Goal: Transaction & Acquisition: Purchase product/service

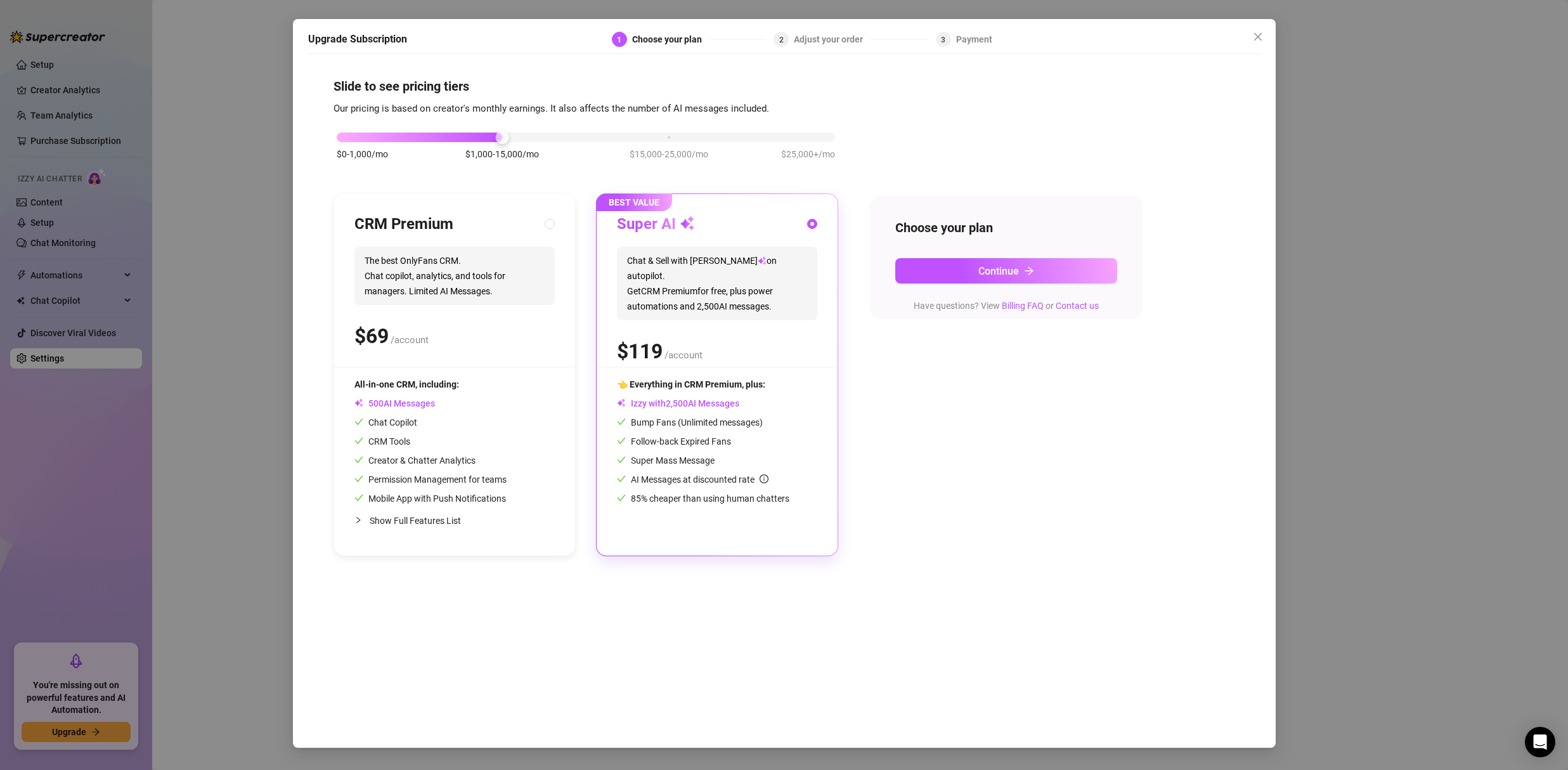
click at [762, 285] on span "Chat & Sell with Izzy on autopilot. Get CRM Premium for free, plus power automa…" at bounding box center [717, 283] width 200 height 74
click at [953, 280] on button "Continue" at bounding box center [1007, 270] width 222 height 25
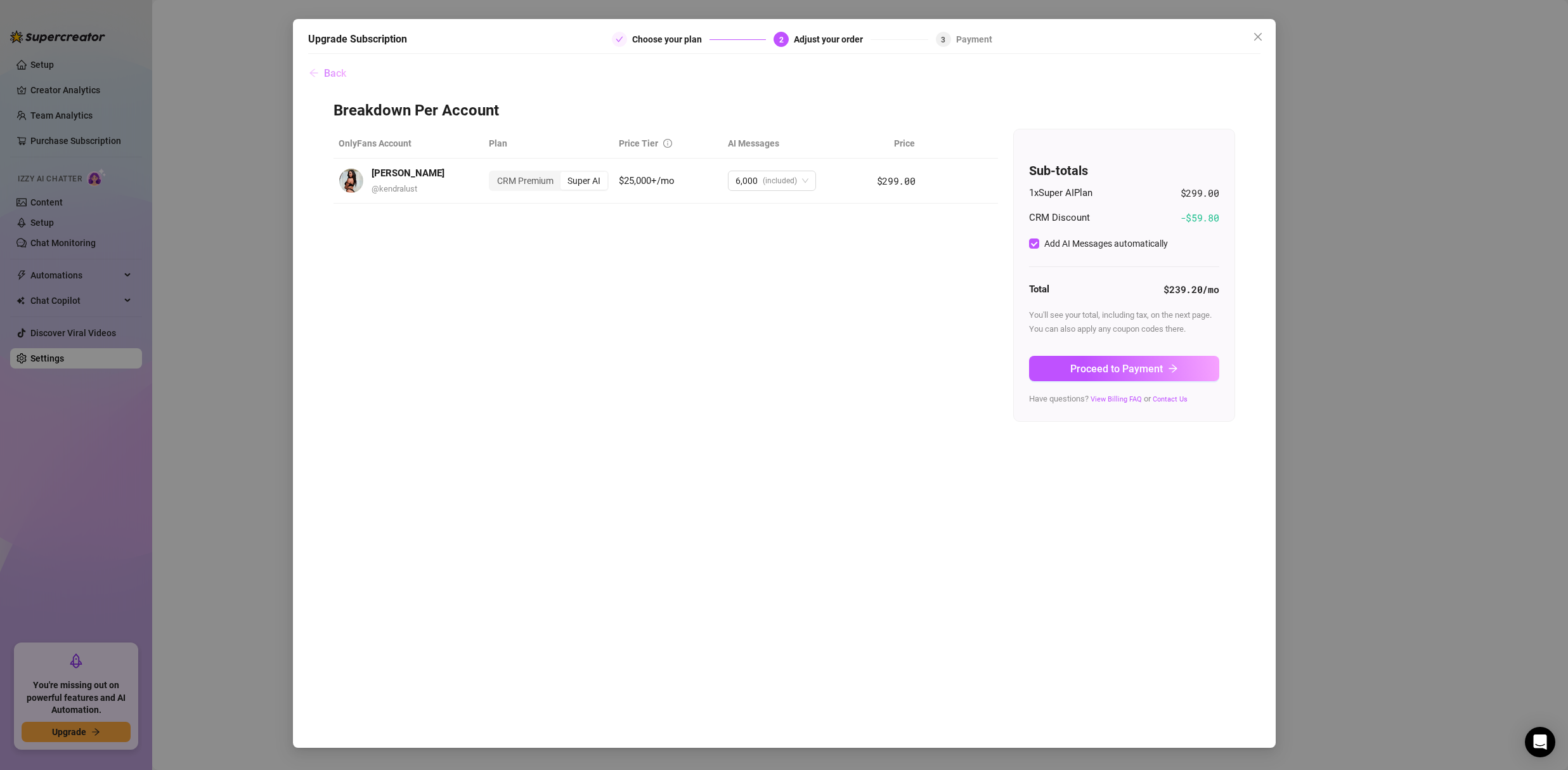
click at [320, 80] on button "Back" at bounding box center [327, 72] width 39 height 25
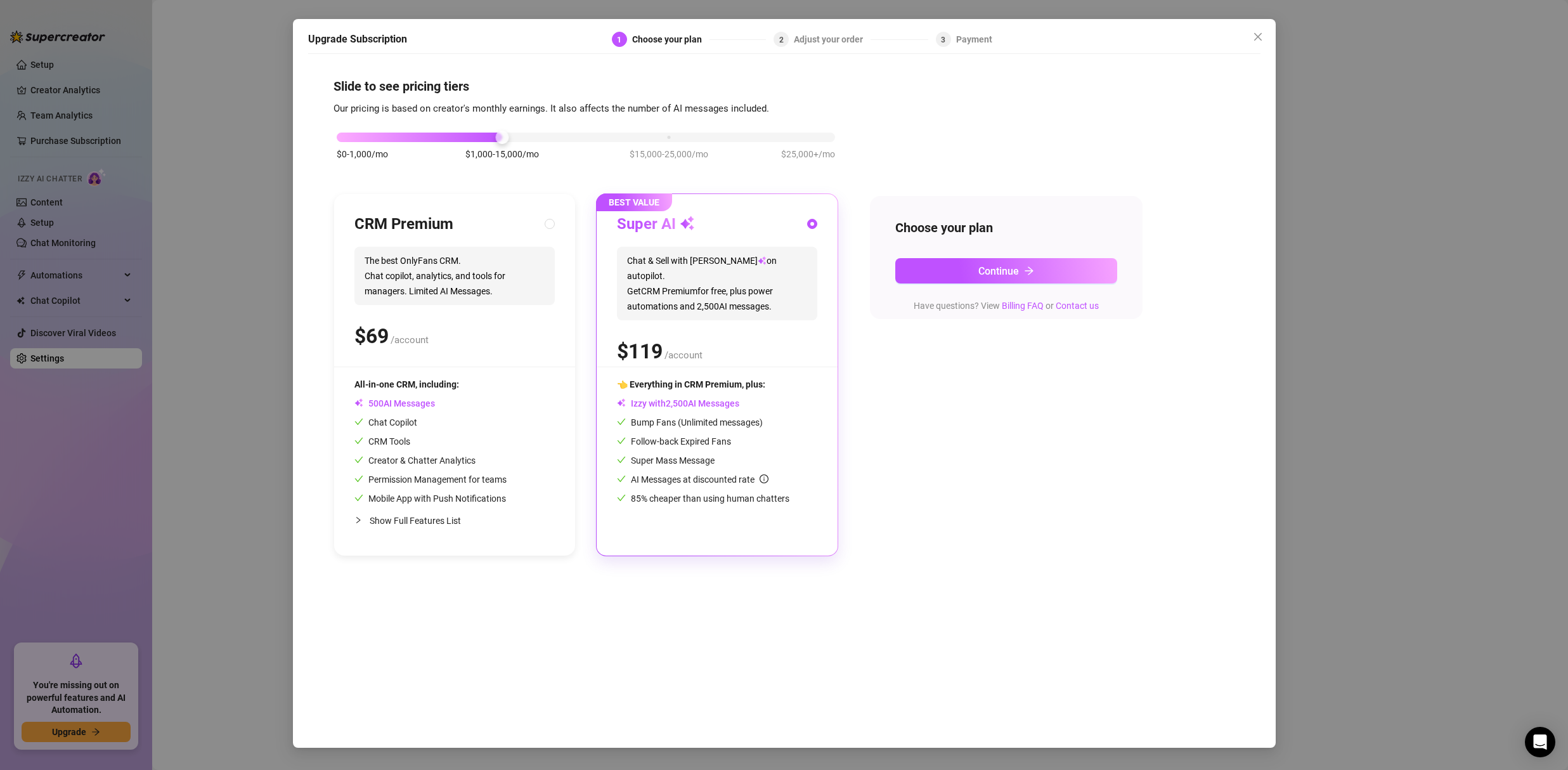
click at [249, 110] on div "Upgrade Subscription 1 Choose your plan 2 Adjust your order 3 Payment Slide to …" at bounding box center [784, 385] width 1568 height 770
click at [981, 277] on button "Continue" at bounding box center [1007, 270] width 222 height 25
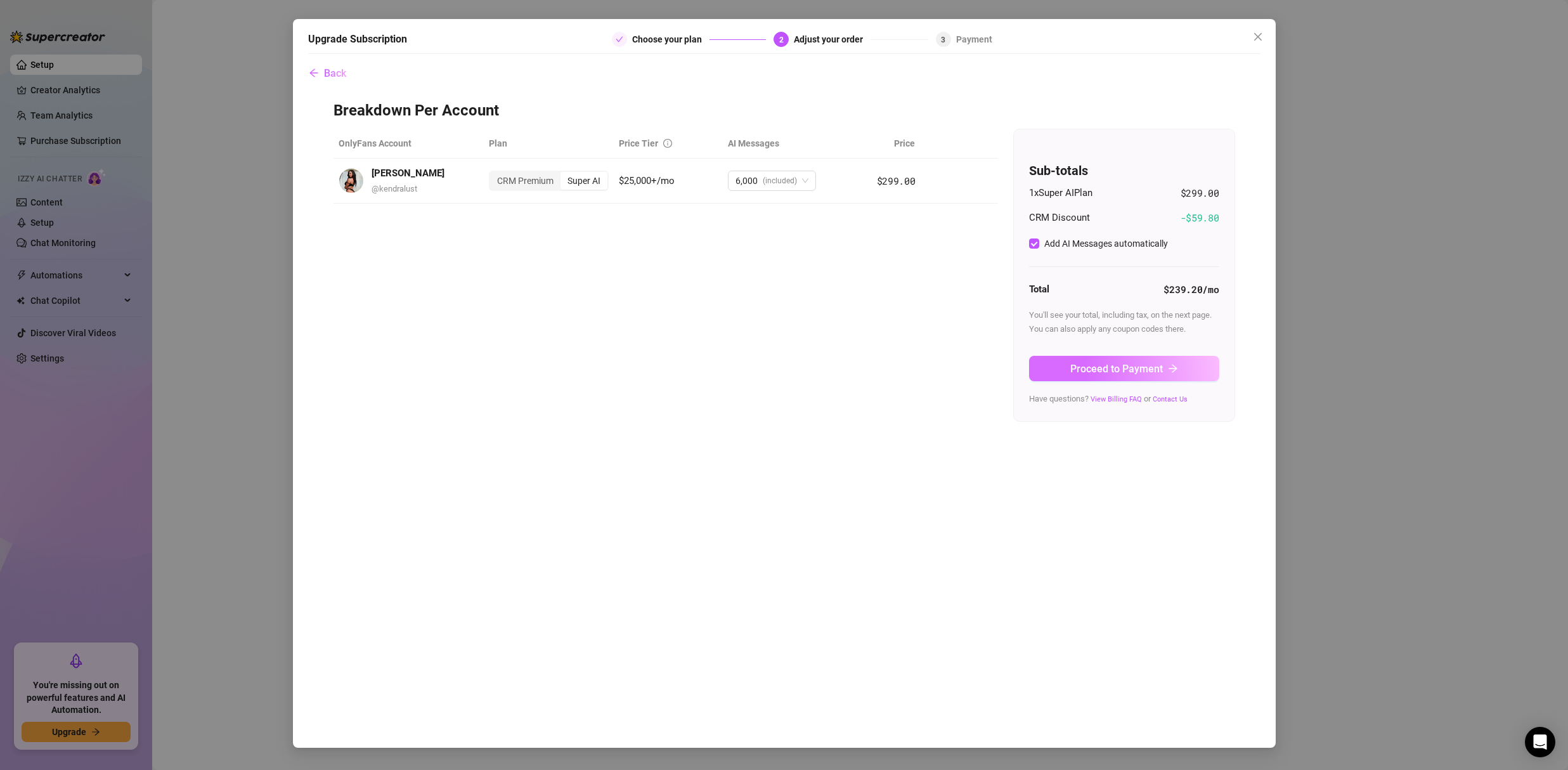
click at [1111, 372] on span "Proceed to Payment" at bounding box center [1117, 369] width 93 height 12
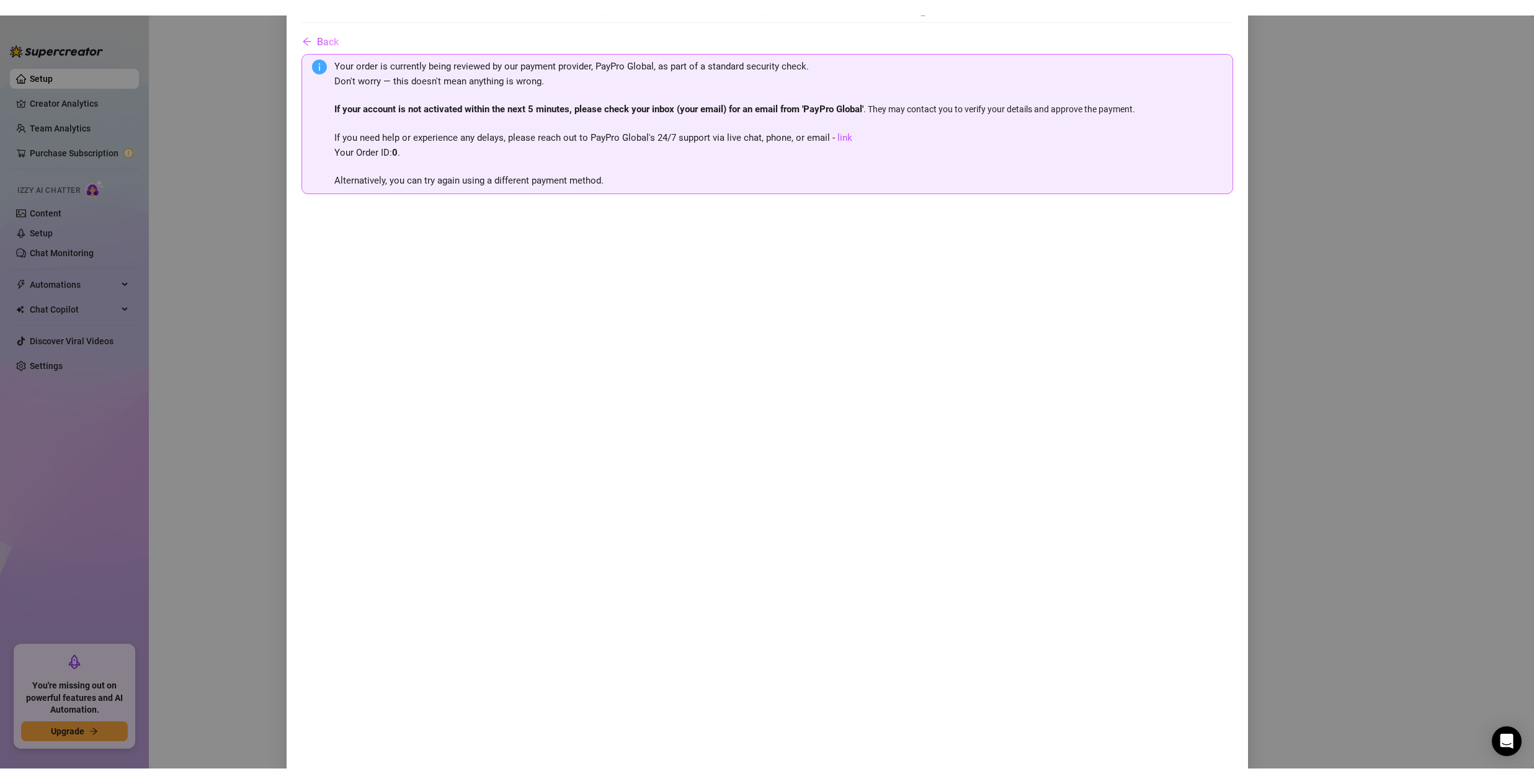
scroll to position [127, 0]
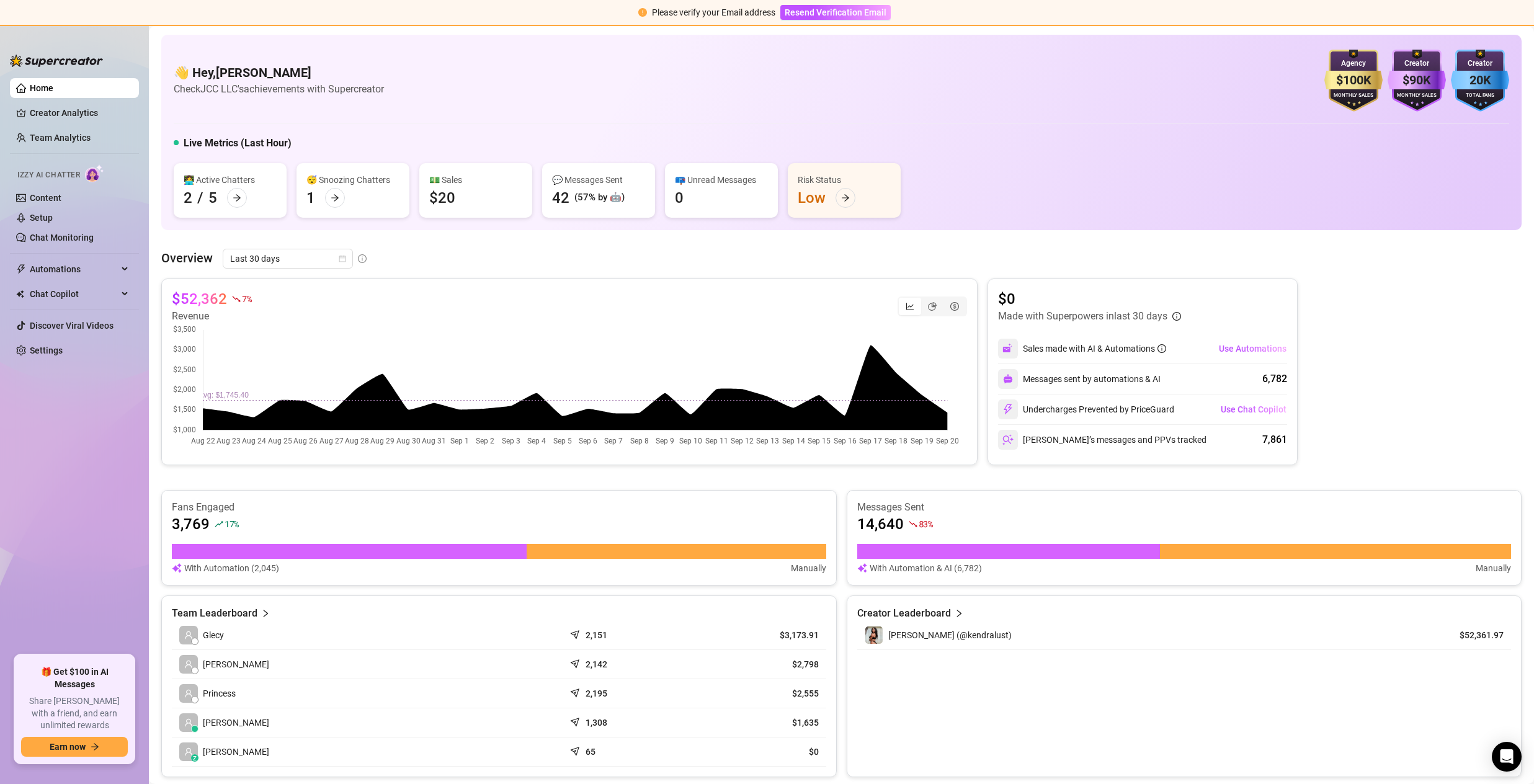
click at [216, 196] on div "5" at bounding box center [213, 197] width 8 height 20
click at [234, 197] on icon "arrow-right" at bounding box center [237, 198] width 8 height 8
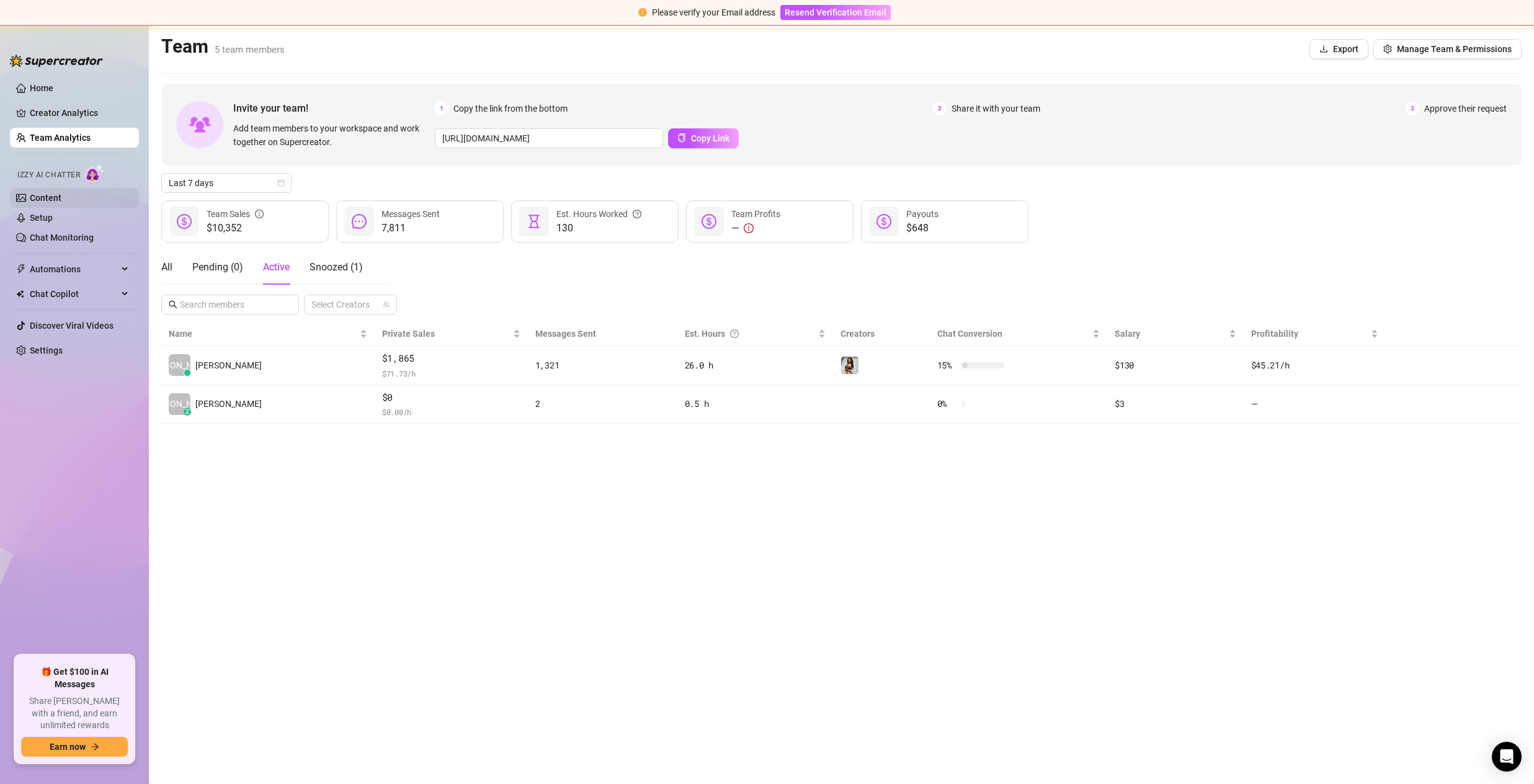
click at [61, 199] on link "Content" at bounding box center [45, 198] width 31 height 10
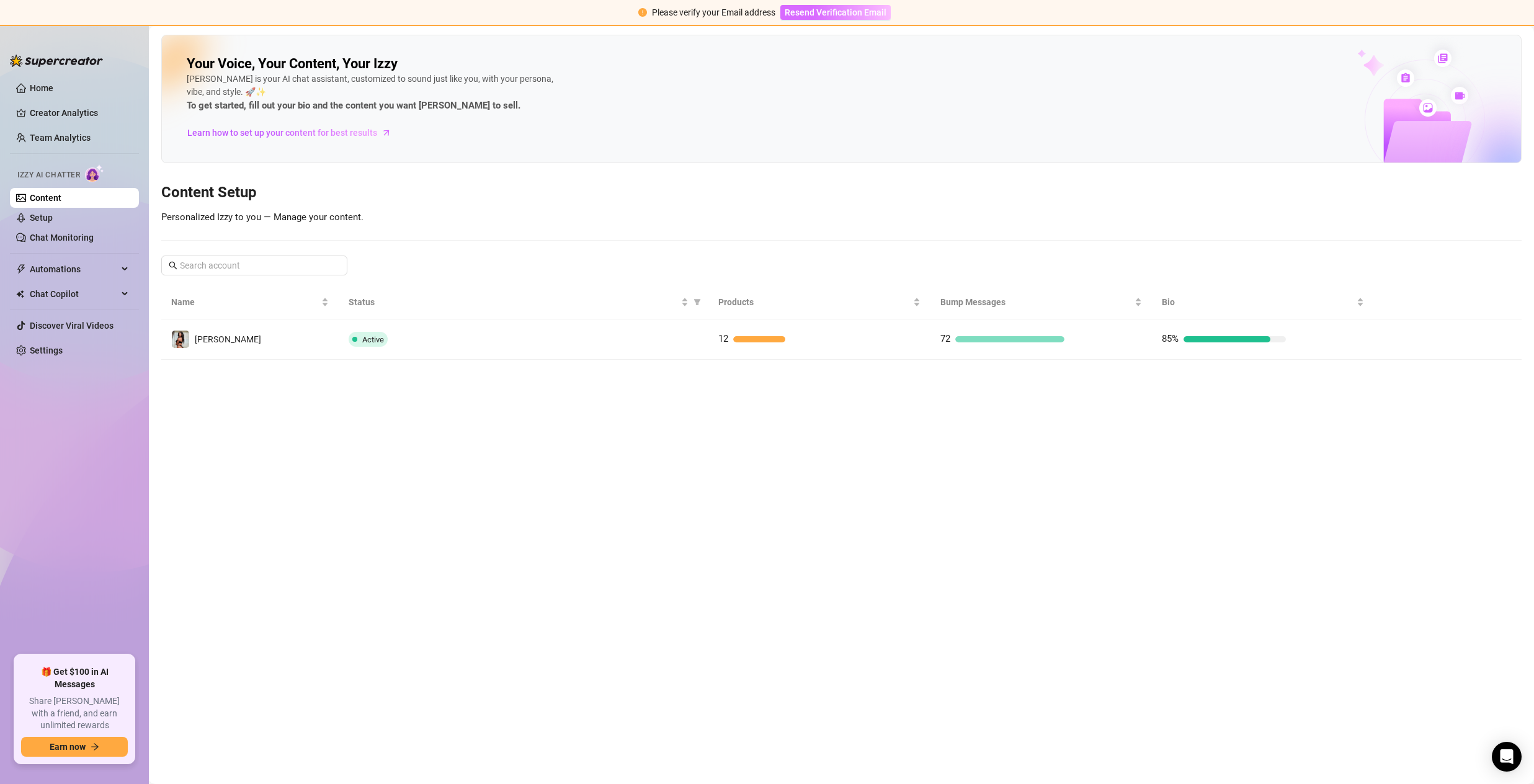
click at [803, 17] on span "Resend Verification Email" at bounding box center [836, 13] width 102 height 10
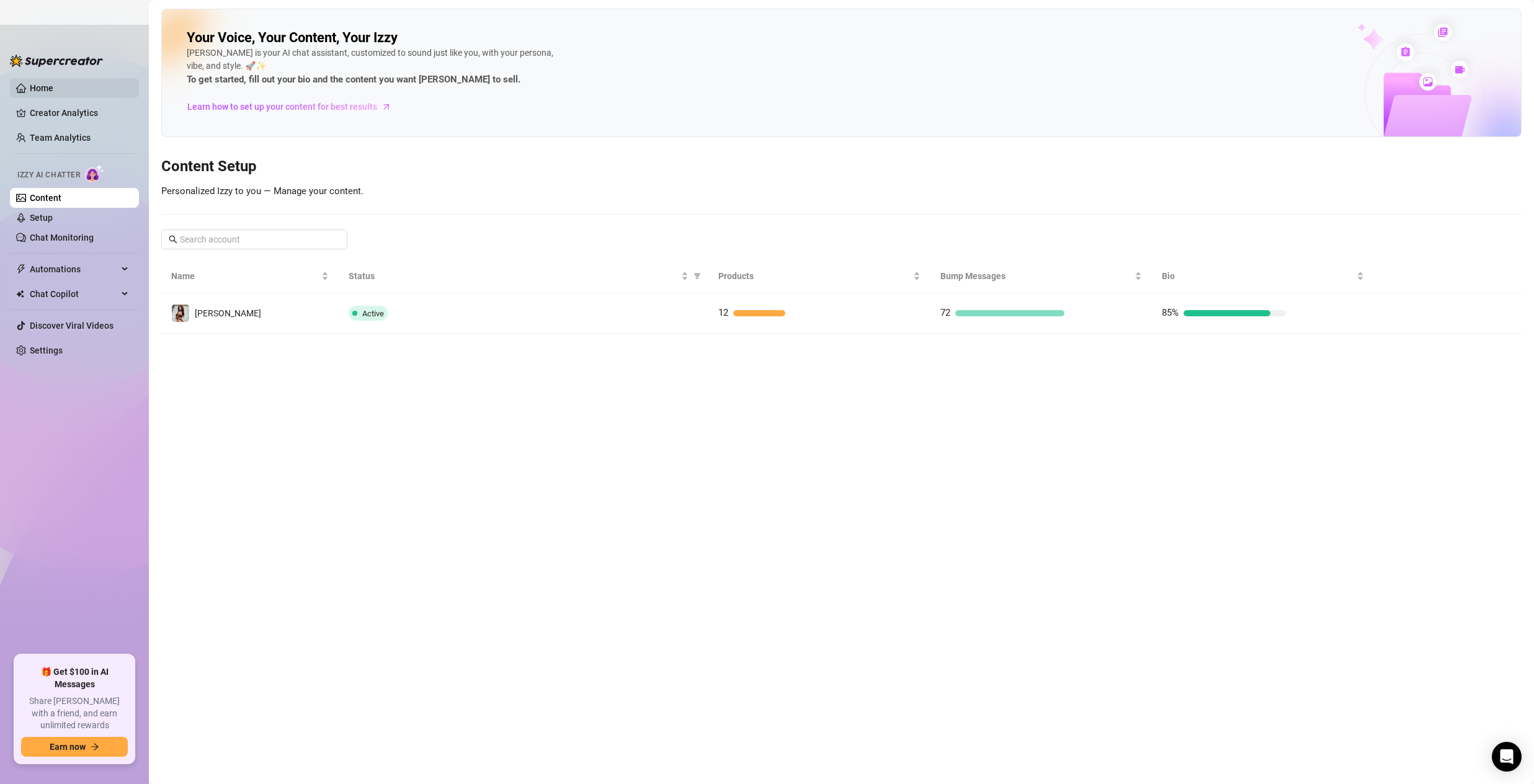
click at [39, 85] on link "Home" at bounding box center [42, 88] width 24 height 10
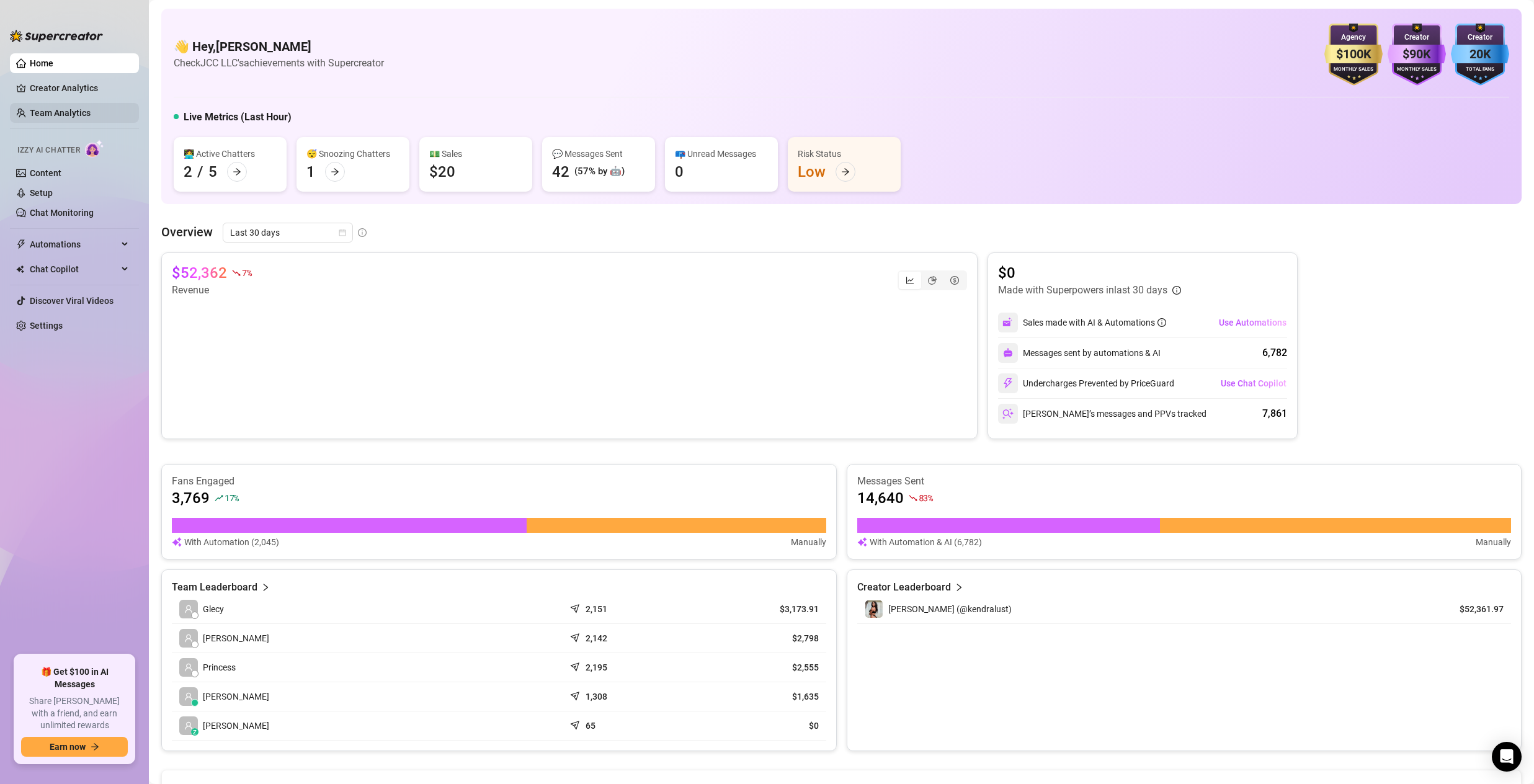
click at [49, 108] on link "Team Analytics" at bounding box center [60, 113] width 61 height 10
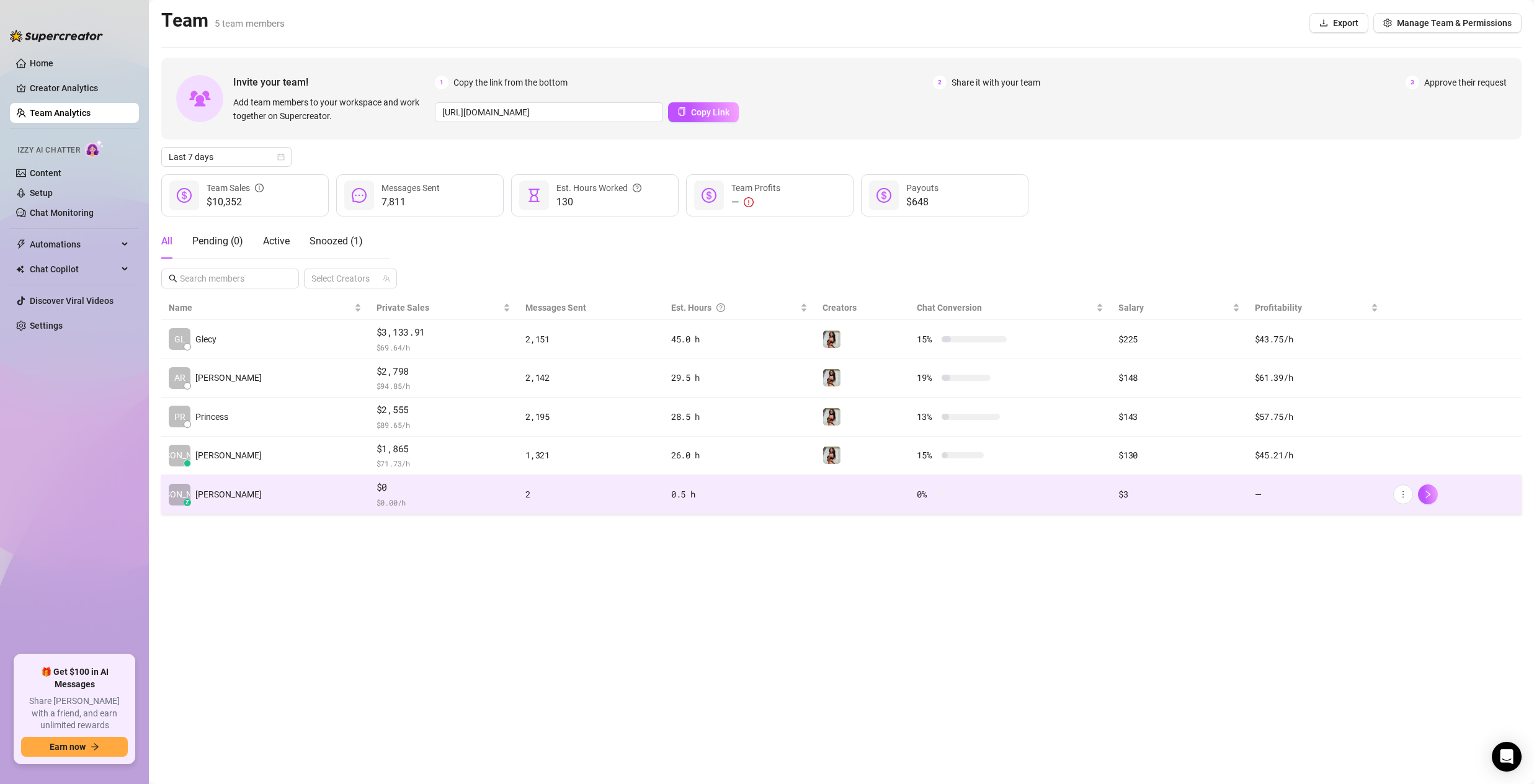
click at [1121, 497] on div "$3" at bounding box center [1179, 494] width 121 height 14
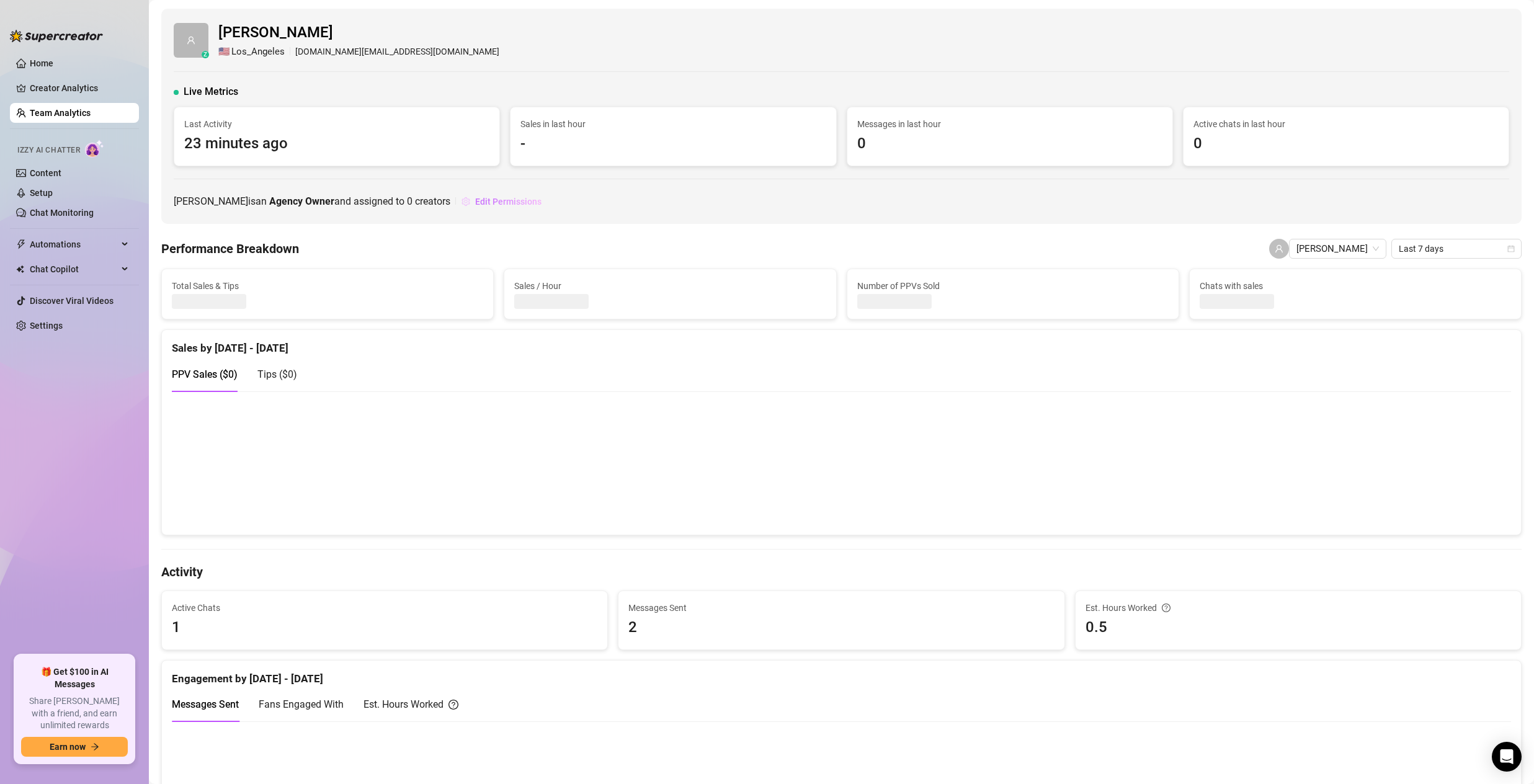
click at [475, 205] on span "Edit Permissions" at bounding box center [509, 202] width 66 height 10
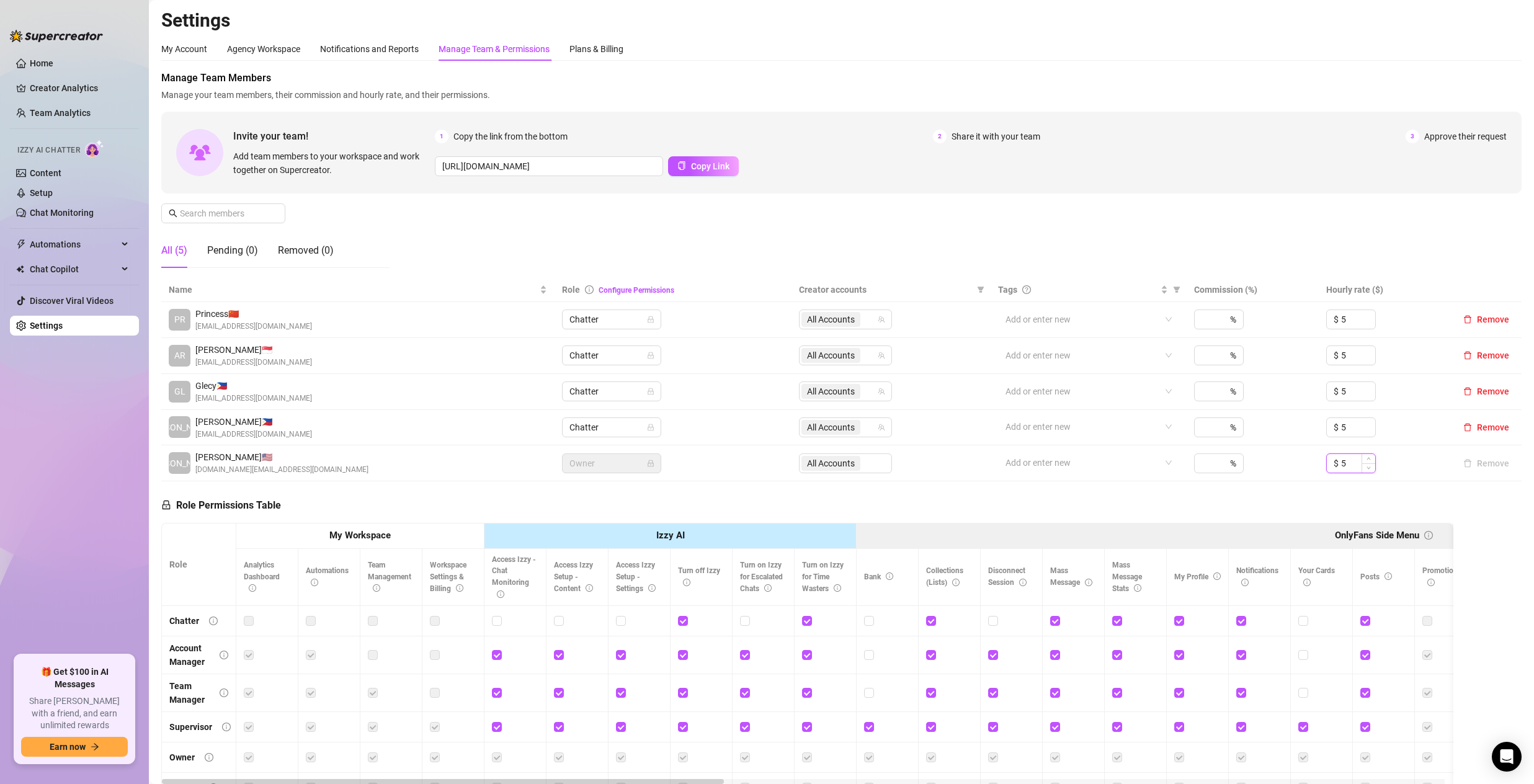
click at [1343, 466] on input "5" at bounding box center [1358, 463] width 34 height 19
click at [1312, 499] on div "Role Permissions Table Role My Workspace Izzy AI OnlyFans Side Menu OnlyFans Ch…" at bounding box center [807, 659] width 1292 height 357
click at [1341, 469] on input "5" at bounding box center [1358, 463] width 34 height 19
click at [1362, 468] on span "Decrease Value" at bounding box center [1368, 467] width 14 height 11
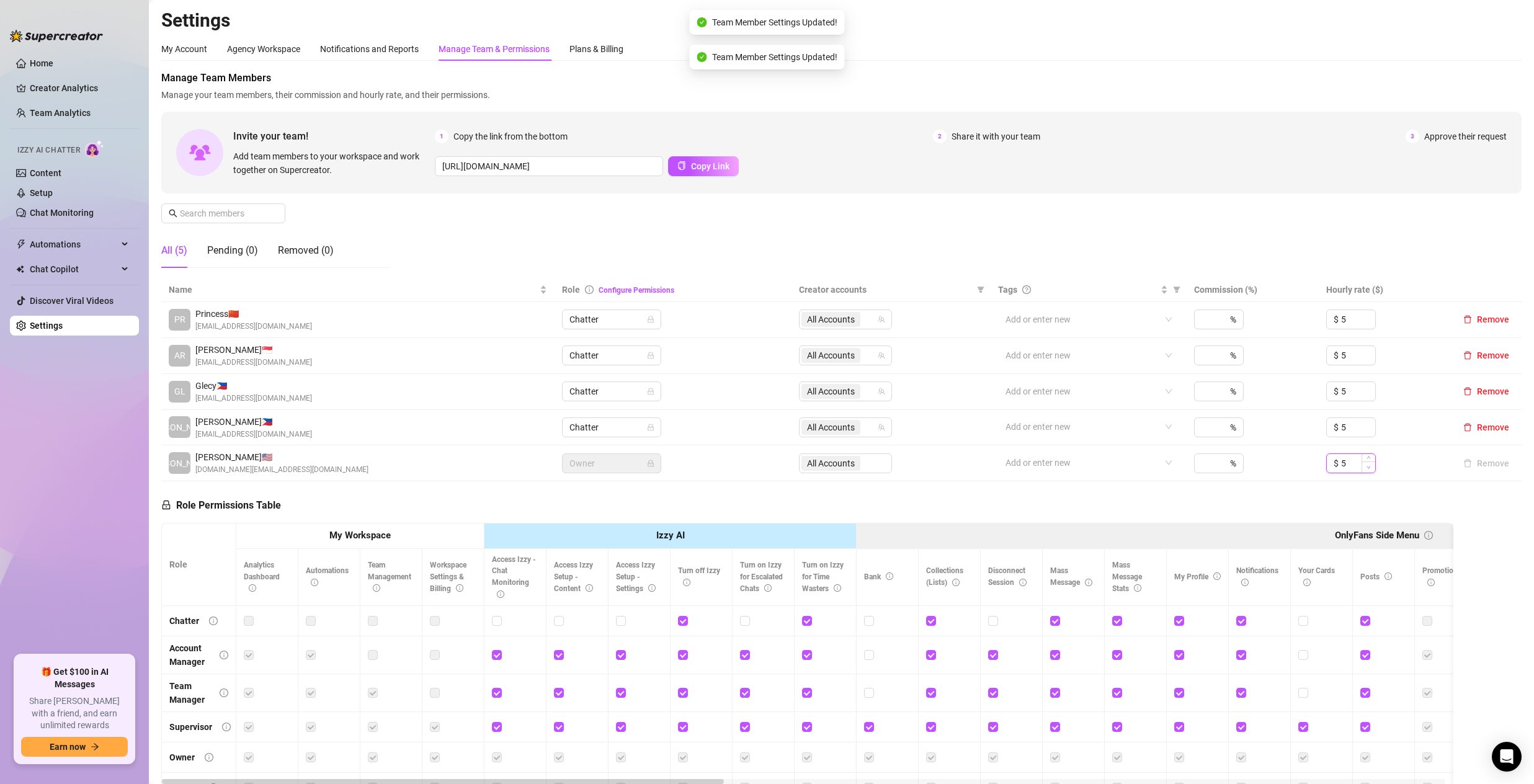
click at [1362, 468] on span "Decrease Value" at bounding box center [1368, 467] width 14 height 11
click at [1367, 467] on icon "down" at bounding box center [1368, 467] width 4 height 4
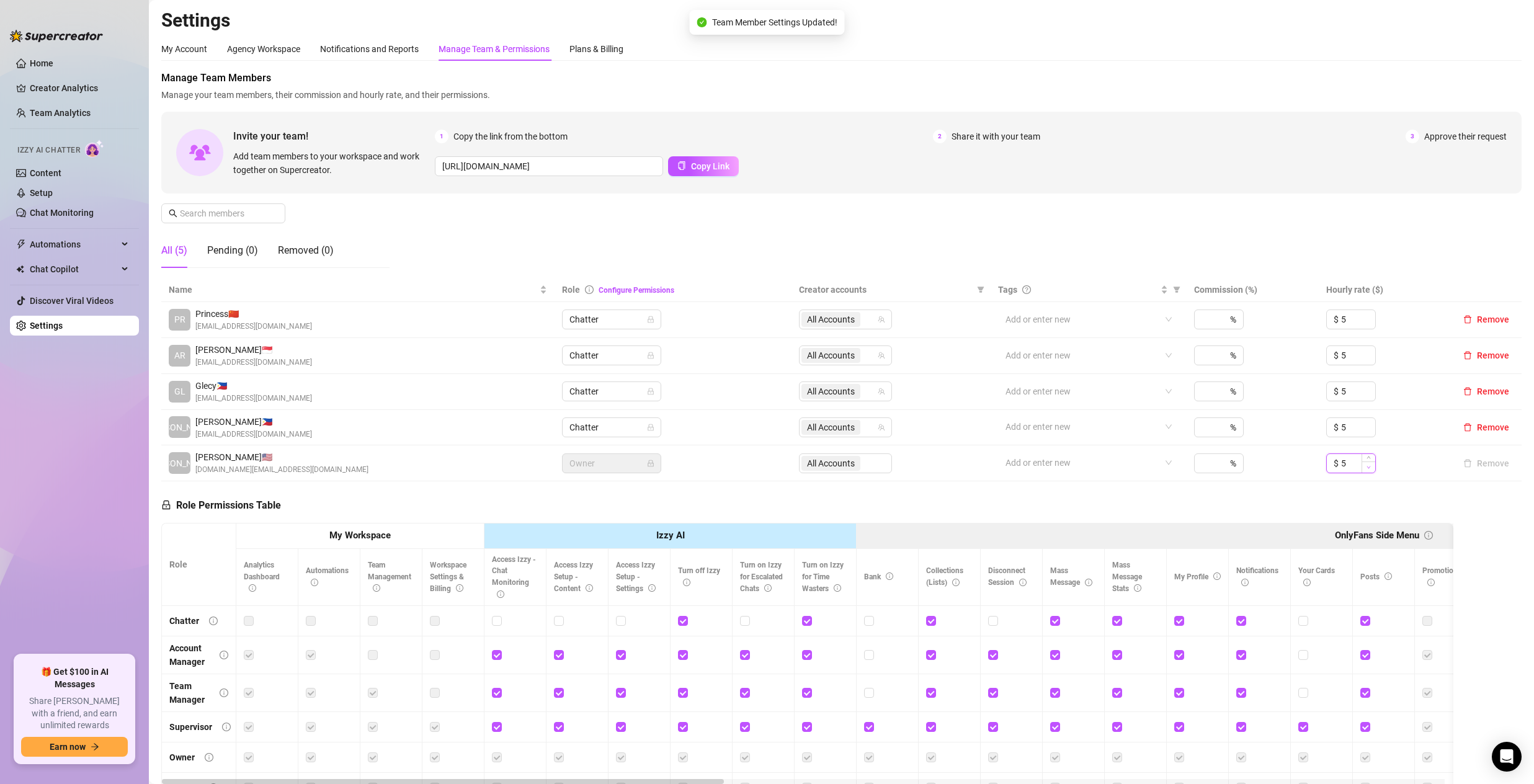
click at [1367, 467] on icon "down" at bounding box center [1368, 467] width 4 height 4
type input "4"
click at [1202, 467] on input at bounding box center [1208, 463] width 13 height 19
click at [1206, 467] on input at bounding box center [1208, 463] width 13 height 19
type input "30"
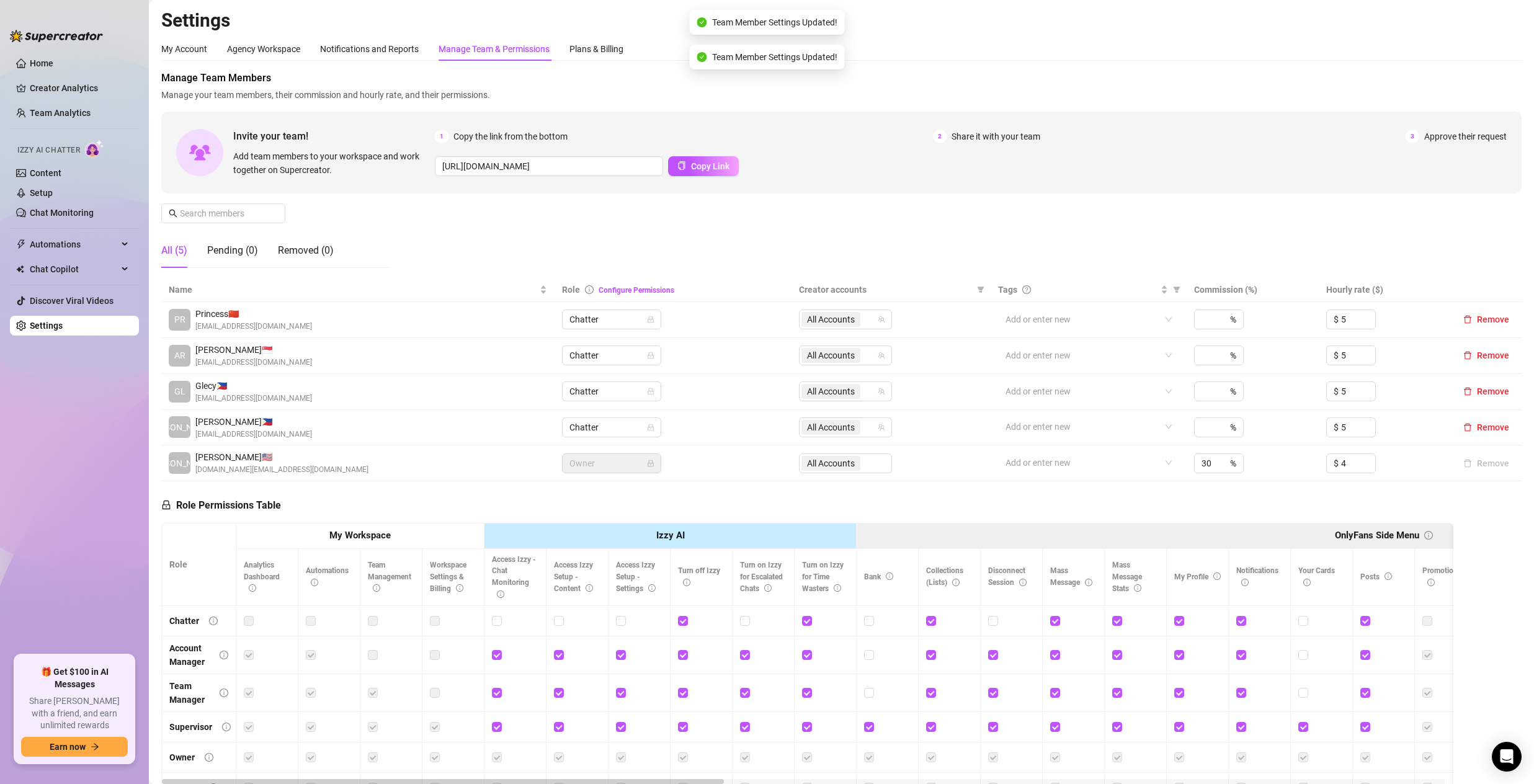
click at [1285, 506] on div "Role Permissions Table Role My Workspace Izzy AI OnlyFans Side Menu OnlyFans Ch…" at bounding box center [807, 659] width 1292 height 357
click at [1348, 467] on input "4" at bounding box center [1358, 463] width 34 height 19
click at [1367, 468] on icon "down" at bounding box center [1368, 467] width 4 height 4
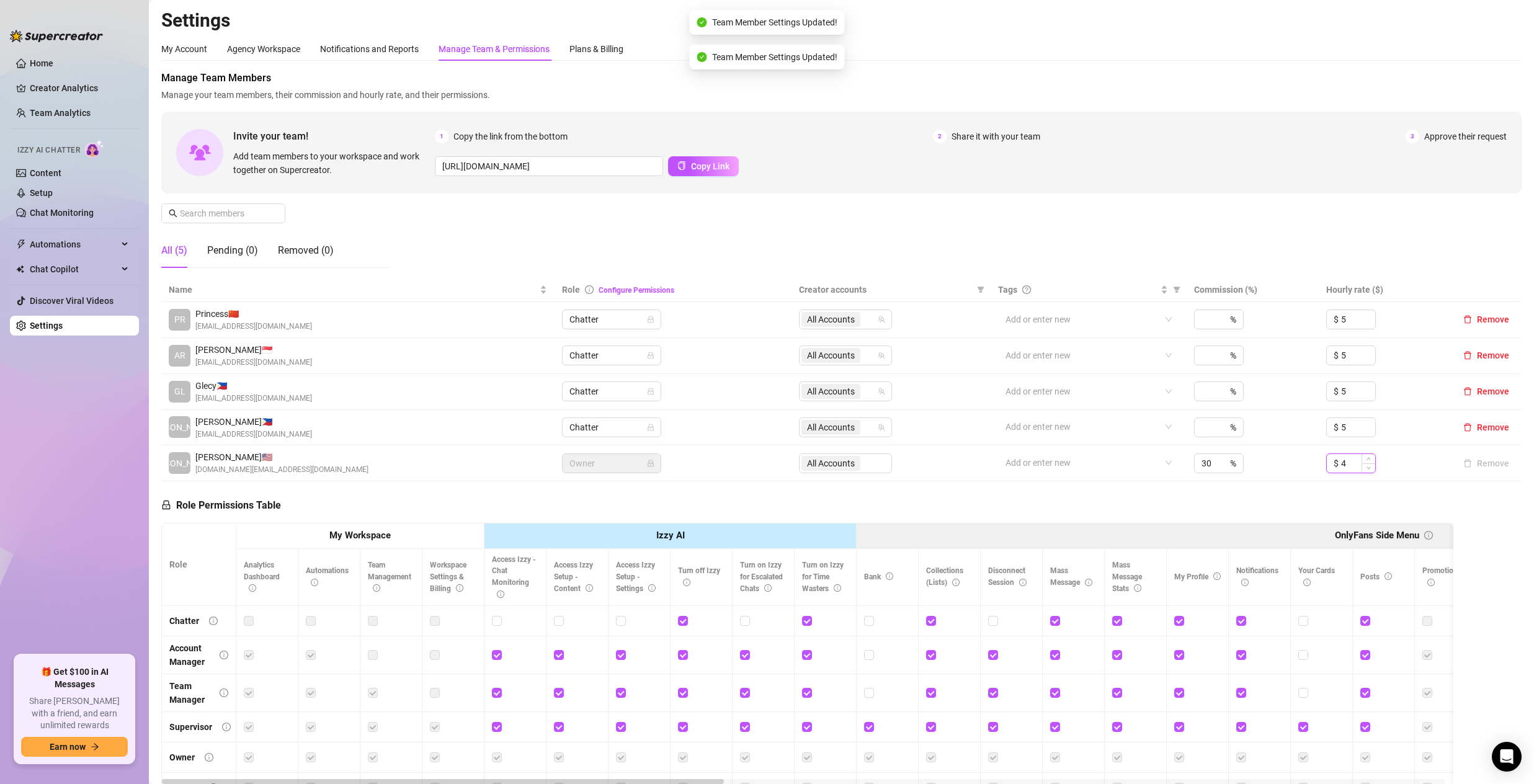
click at [1349, 465] on input "4" at bounding box center [1358, 463] width 34 height 19
type input "3"
type input "5"
type input "0"
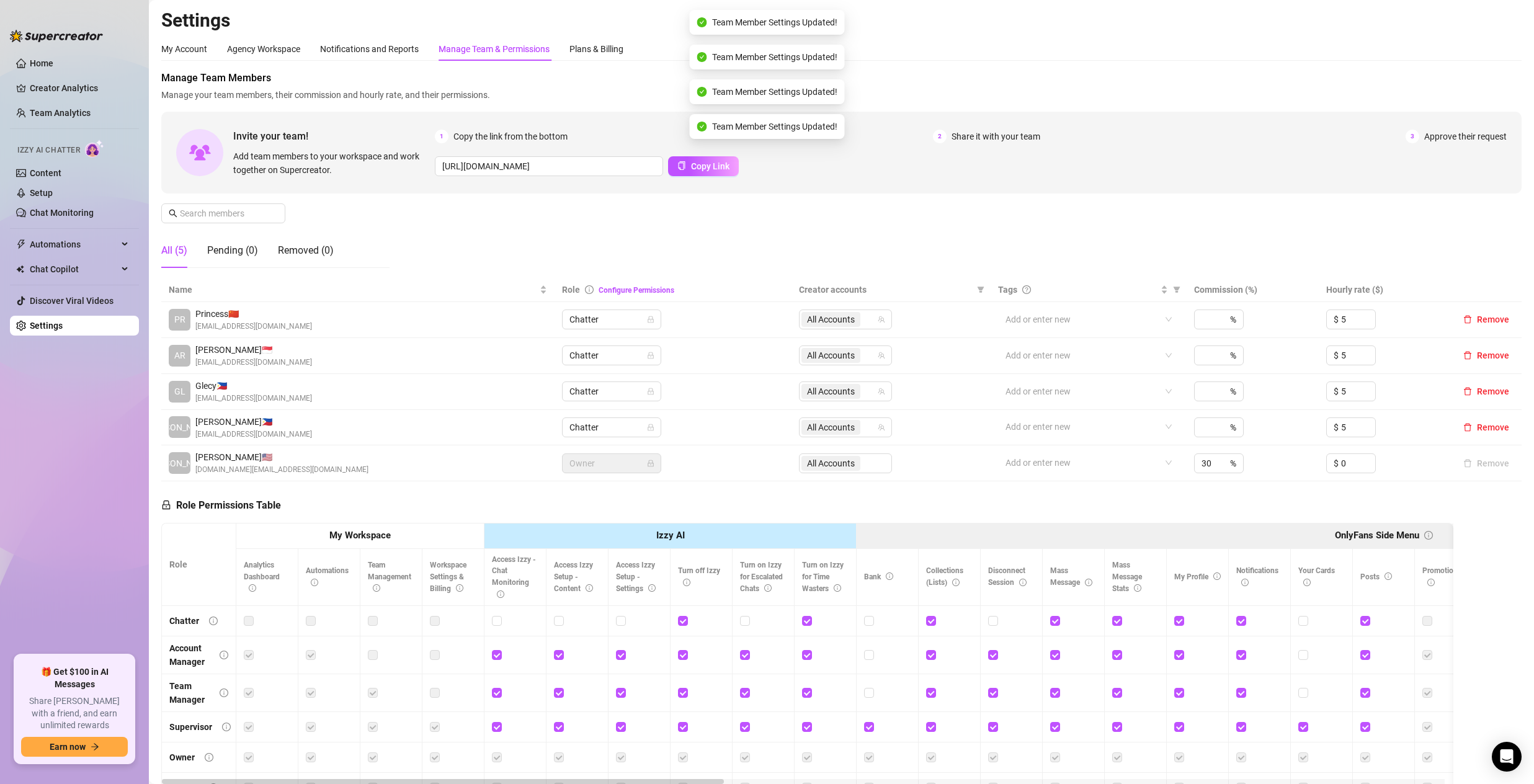
click at [1292, 524] on th "OnlyFans Side Menu" at bounding box center [1384, 536] width 1054 height 25
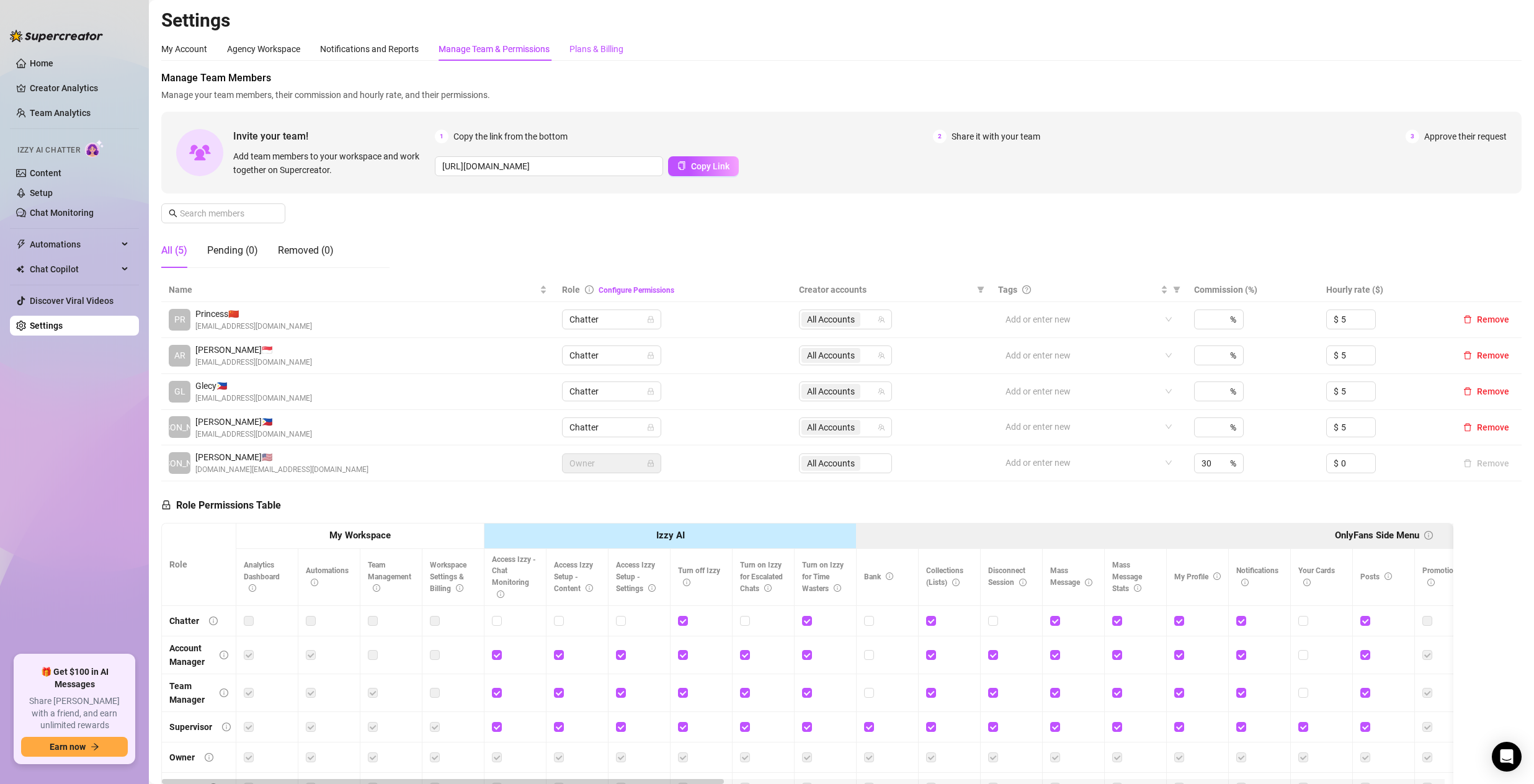
click at [593, 45] on div "Plans & Billing" at bounding box center [597, 49] width 54 height 14
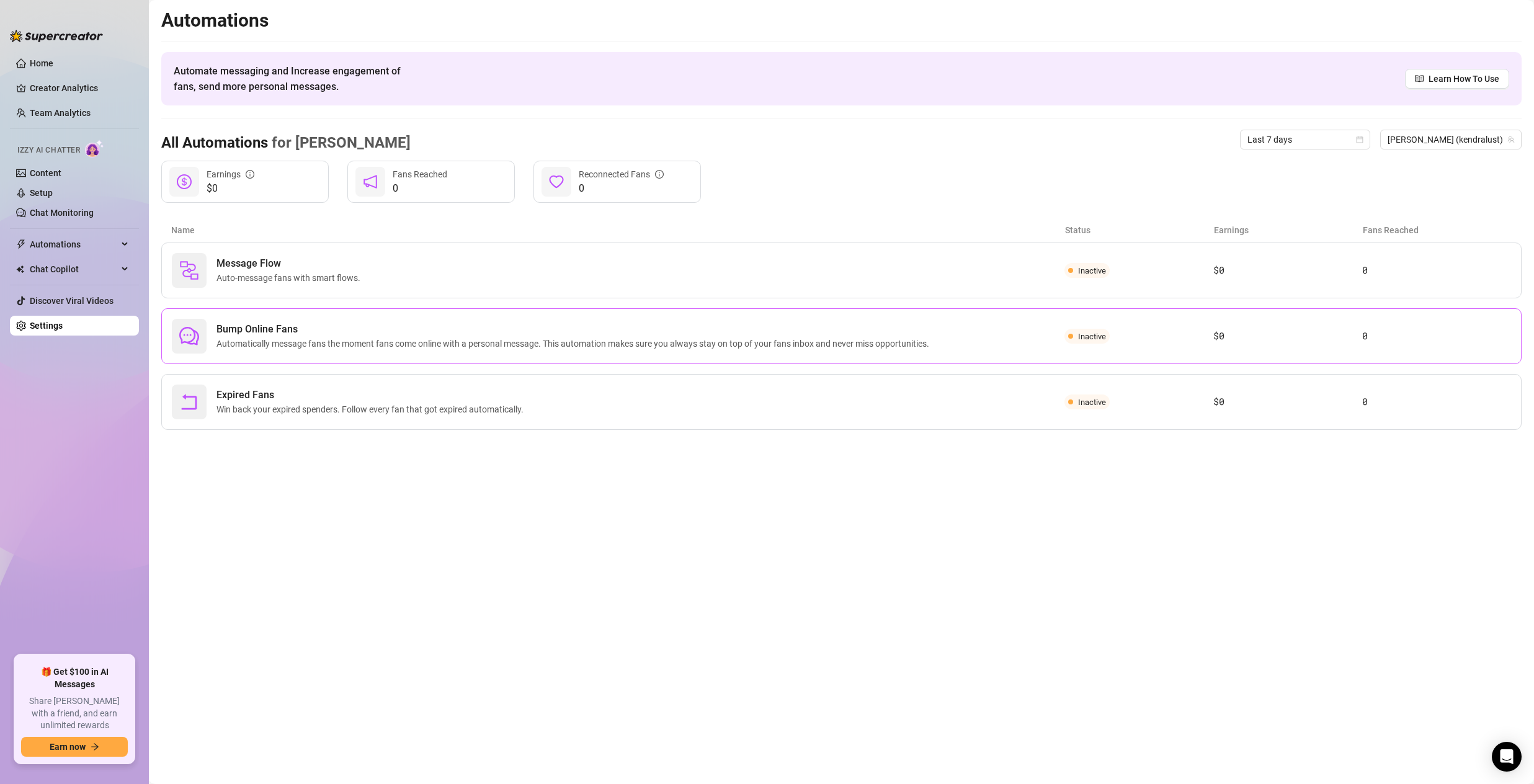
click at [366, 339] on span "Automatically message fans the moment fans come online with a personal message.…" at bounding box center [576, 344] width 718 height 14
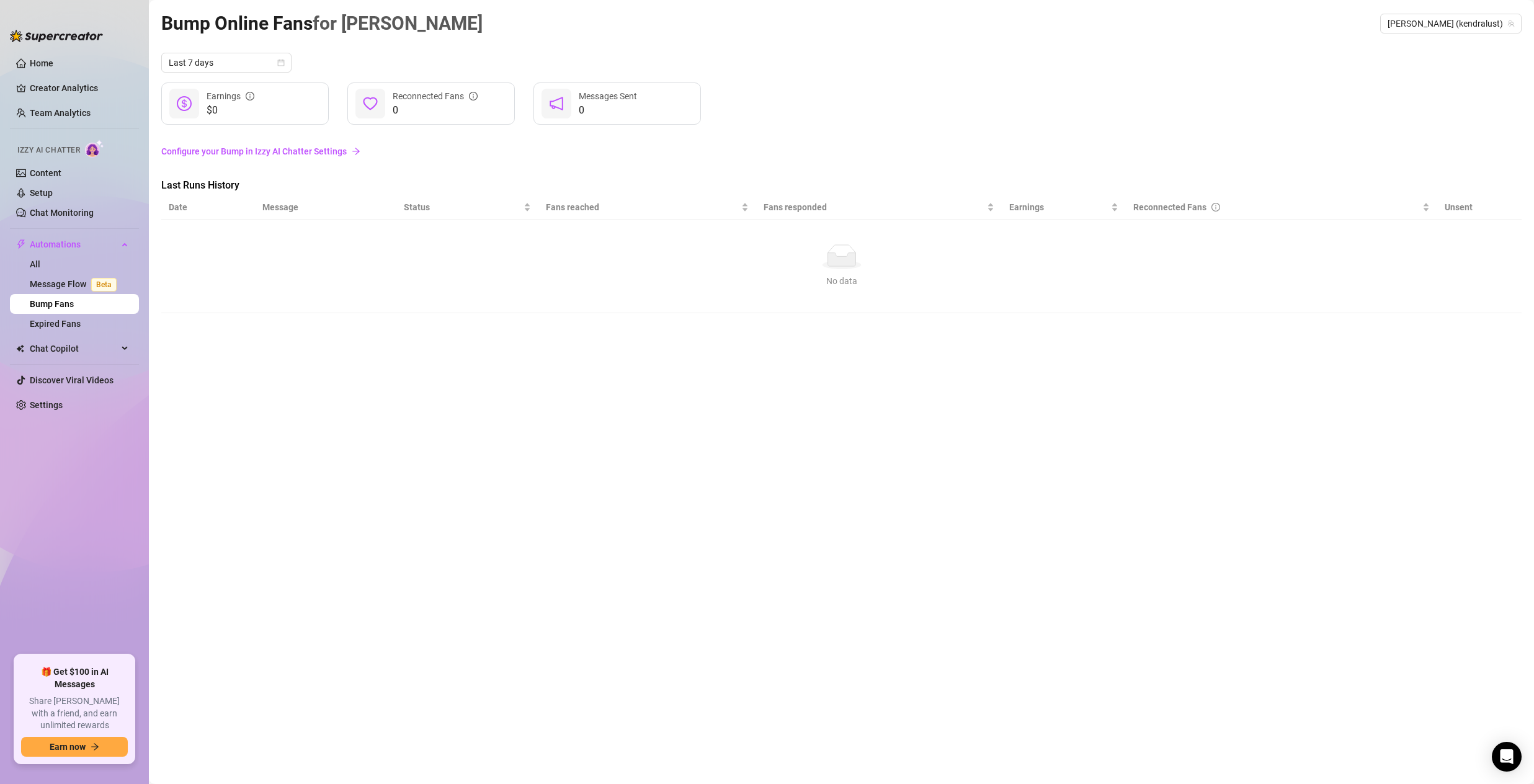
click at [292, 154] on link "Configure your Bump in Izzy AI Chatter Settings" at bounding box center [841, 151] width 1361 height 14
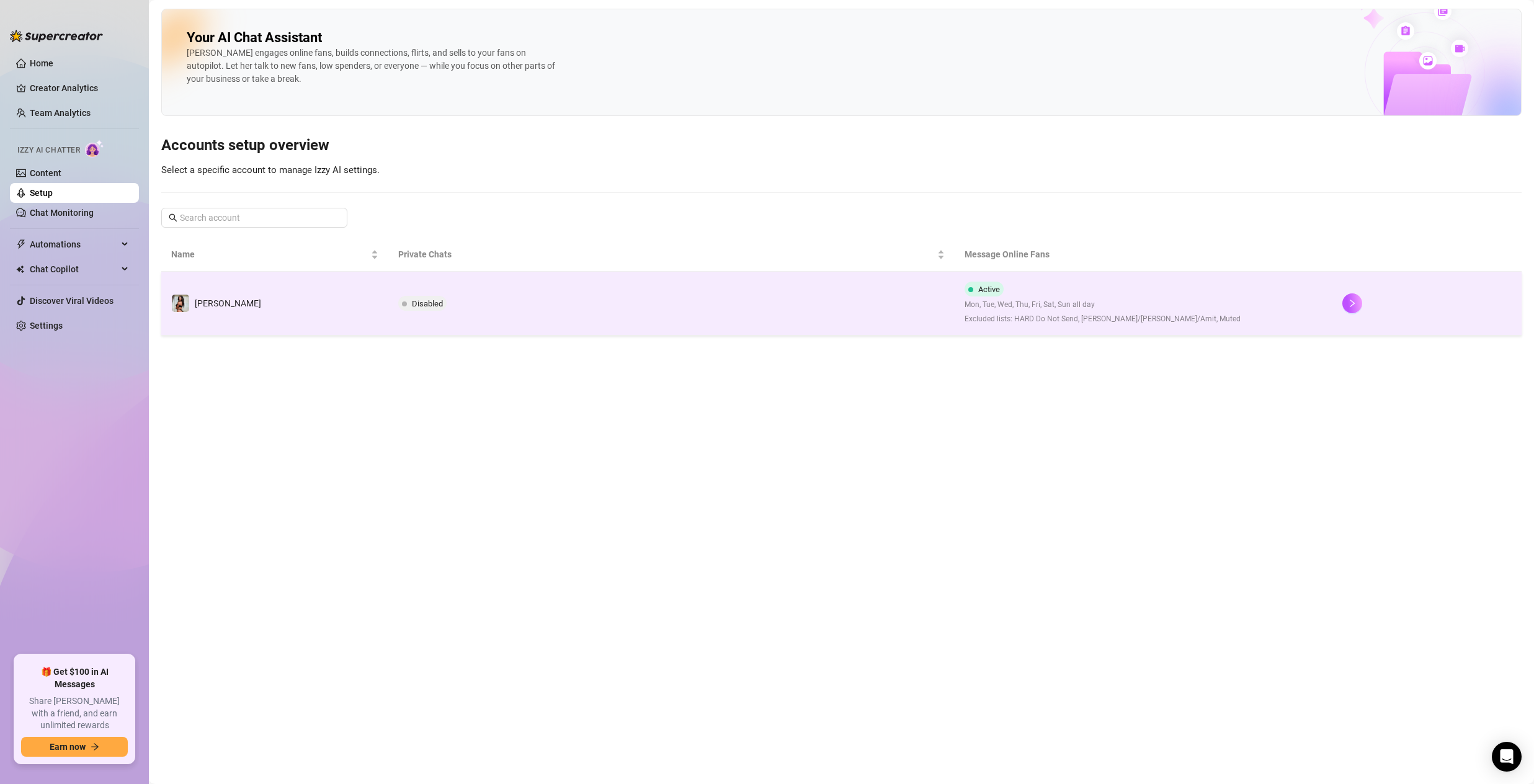
click at [340, 299] on td "[PERSON_NAME]" at bounding box center [274, 303] width 227 height 64
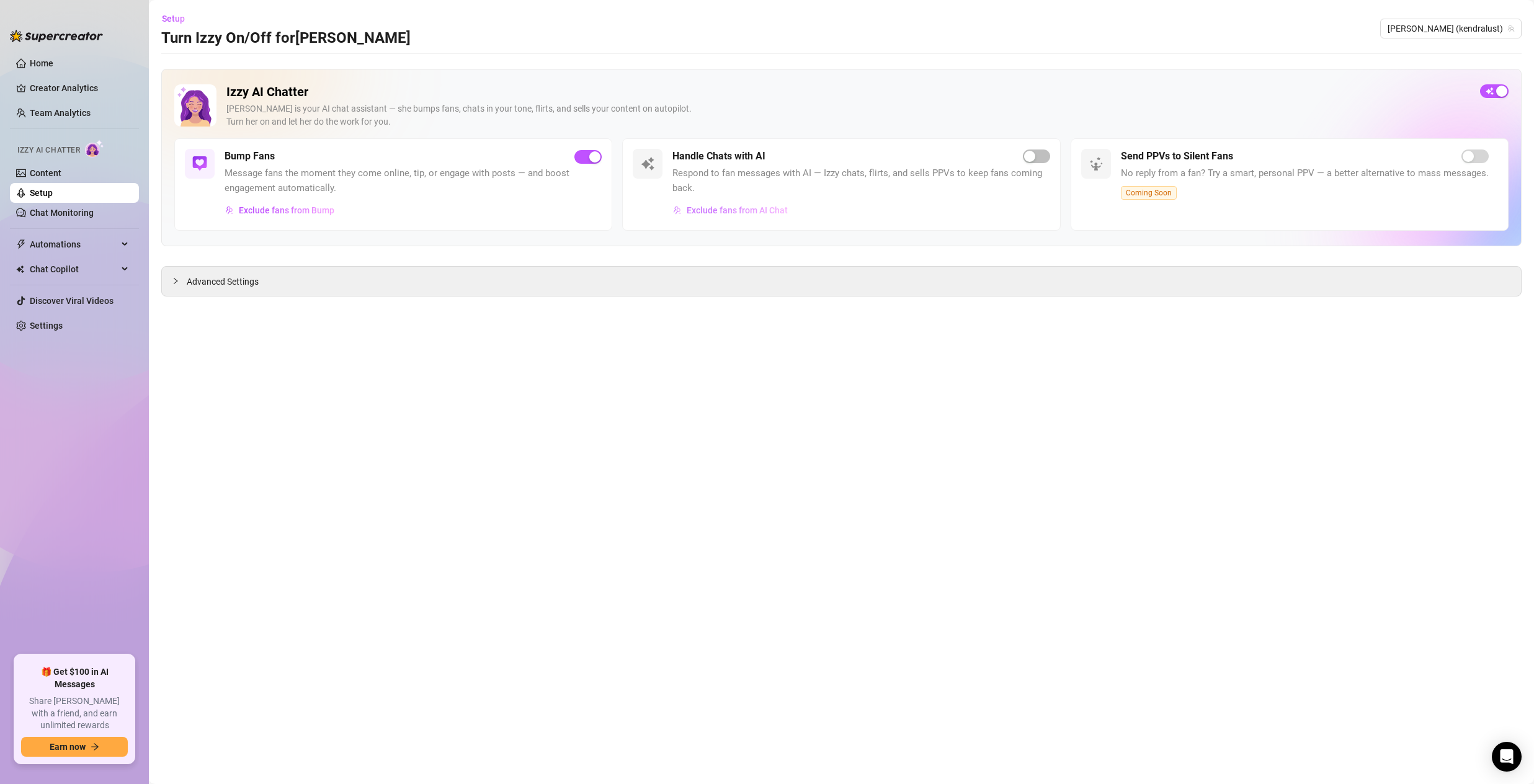
click at [769, 212] on span "Exclude fans from AI Chat" at bounding box center [737, 210] width 101 height 10
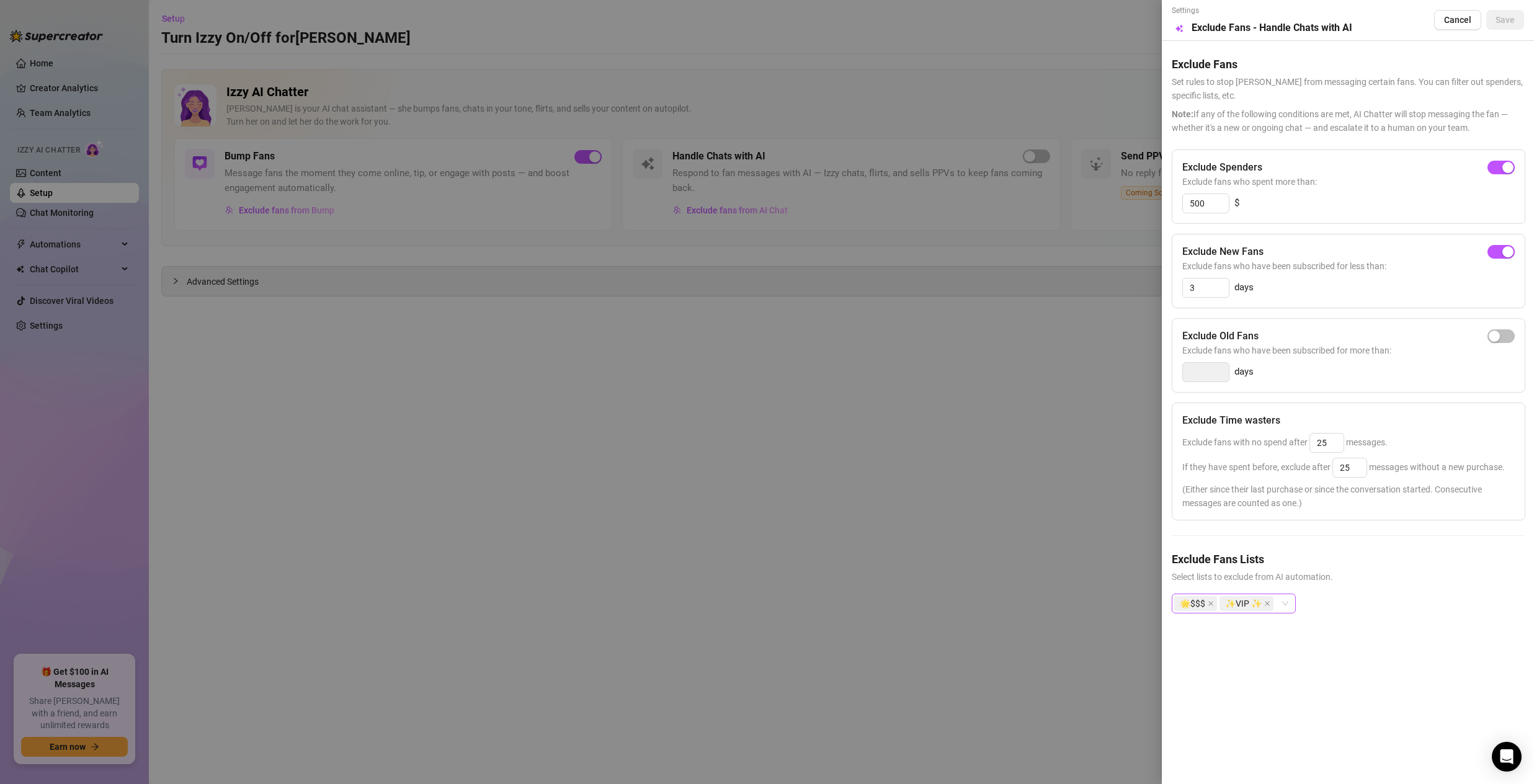
click at [1284, 607] on div "🌟️$$$ ✨VIP ✨" at bounding box center [1234, 602] width 124 height 20
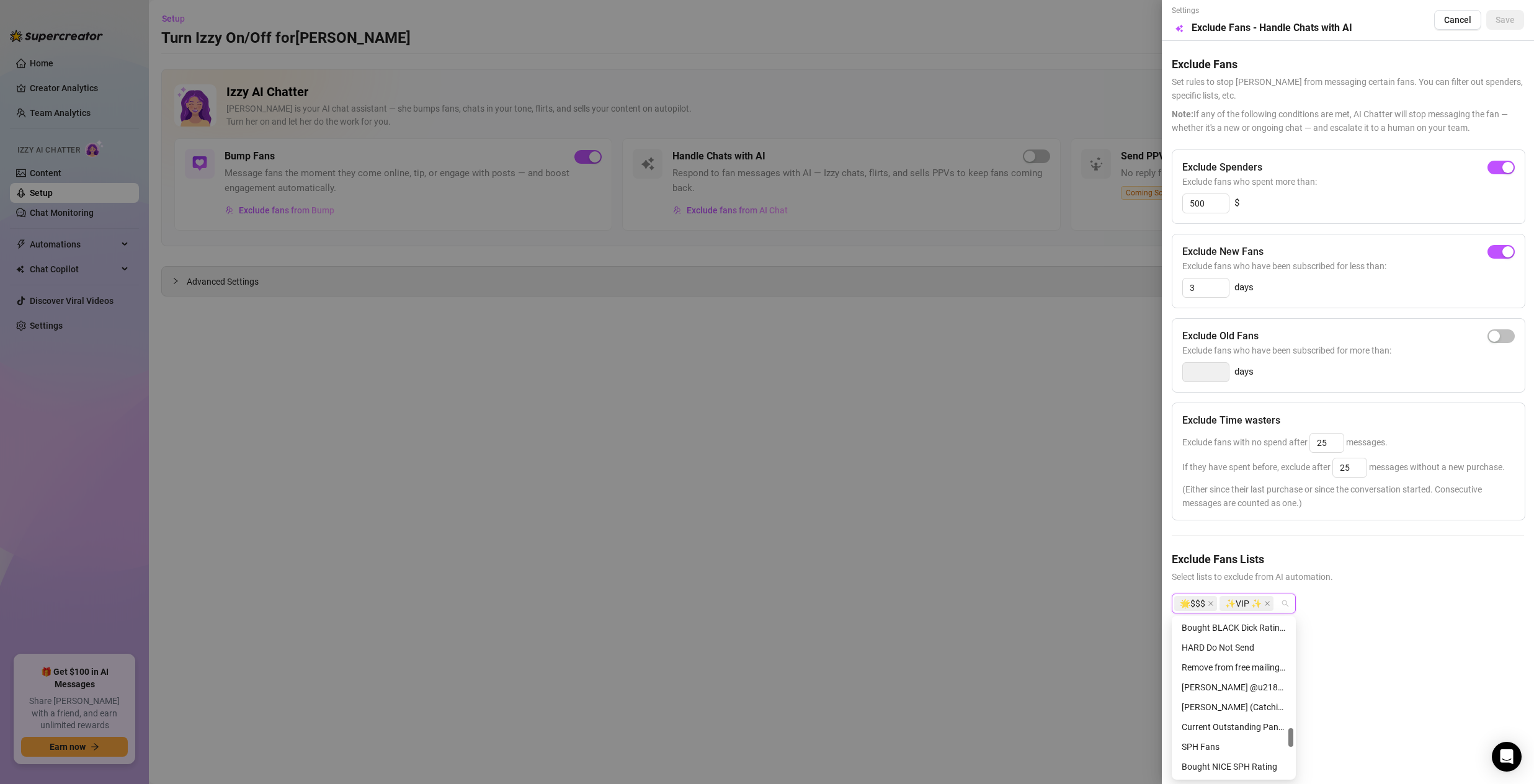
scroll to position [898, 0]
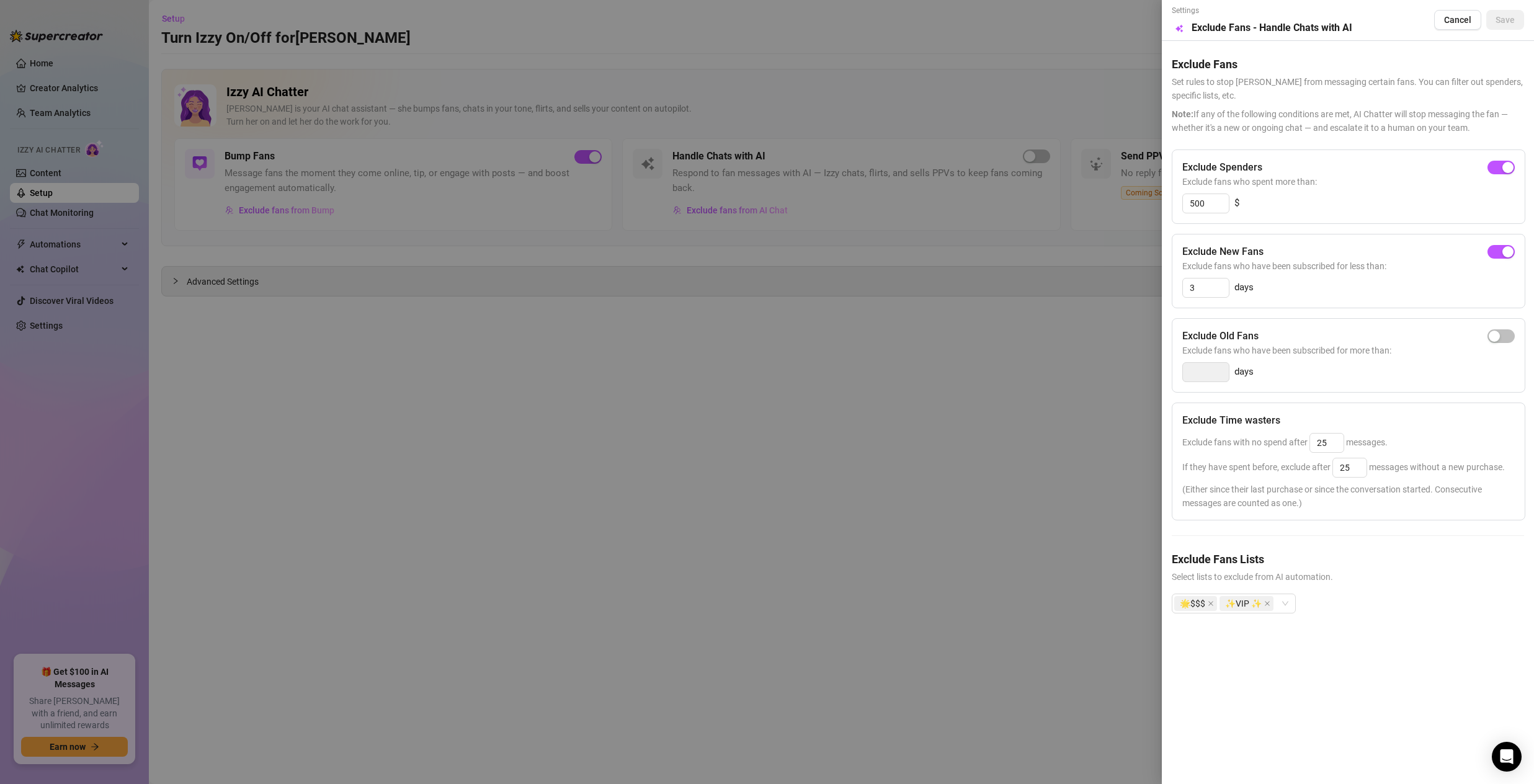
click at [1349, 663] on div "Settings Preview Exclude Fans - Handle Chats with AI Cancel Save Exclude Fans S…" at bounding box center [1348, 392] width 373 height 784
click at [1447, 25] on span "Cancel" at bounding box center [1458, 20] width 27 height 10
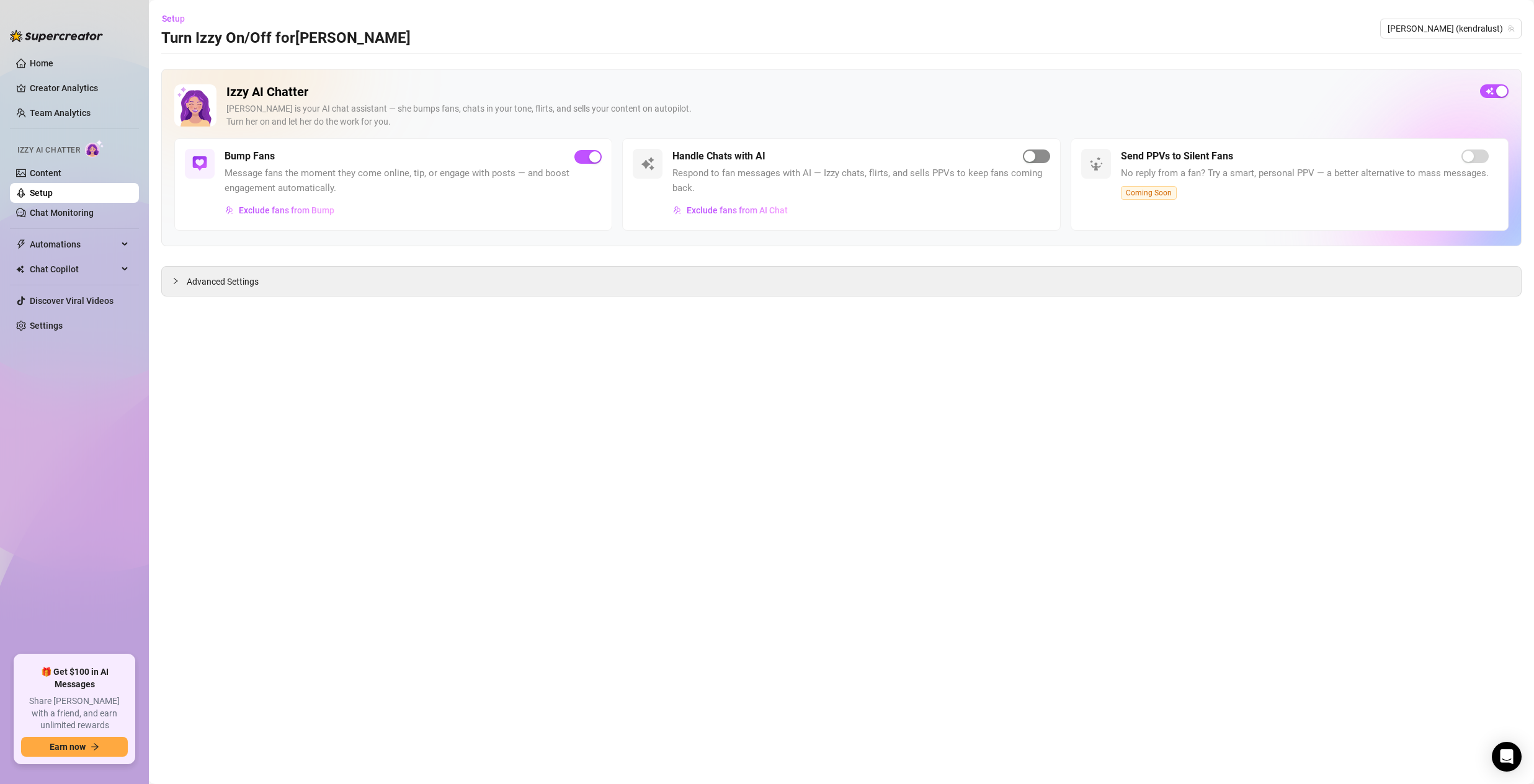
click at [1042, 159] on span "button" at bounding box center [1037, 156] width 27 height 14
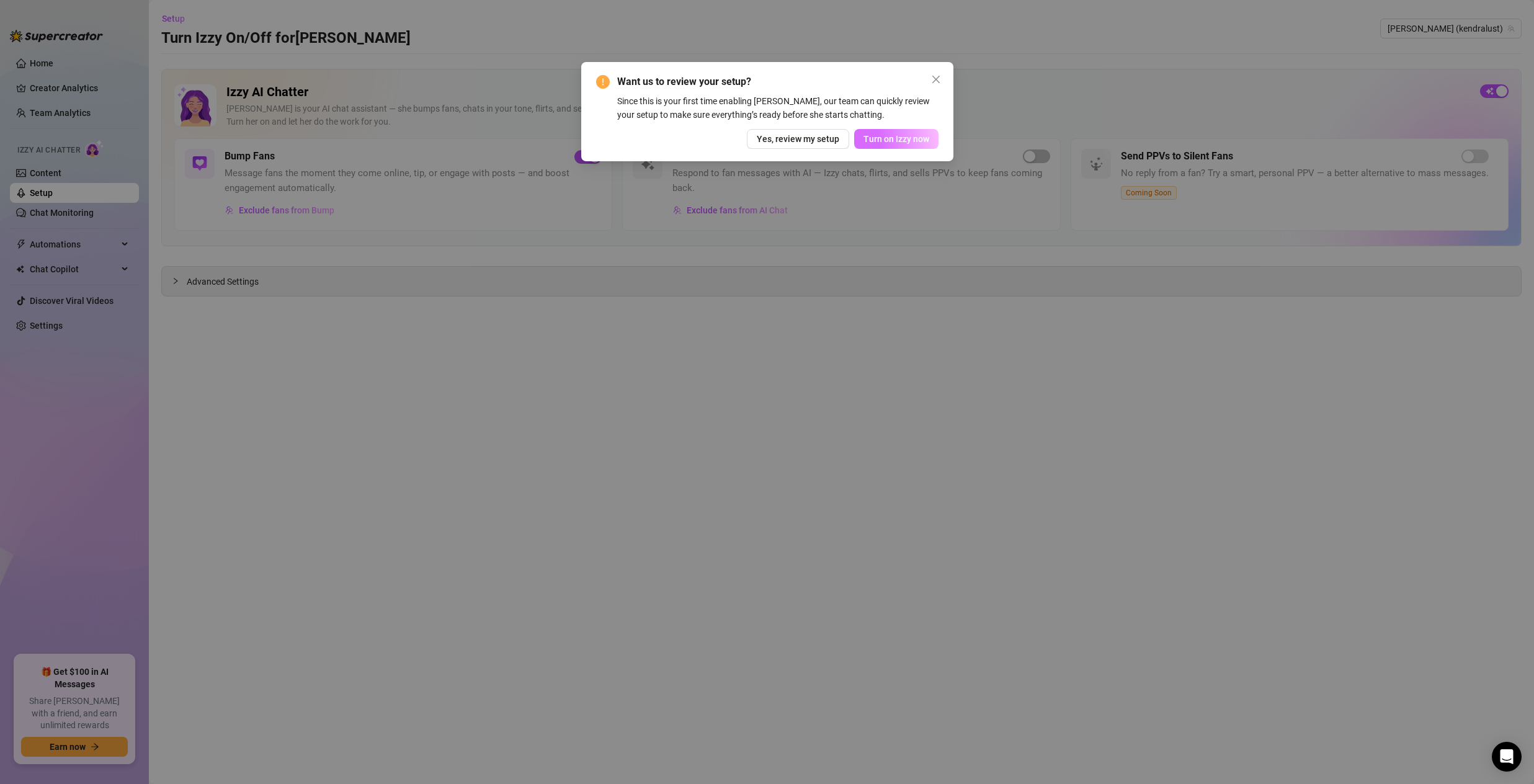
click at [896, 135] on span "Turn on Izzy now" at bounding box center [896, 139] width 65 height 10
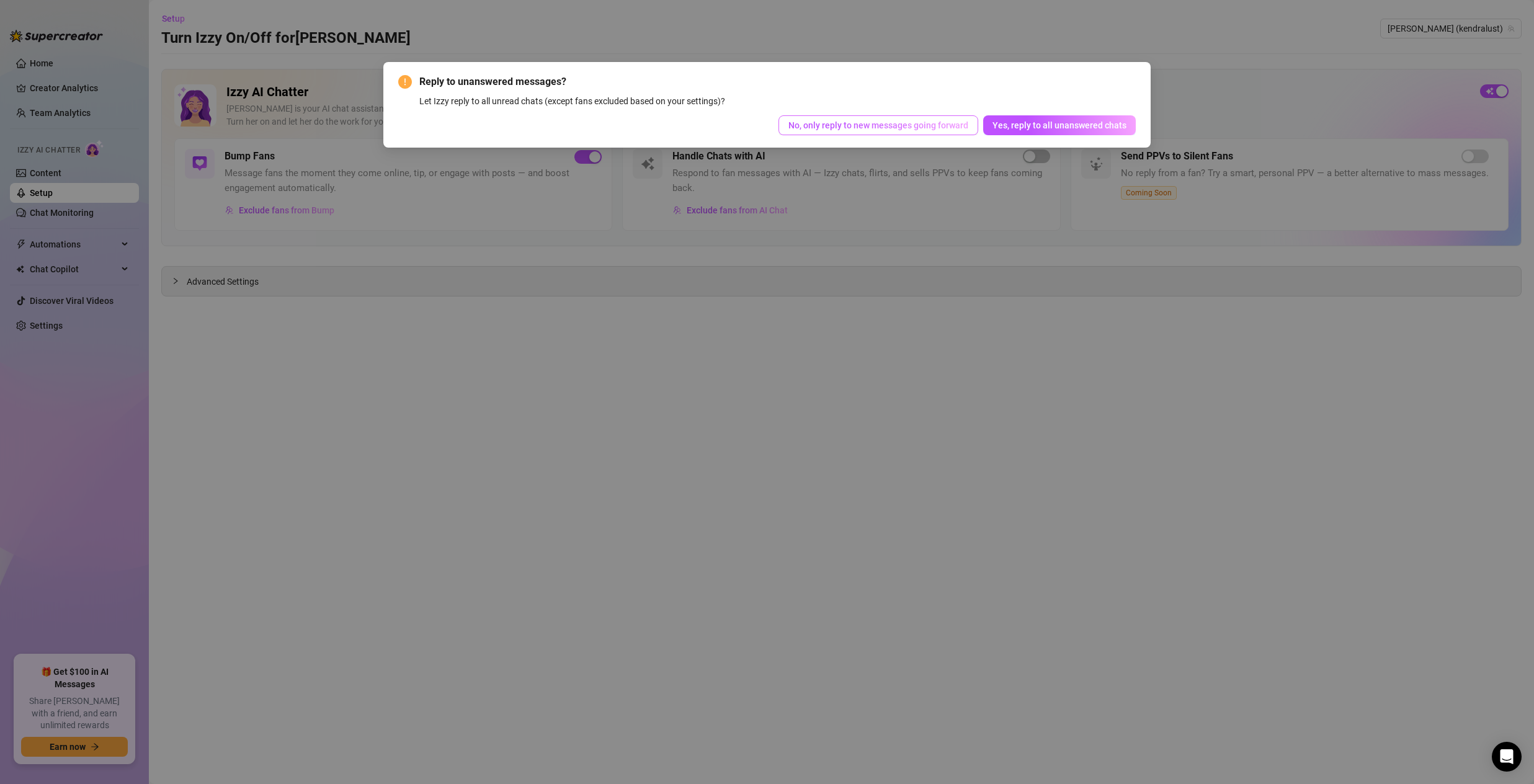
click at [883, 125] on span "No, only reply to new messages going forward" at bounding box center [879, 126] width 180 height 10
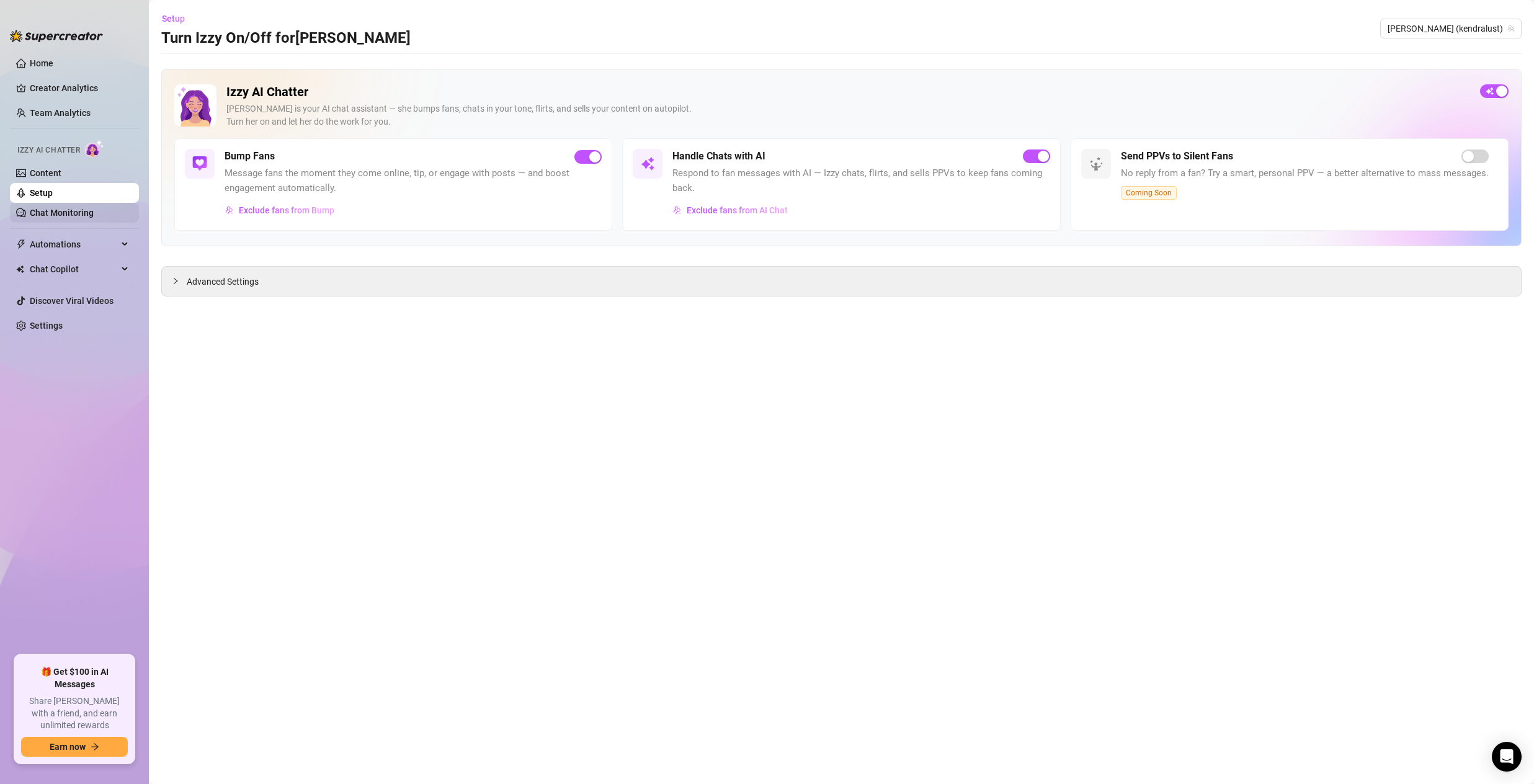
click at [61, 218] on link "Chat Monitoring" at bounding box center [61, 213] width 64 height 10
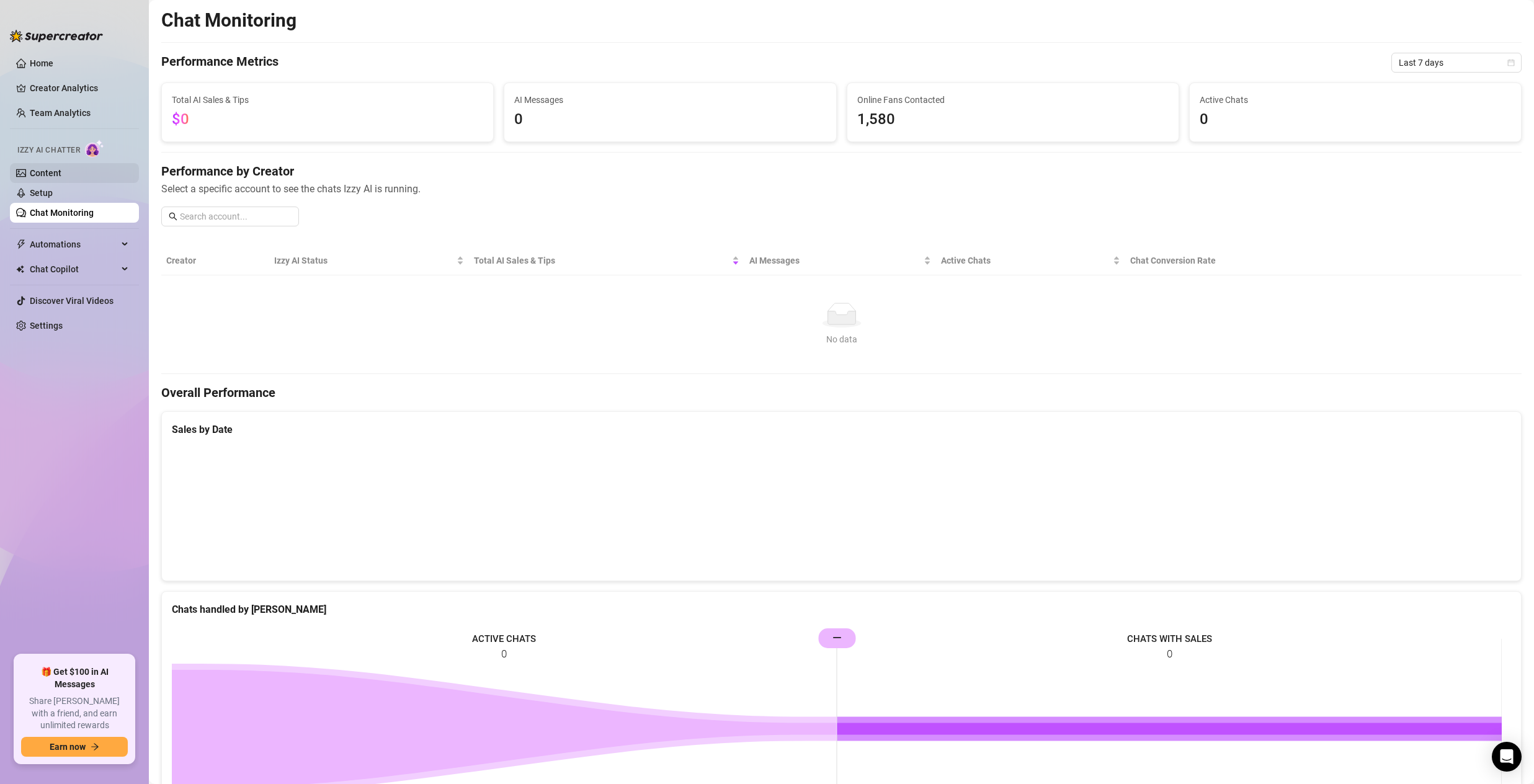
click at [56, 173] on link "Content" at bounding box center [45, 173] width 31 height 10
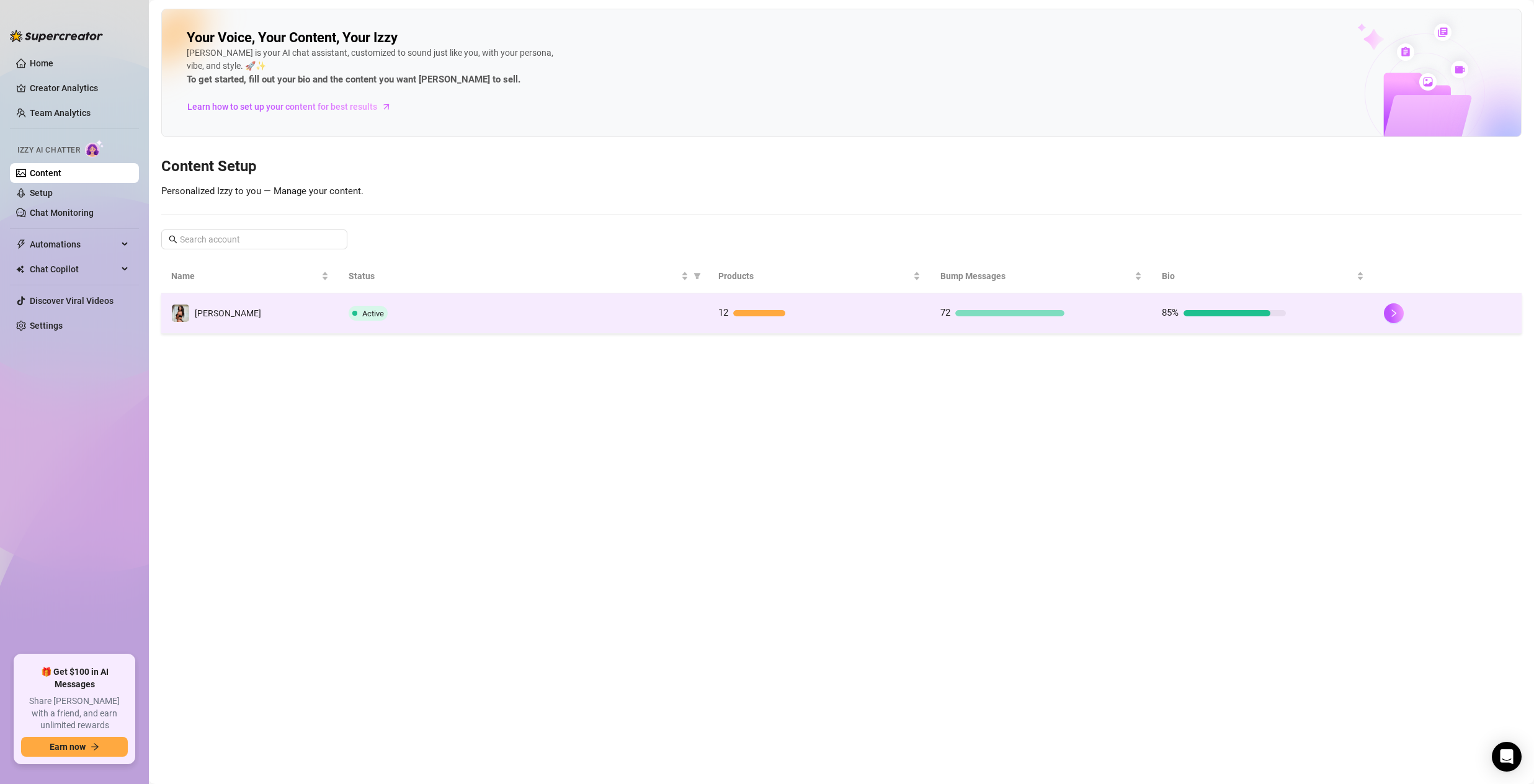
click at [970, 313] on div at bounding box center [1010, 312] width 110 height 6
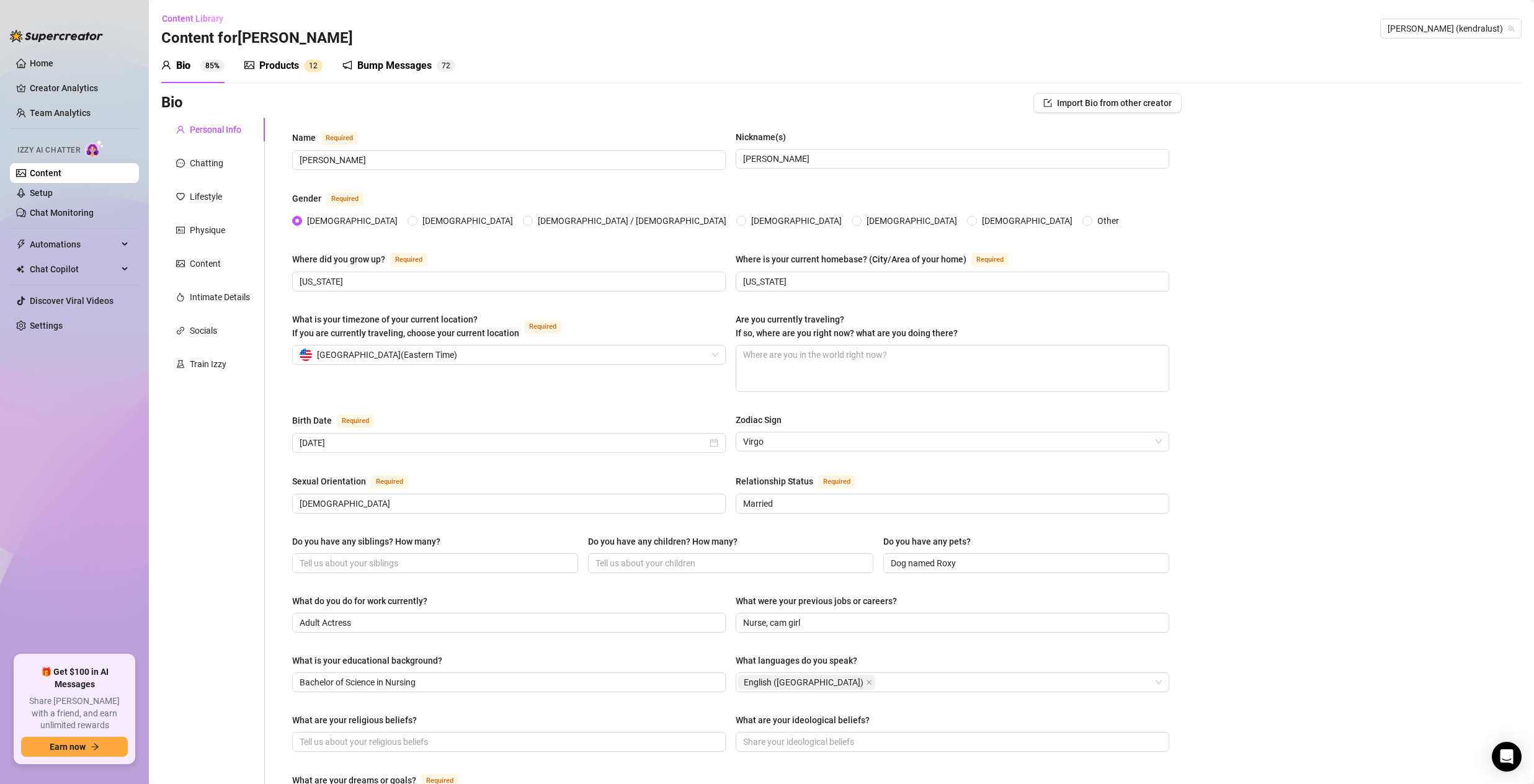
click at [289, 65] on div "Products" at bounding box center [278, 66] width 40 height 15
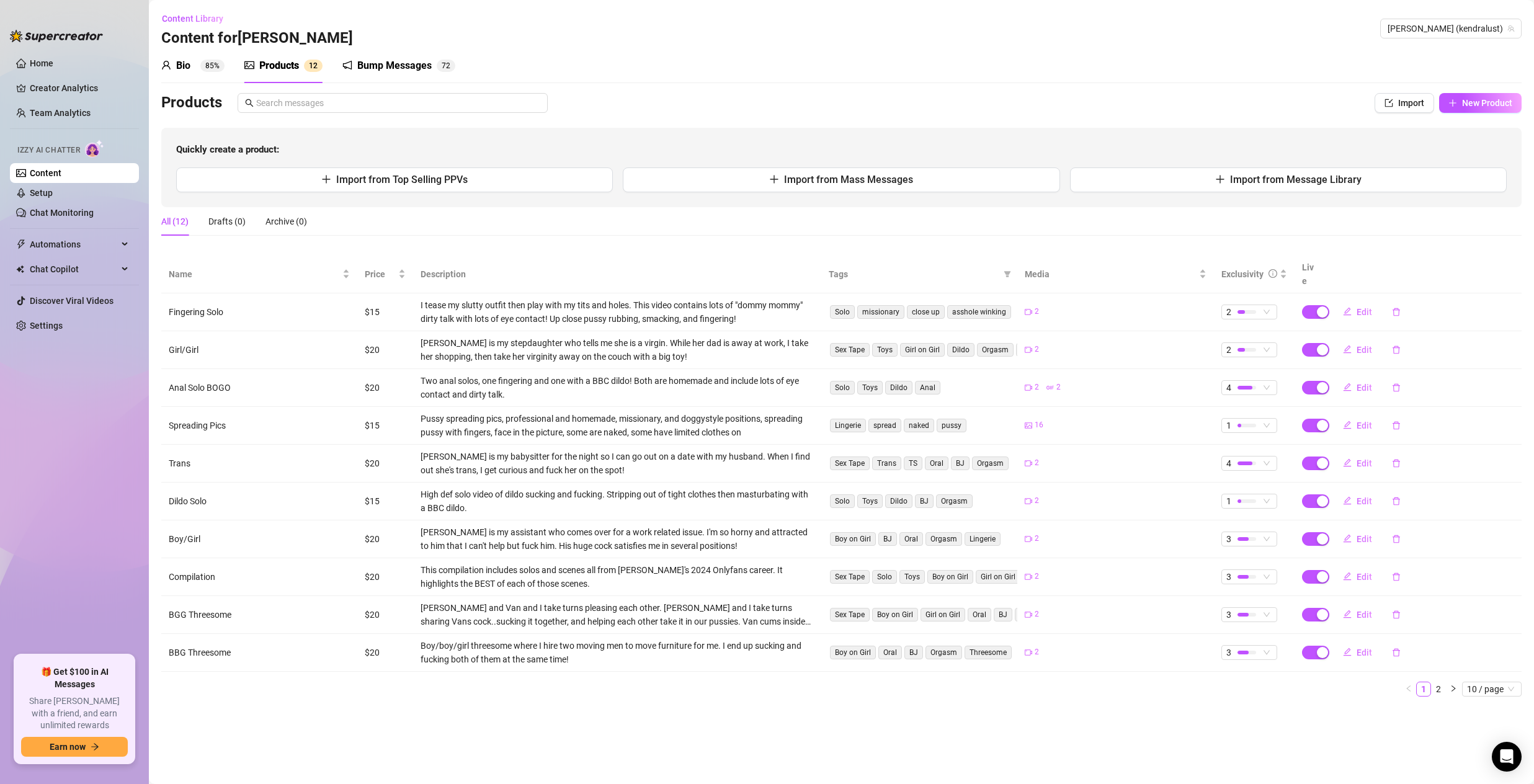
click at [393, 67] on div "Bump Messages" at bounding box center [395, 66] width 75 height 15
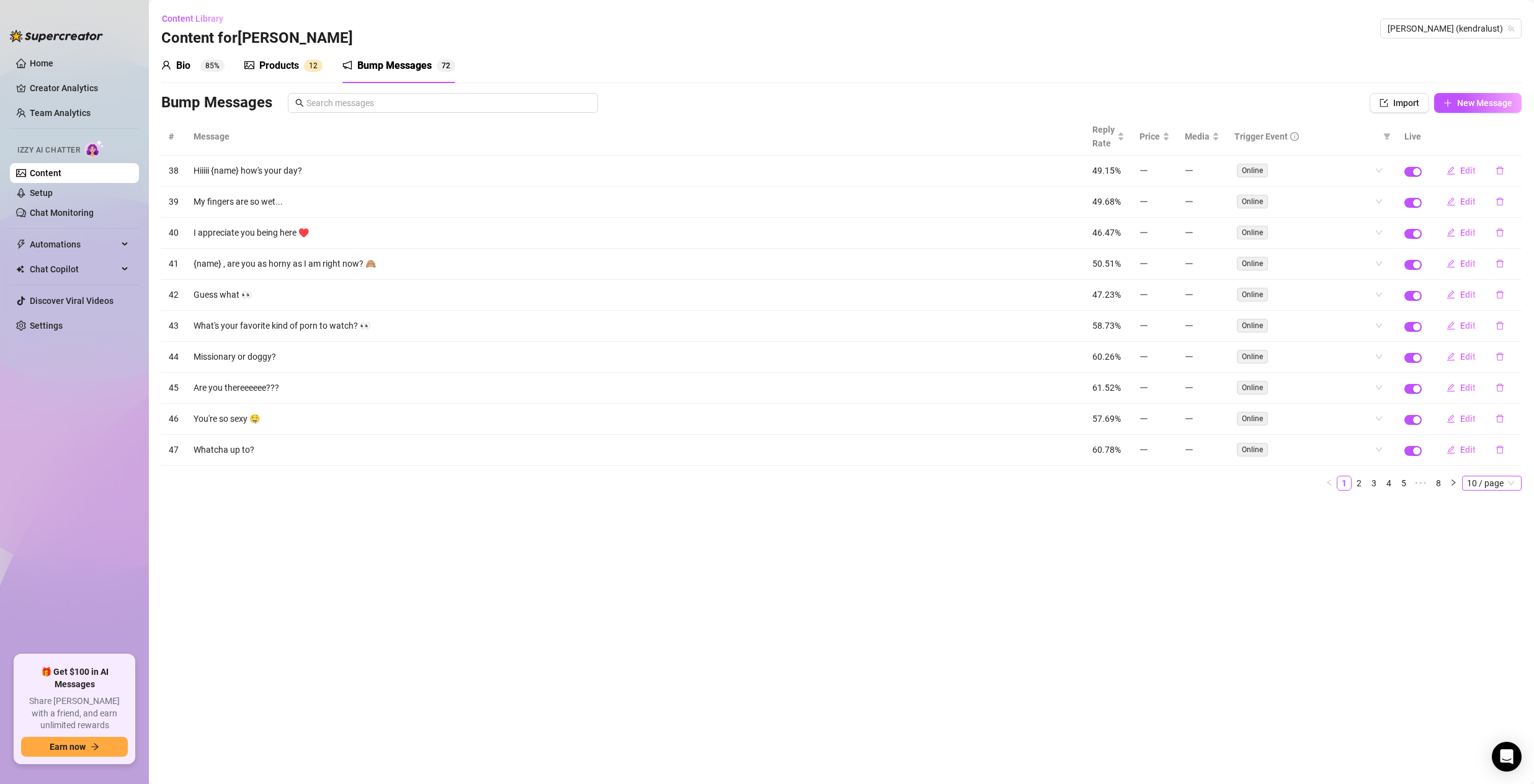
click at [1469, 481] on span "10 / page" at bounding box center [1492, 483] width 49 height 14
click at [1499, 563] on div "100 / page" at bounding box center [1492, 565] width 42 height 14
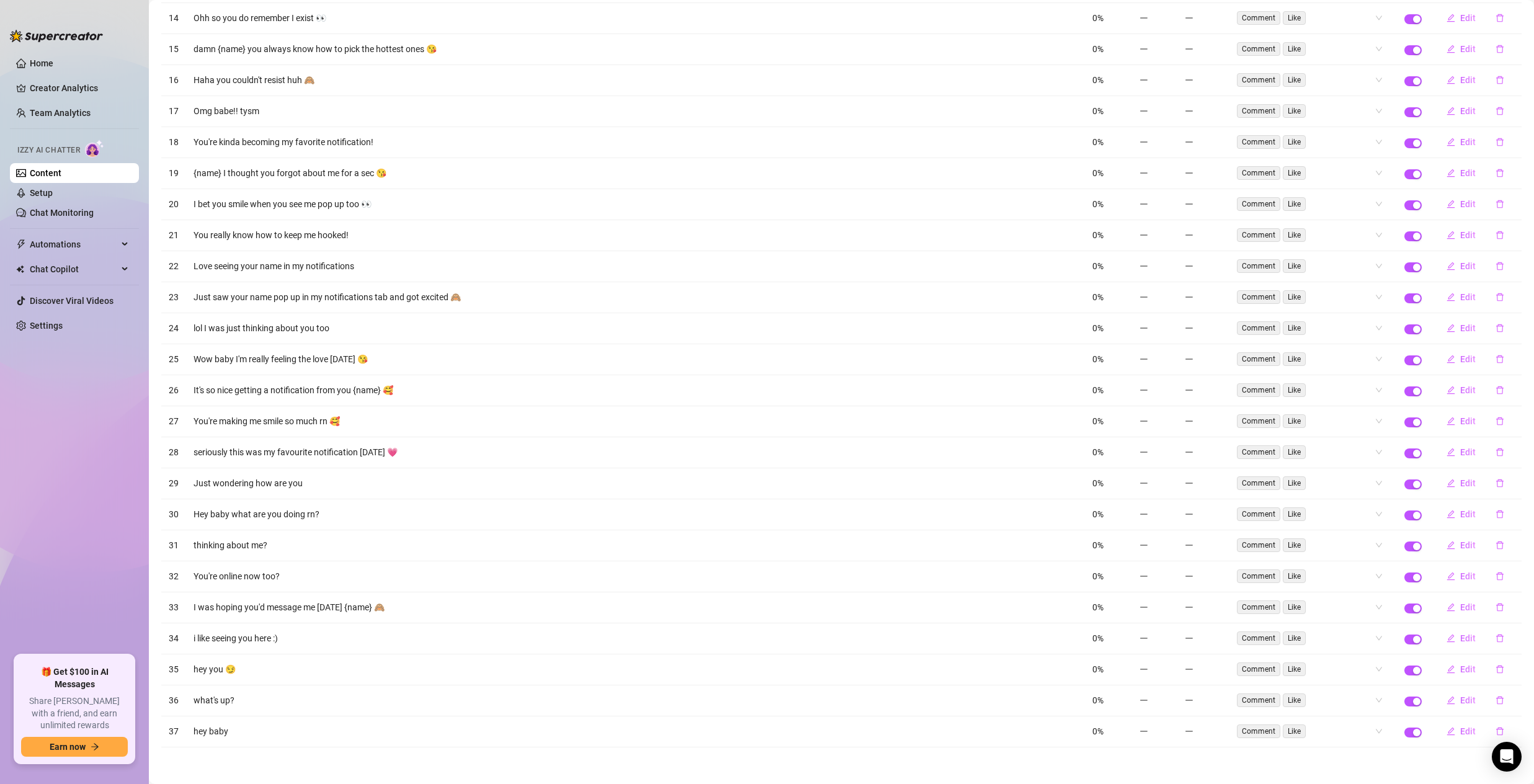
scroll to position [1642, 0]
click at [1466, 515] on span "Edit" at bounding box center [1468, 513] width 15 height 10
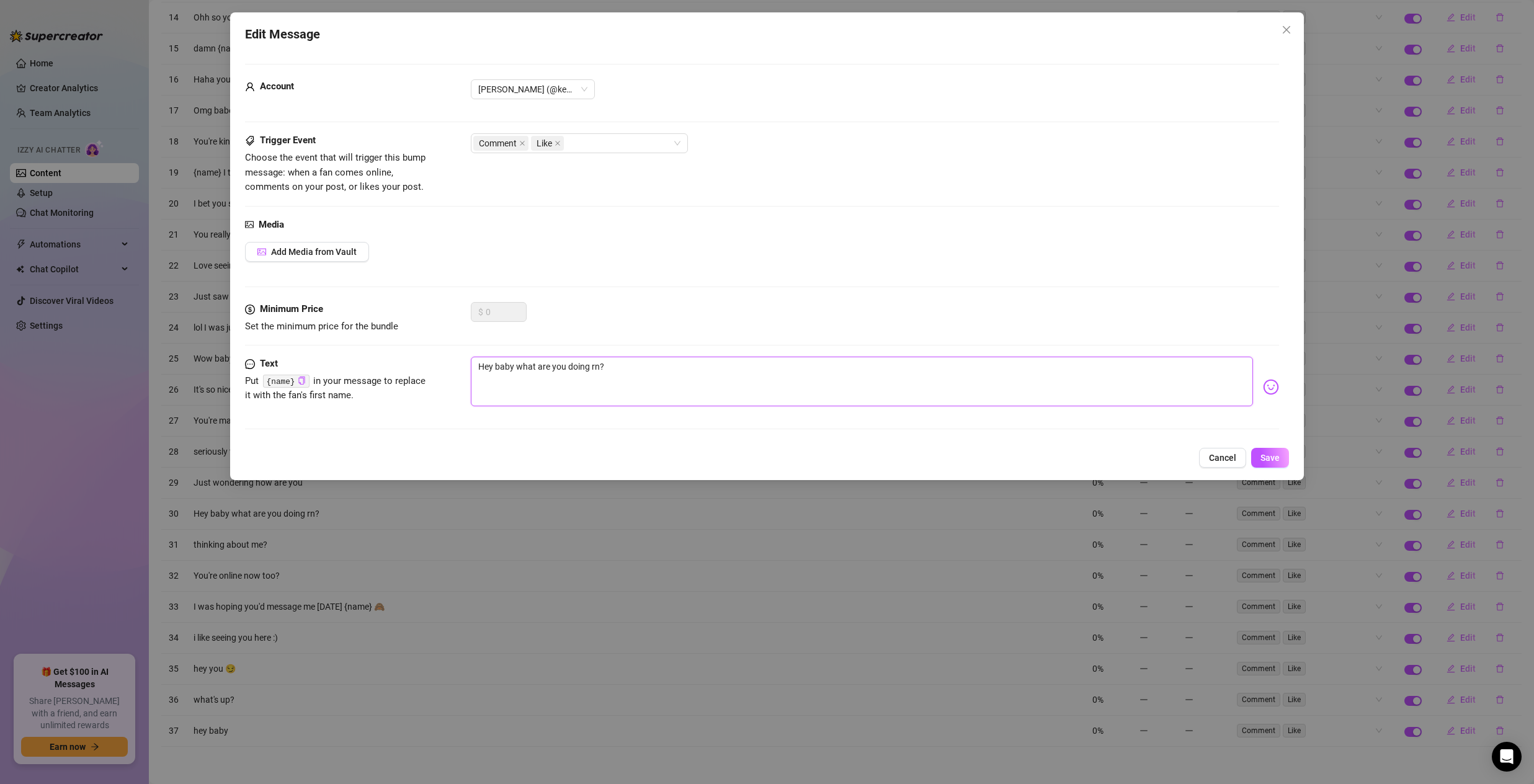
click at [506, 368] on textarea "Hey baby what are you doing rn?" at bounding box center [863, 381] width 783 height 49
type textarea "Hey b what are you doing rn?"
type textarea "Hey ba what are you doing rn?"
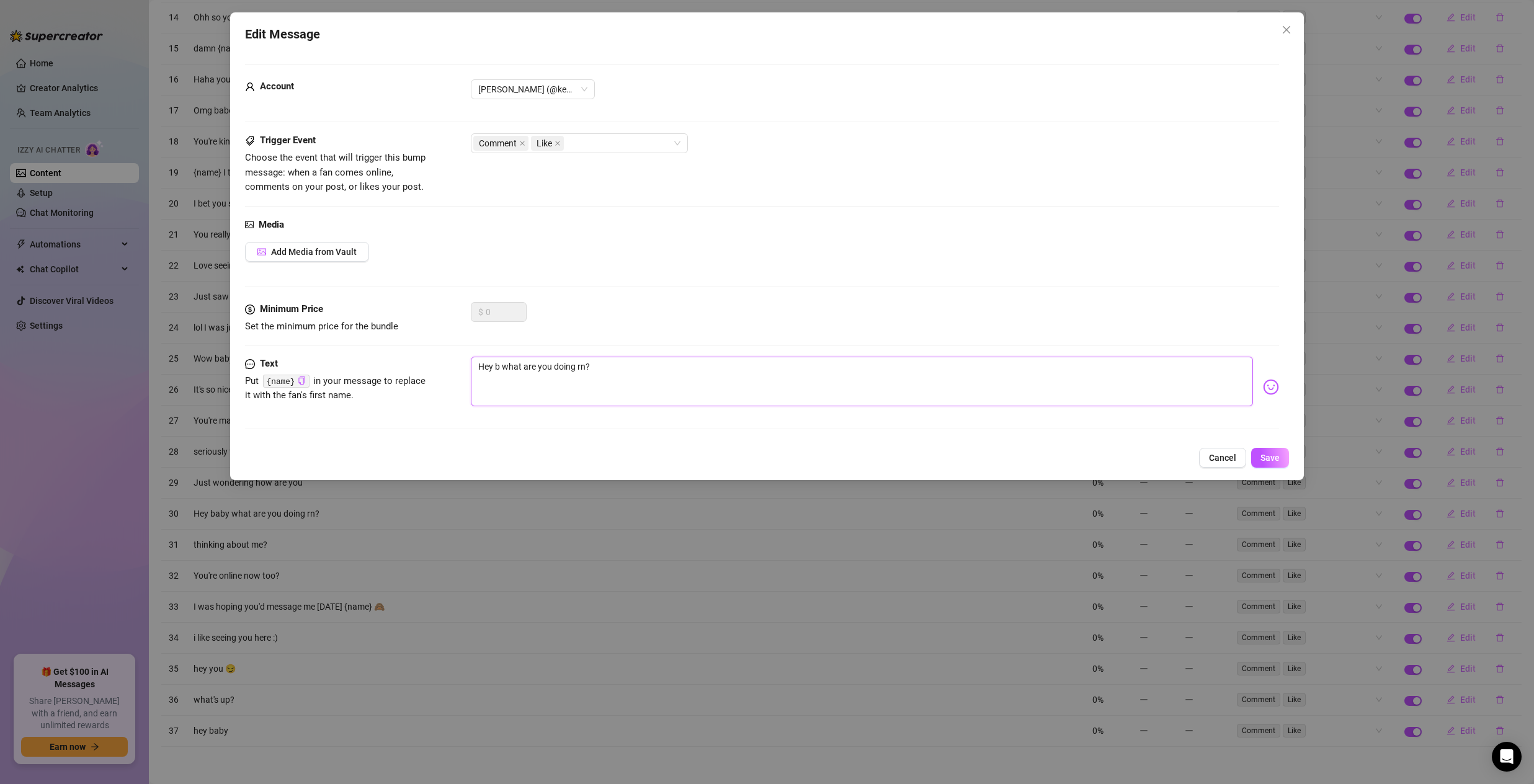
type textarea "Hey ba what are you doing rn?"
type textarea "Hey bab what are you doing rn?"
type textarea "Hey babd what are you doing rn?"
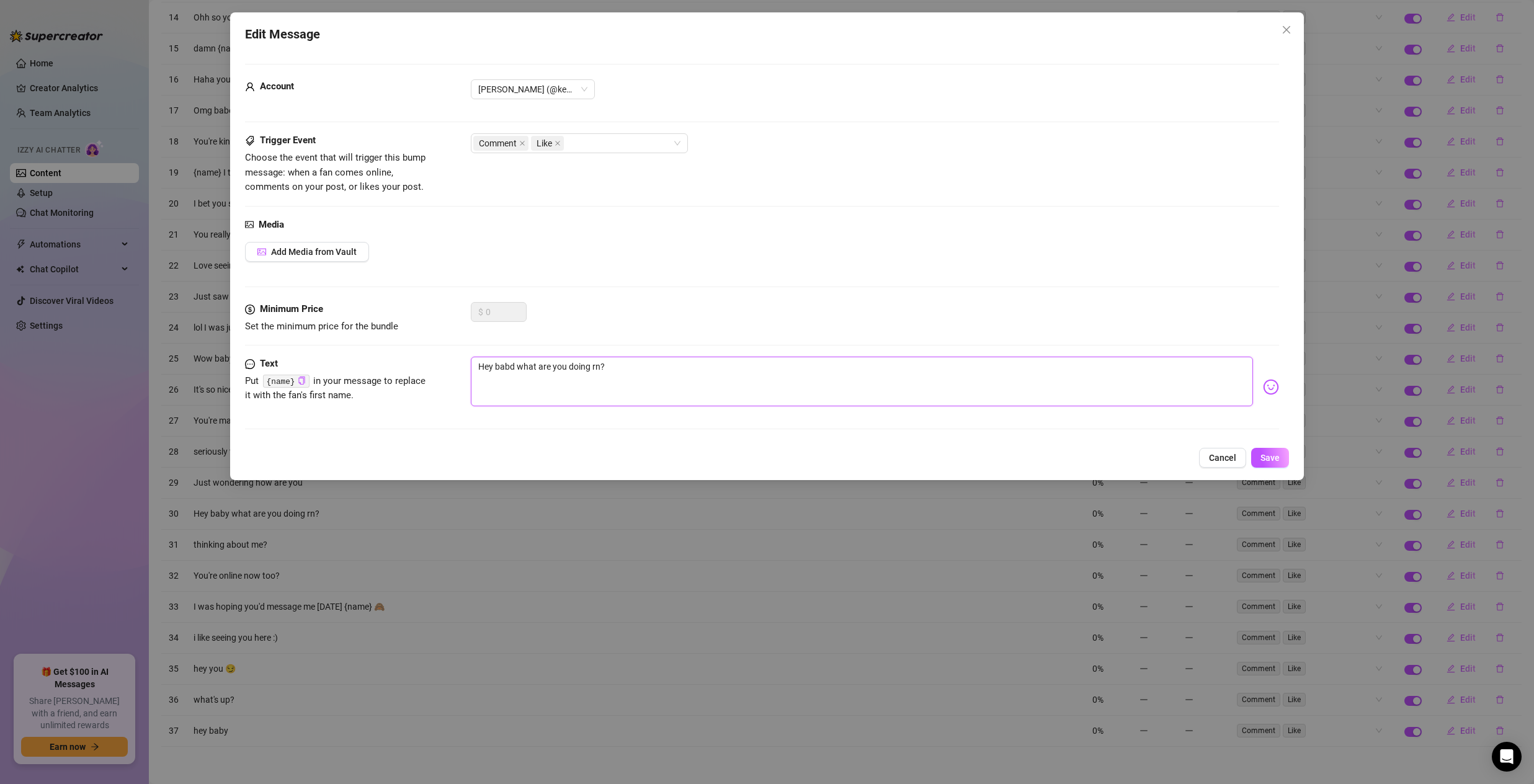
type textarea "Hey babde what are you doing rn?"
type textarea "Hey babd what are you doing rn?"
type textarea "Hey bab what are you doing rn?"
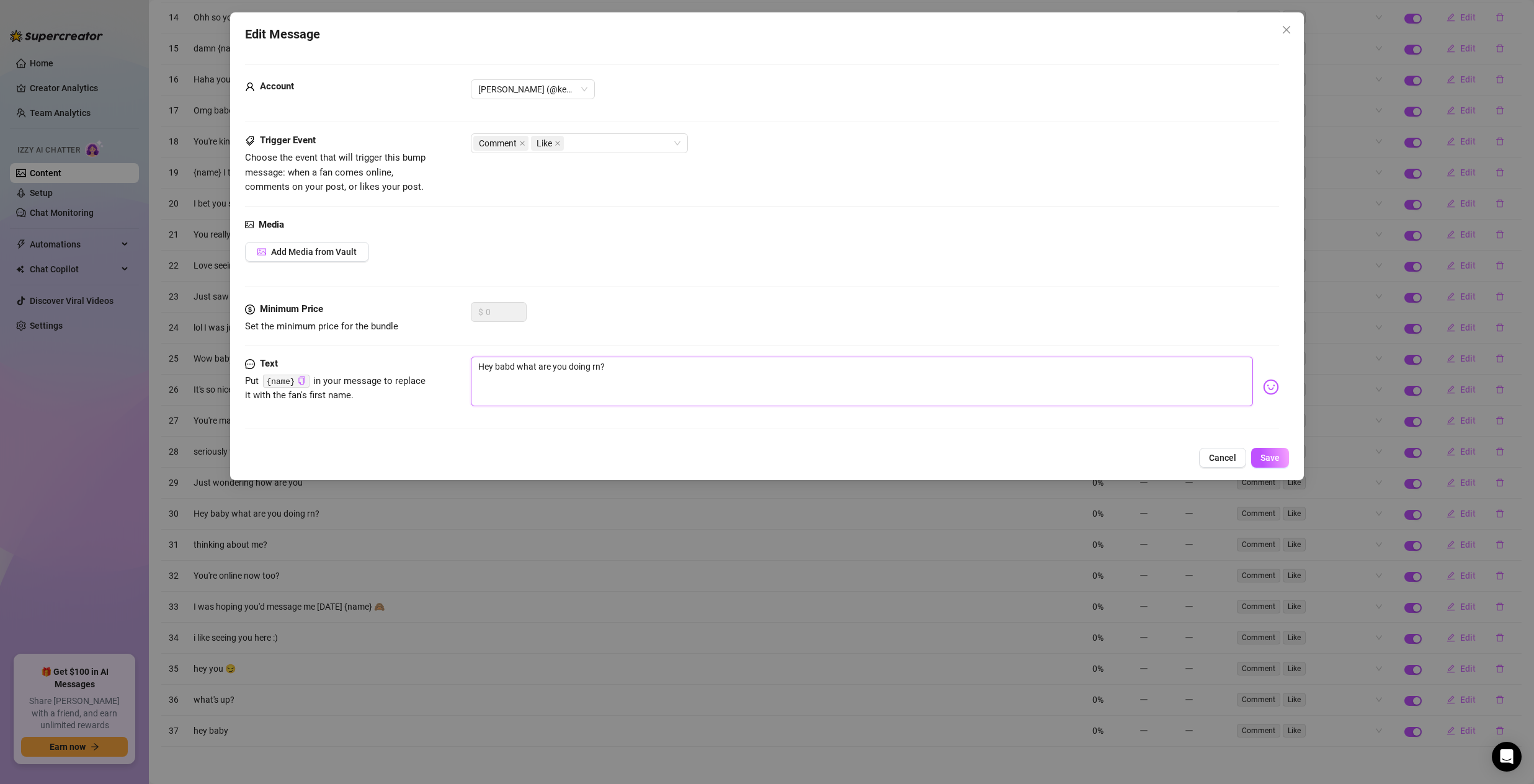
type textarea "Hey bab what are you doing rn?"
type textarea "Hey babe what are you doing rn?"
click at [1273, 456] on span "Save" at bounding box center [1270, 458] width 20 height 10
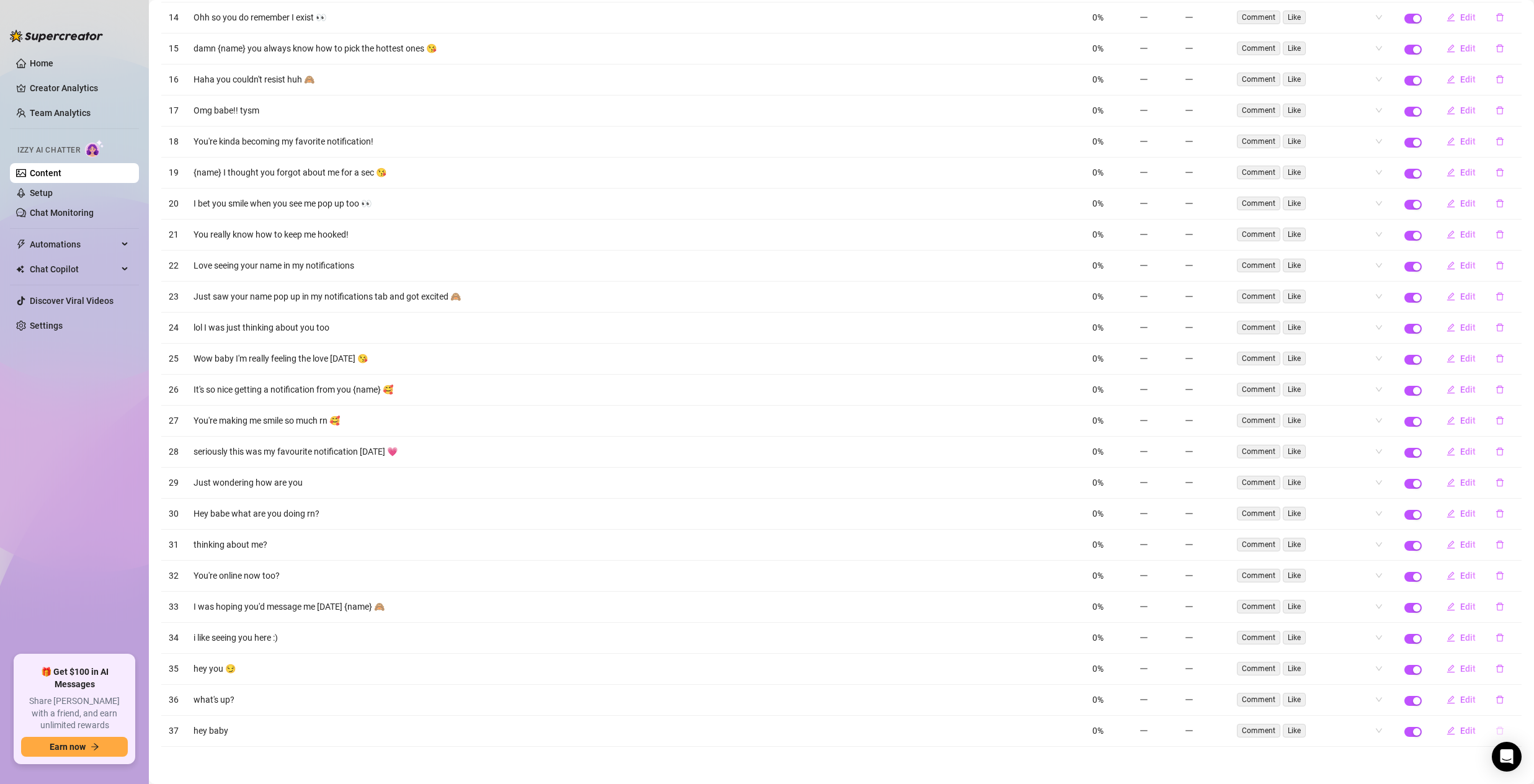
click at [1497, 732] on icon "delete" at bounding box center [1500, 731] width 8 height 8
click at [1520, 702] on span "Yes" at bounding box center [1514, 698] width 15 height 10
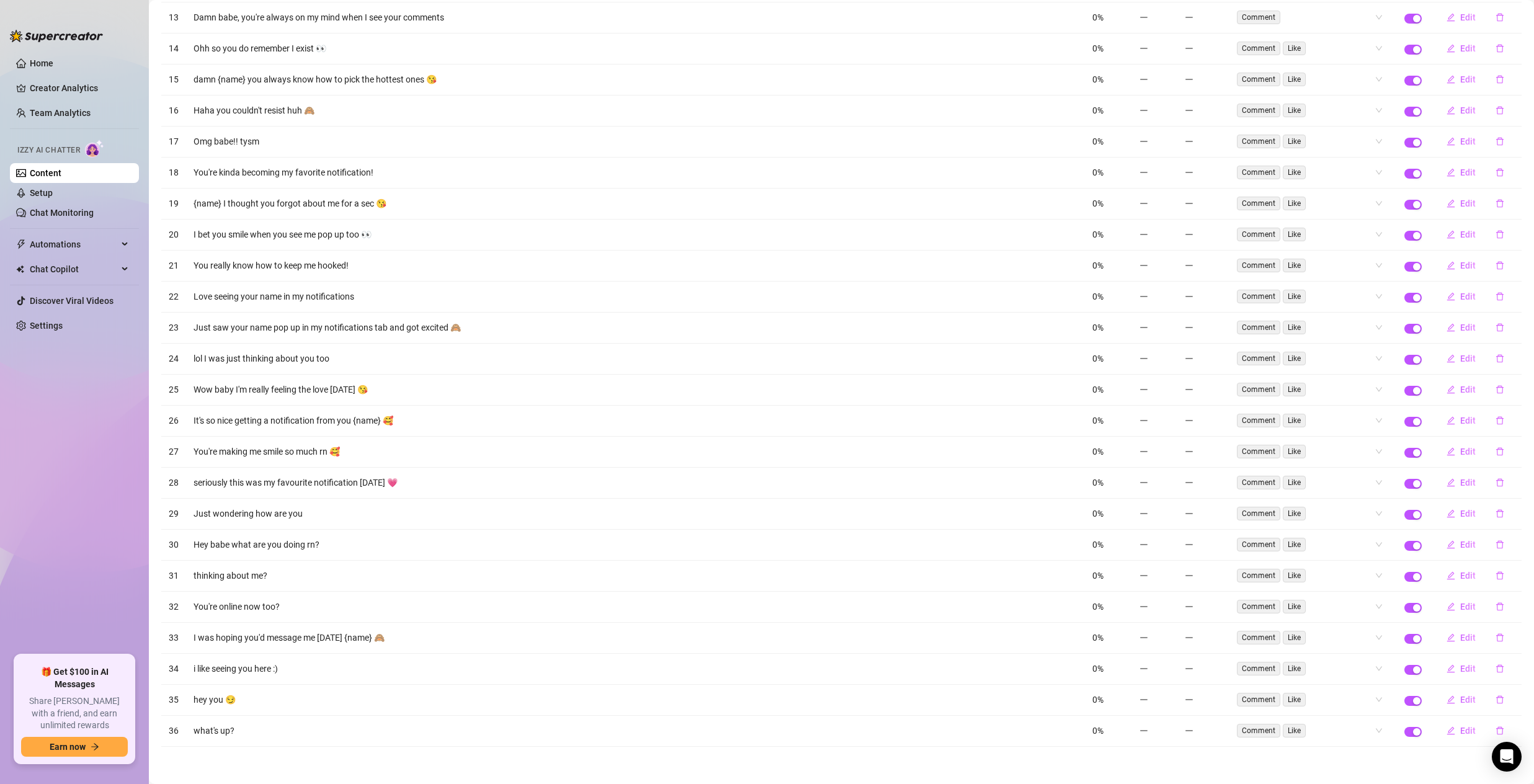
scroll to position [1608, 0]
click at [1460, 396] on span "Edit" at bounding box center [1468, 392] width 15 height 10
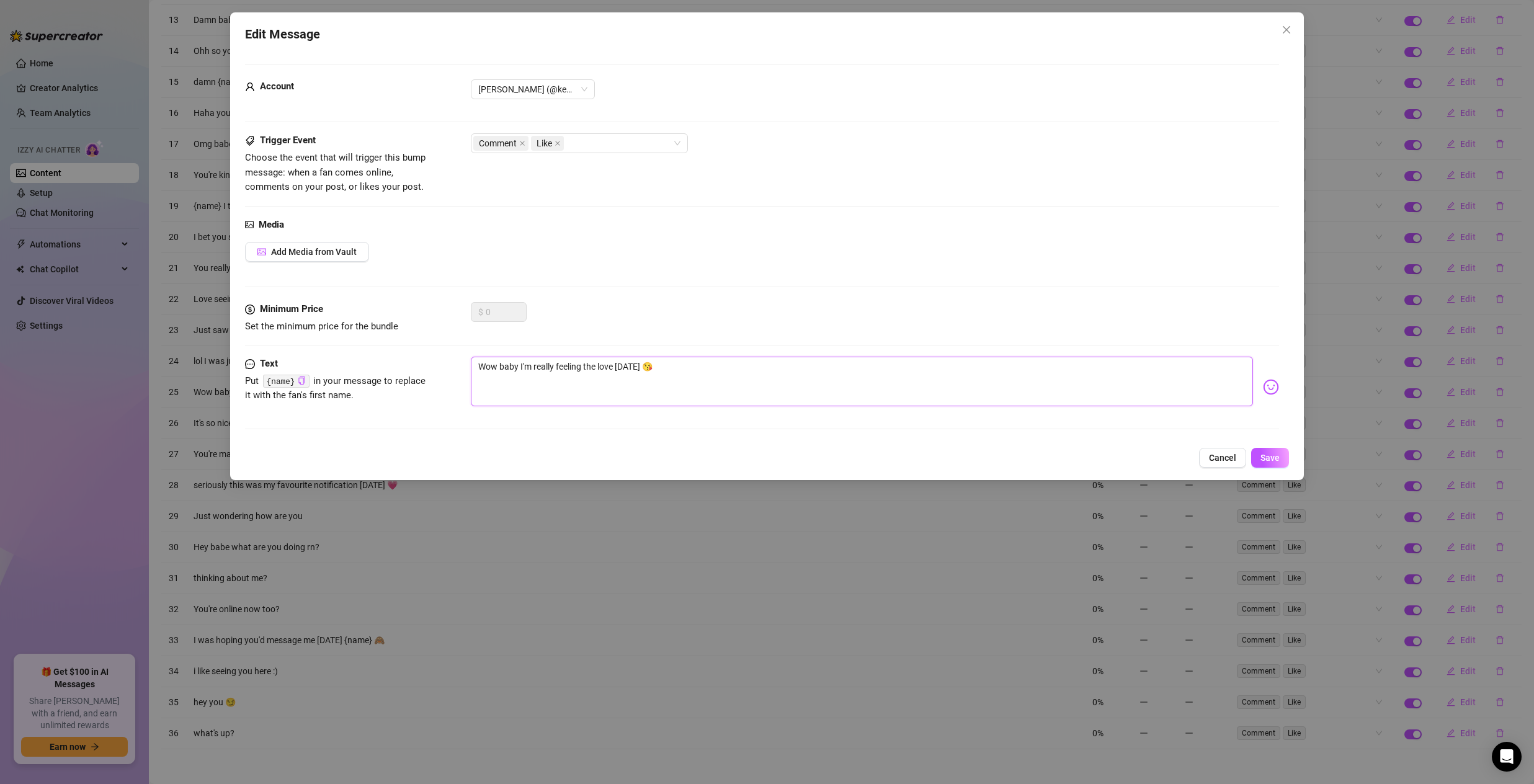
click at [509, 367] on textarea "Wow baby I'm really feeling the love [DATE] 😘" at bounding box center [863, 381] width 783 height 49
type textarea "Wow b I'm really feeling the love [DATE] 😘"
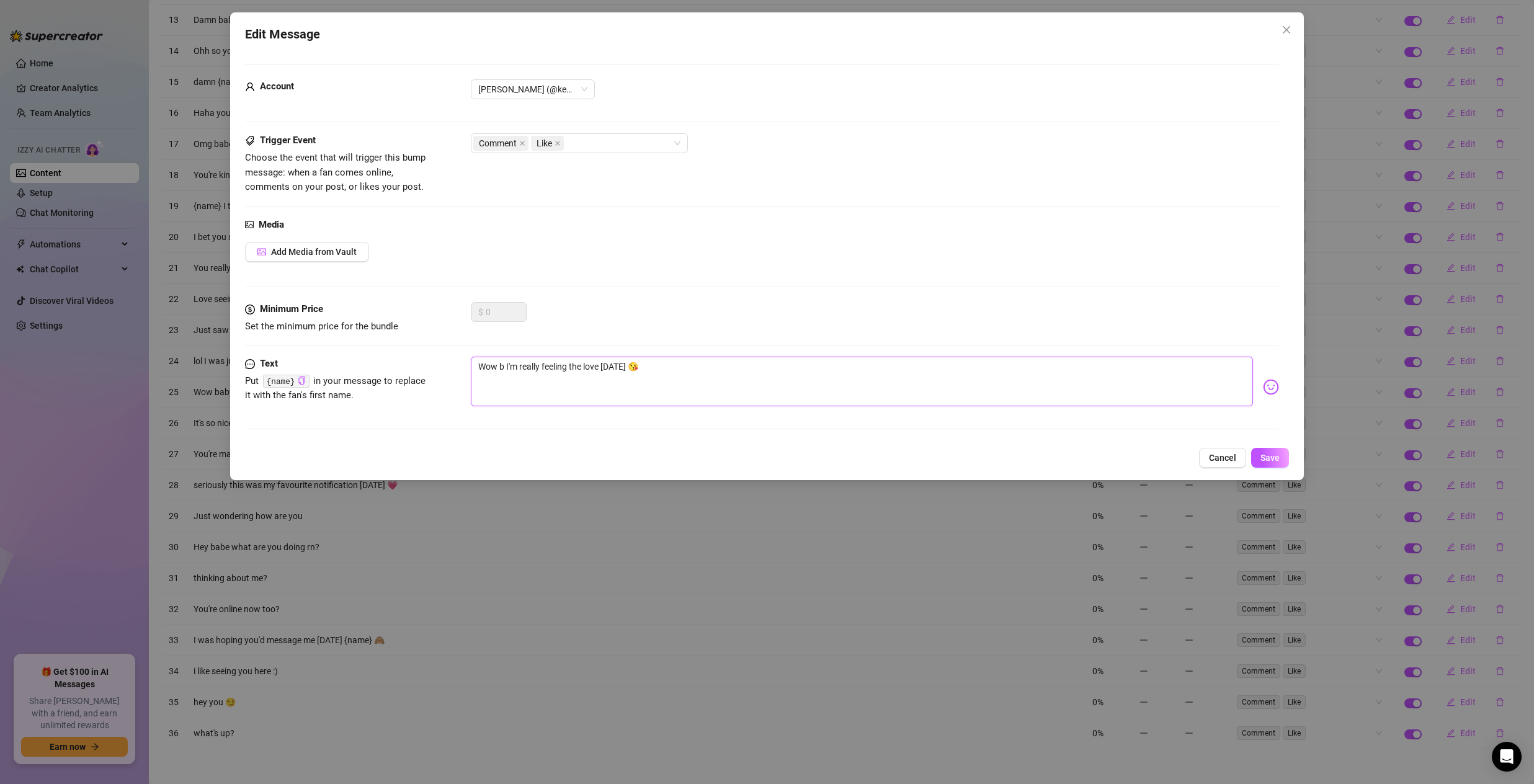
type textarea "Wow ba I'm really feeling the love [DATE] 😘"
type textarea "Wow bab I'm really feeling the love [DATE] 😘"
type textarea "Wow babe I'm really feeling the love [DATE] 😘"
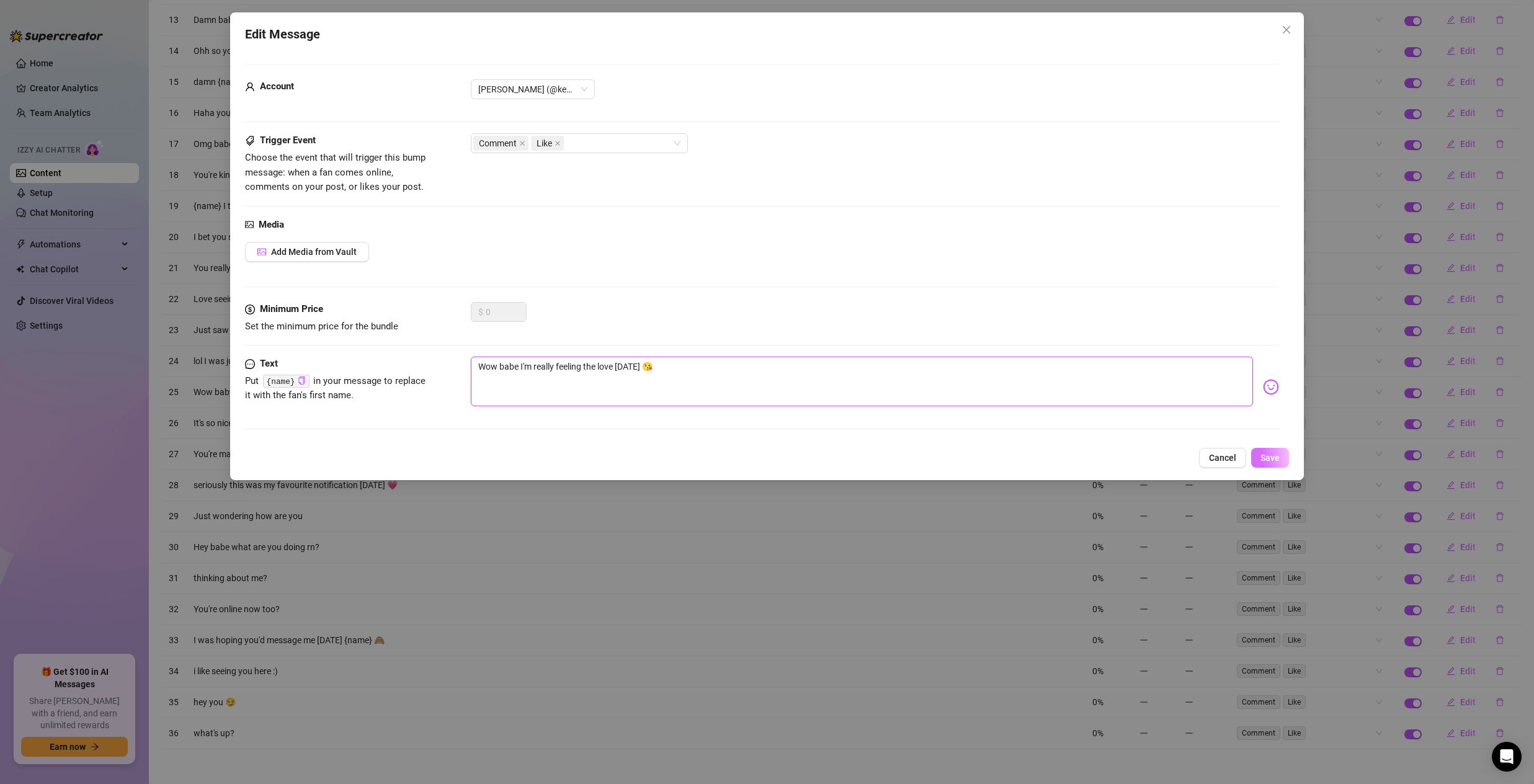
type textarea "Wow babe I'm really feeling the love [DATE] 😘"
click at [1273, 456] on span "Save" at bounding box center [1270, 458] width 20 height 10
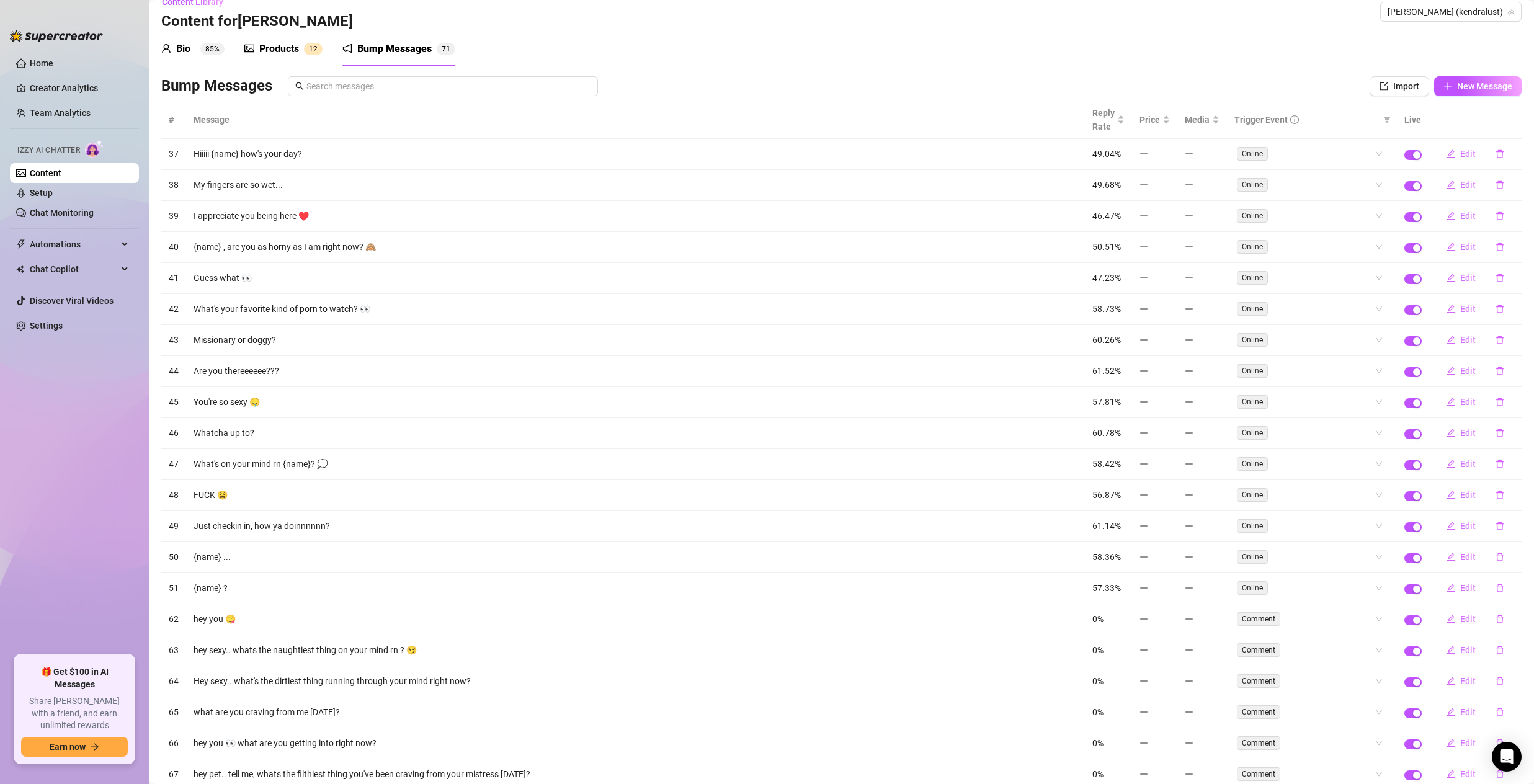
scroll to position [0, 0]
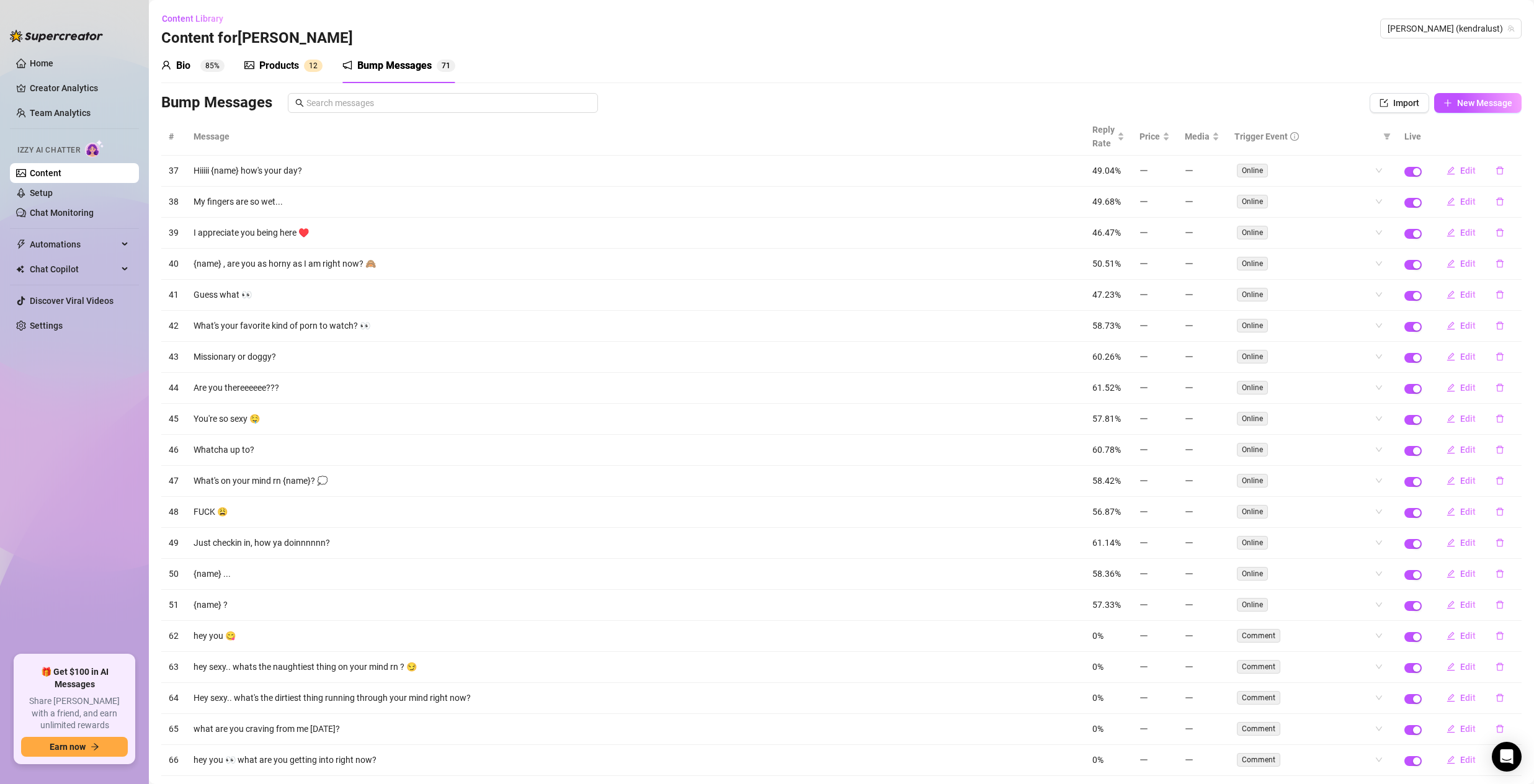
click at [391, 71] on div "Bump Messages" at bounding box center [395, 66] width 75 height 15
click at [396, 63] on div "Bump Messages" at bounding box center [395, 66] width 75 height 15
click at [41, 64] on link "Home" at bounding box center [42, 64] width 24 height 10
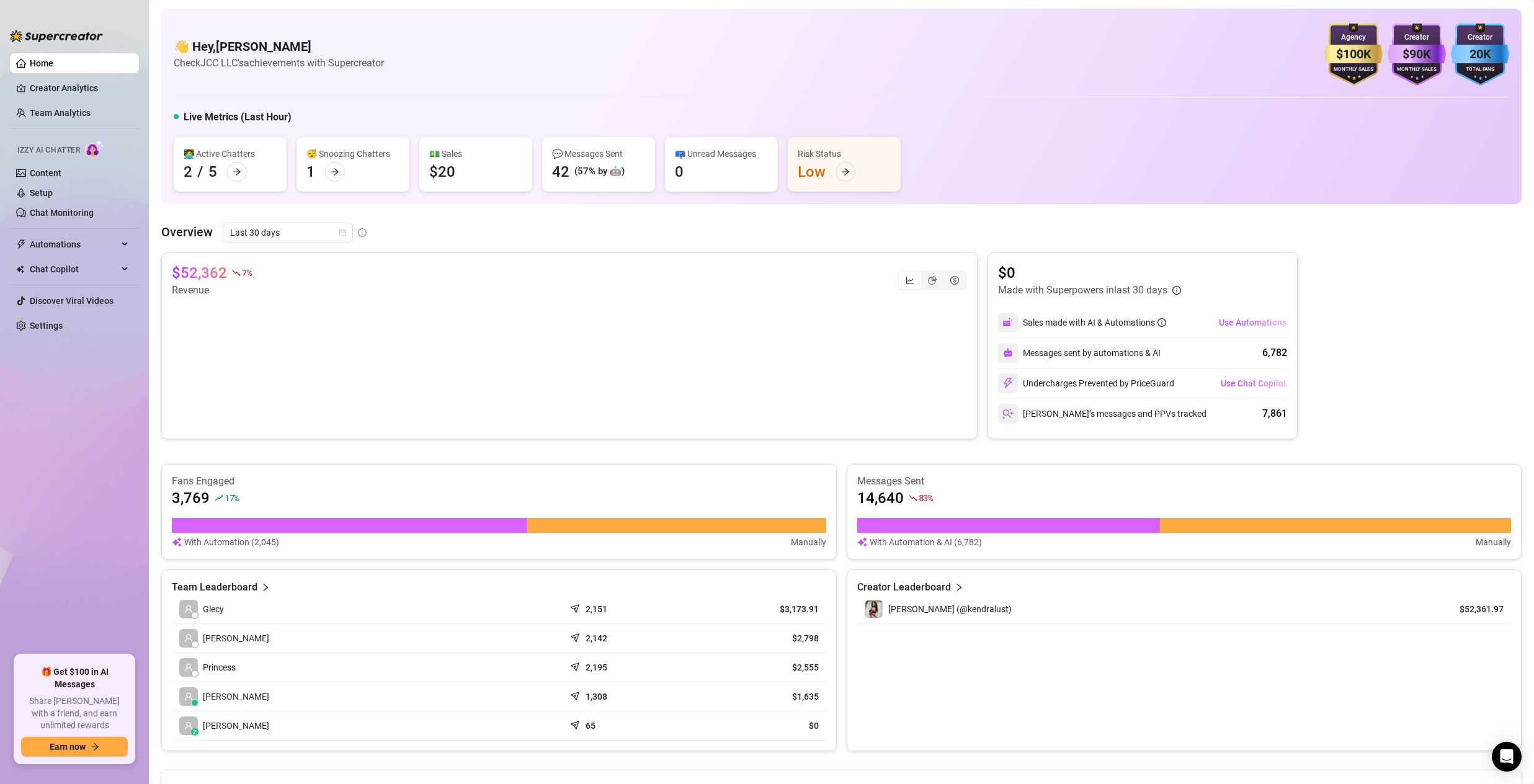
click at [252, 154] on div "👩‍💻 Active Chatters" at bounding box center [230, 154] width 93 height 14
click at [227, 166] on div at bounding box center [236, 171] width 20 height 20
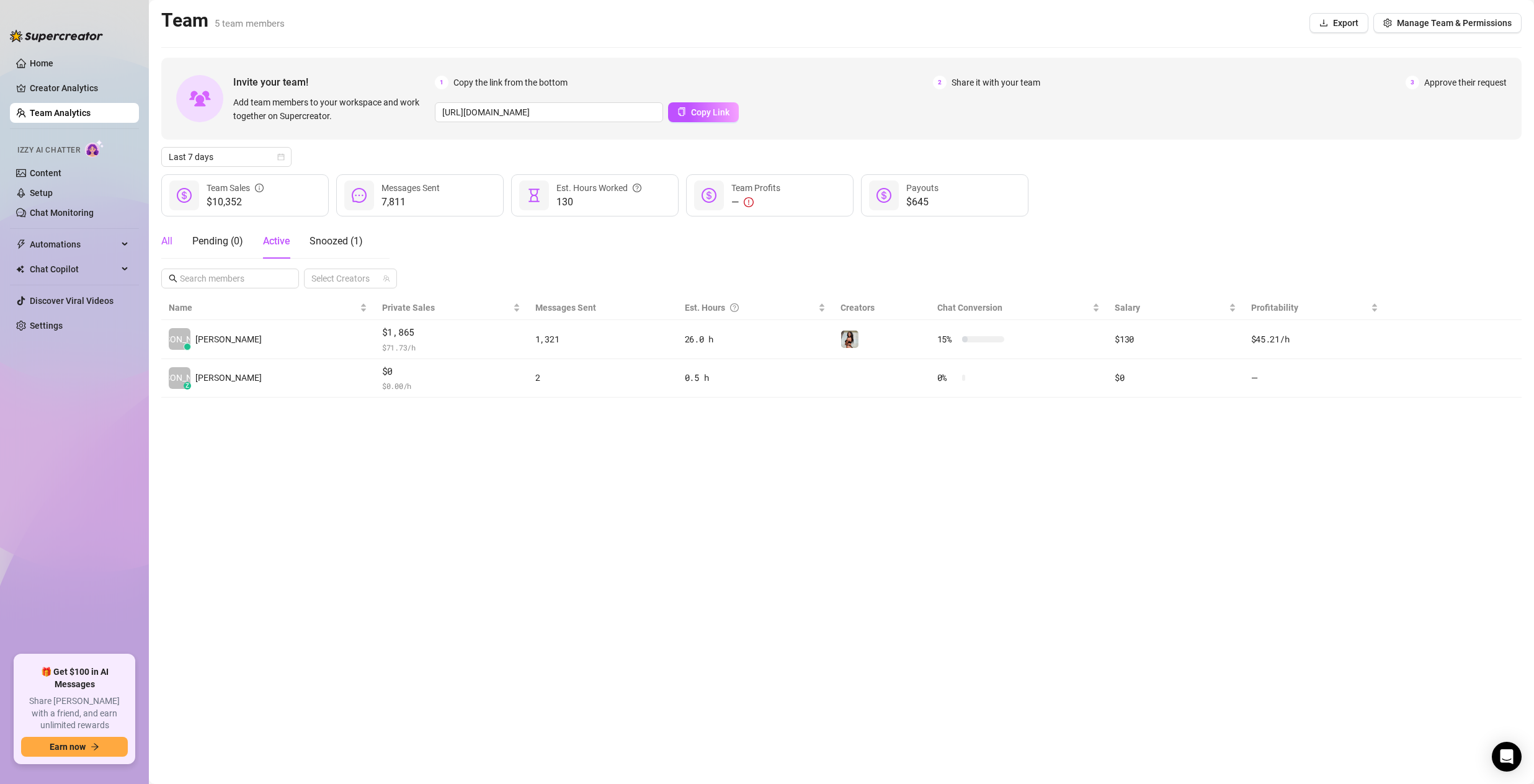
click at [162, 246] on div "All" at bounding box center [166, 242] width 11 height 15
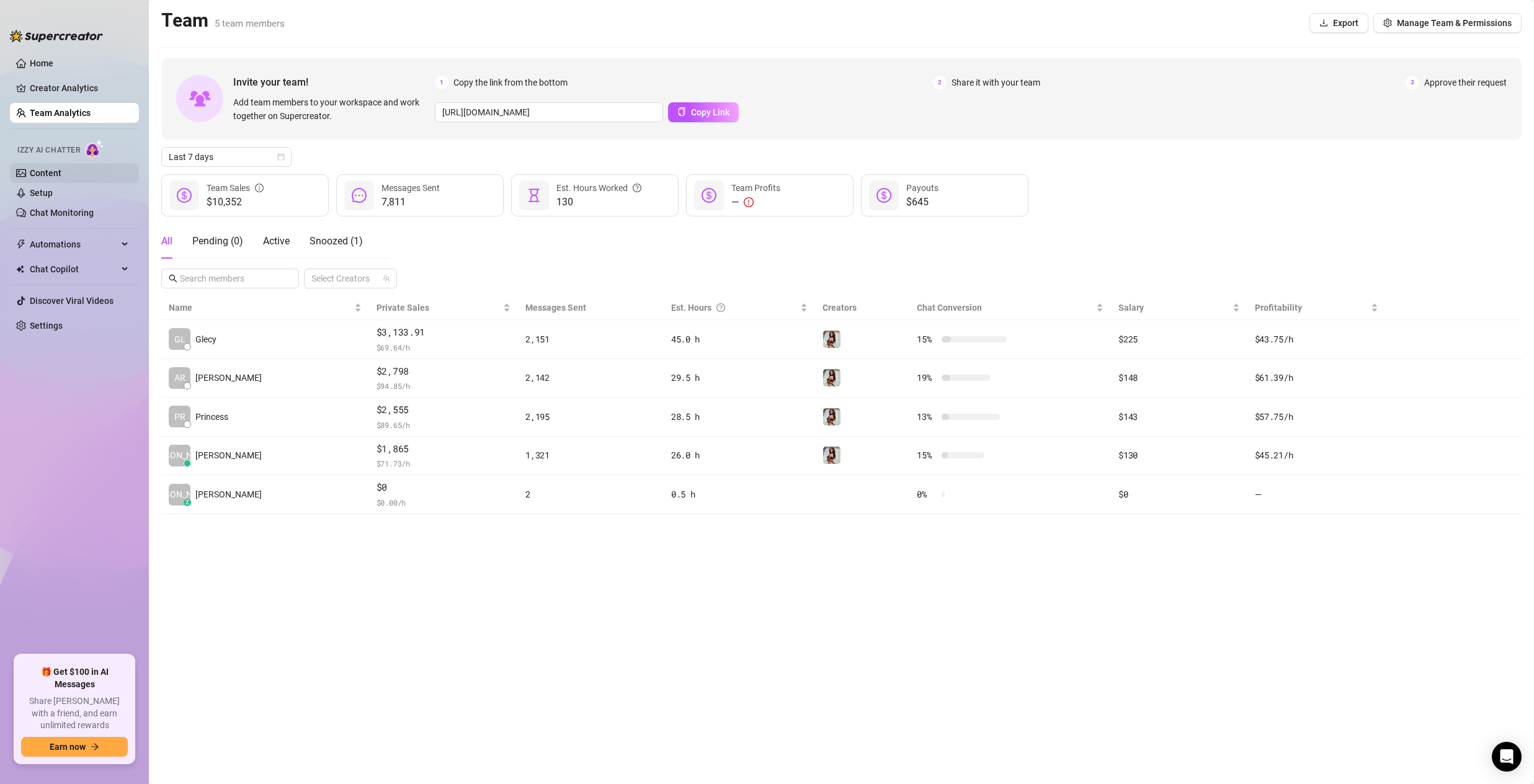
click at [42, 178] on link "Content" at bounding box center [45, 173] width 31 height 10
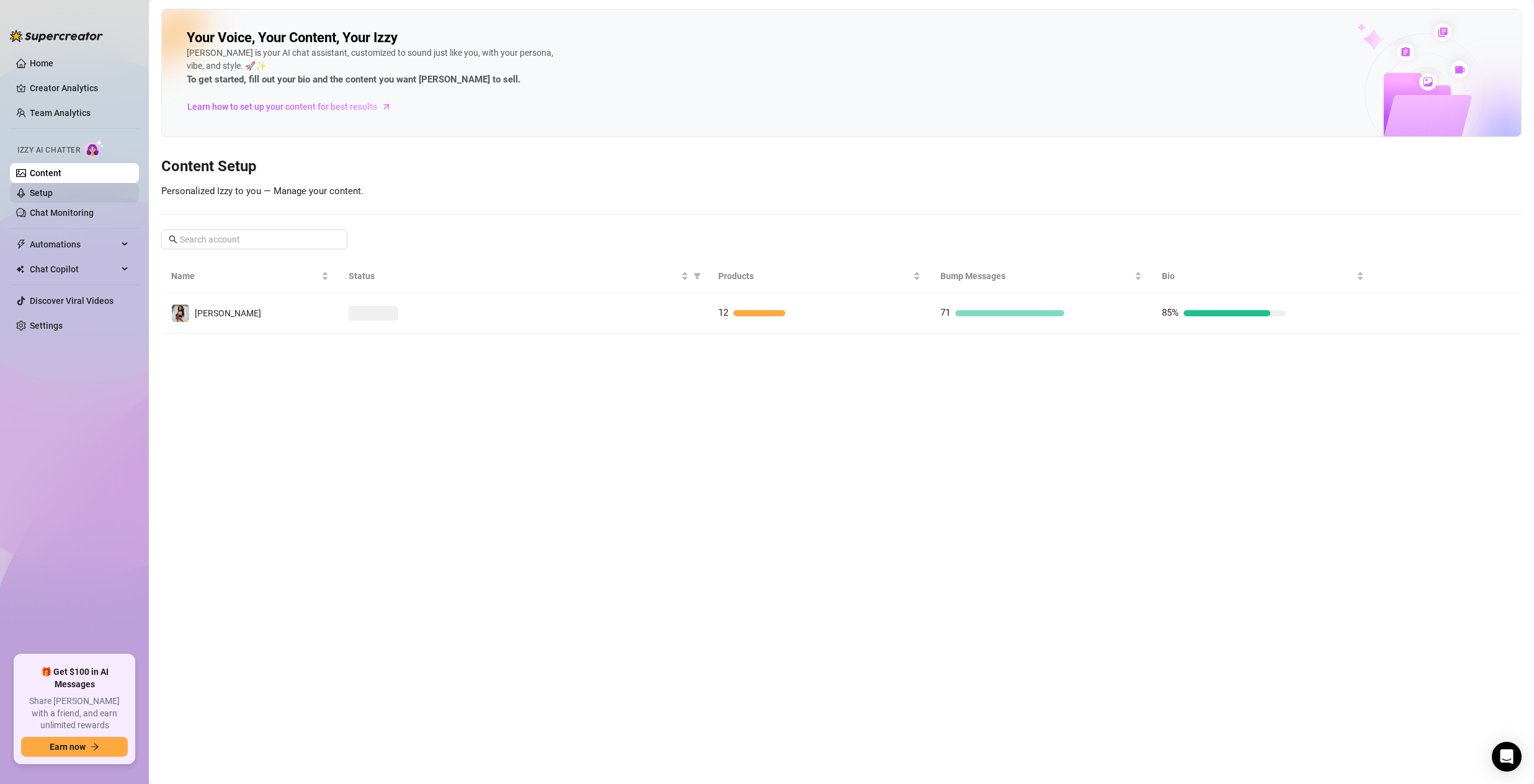
click at [44, 190] on link "Setup" at bounding box center [41, 193] width 23 height 10
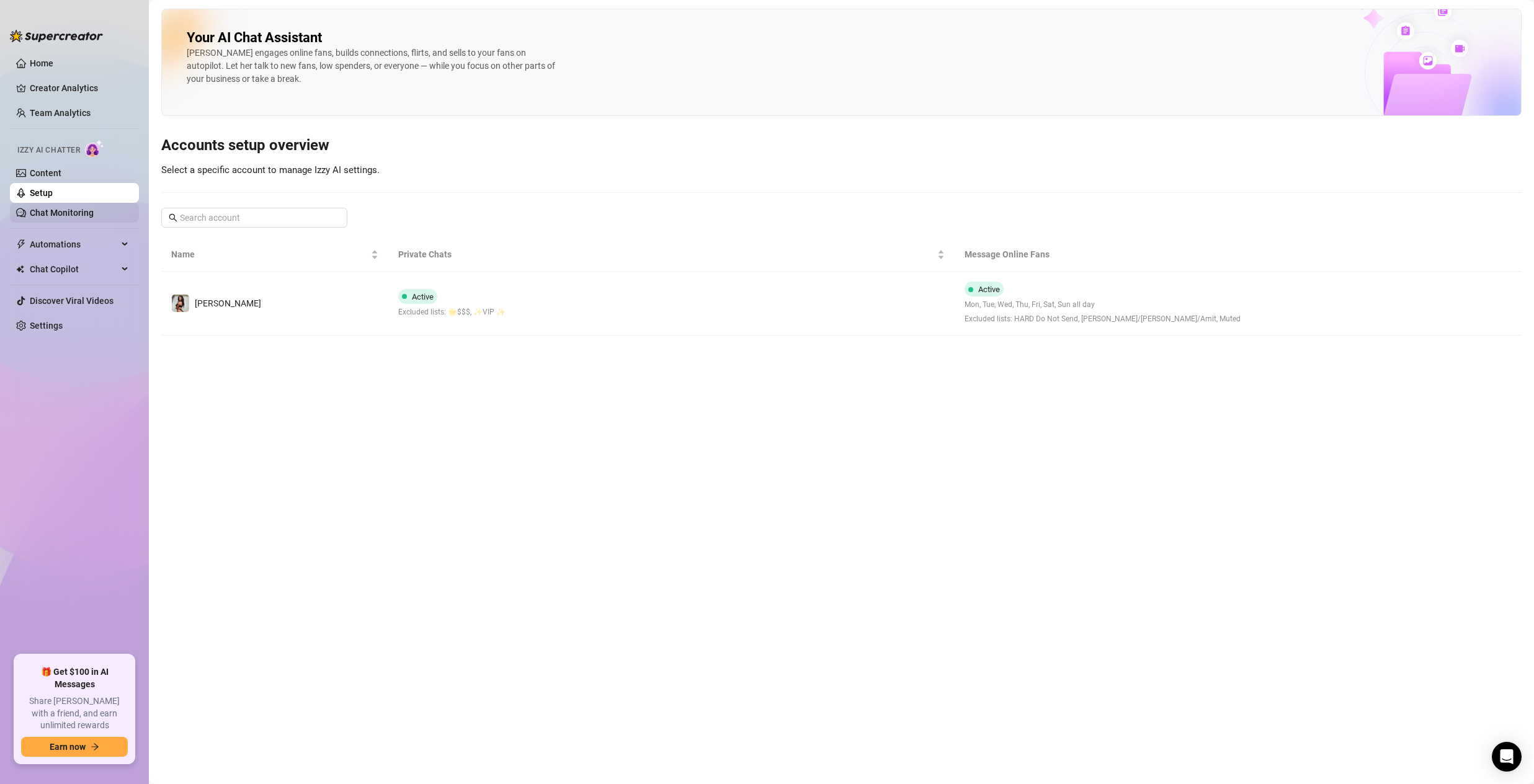
click at [52, 217] on link "Chat Monitoring" at bounding box center [61, 213] width 64 height 10
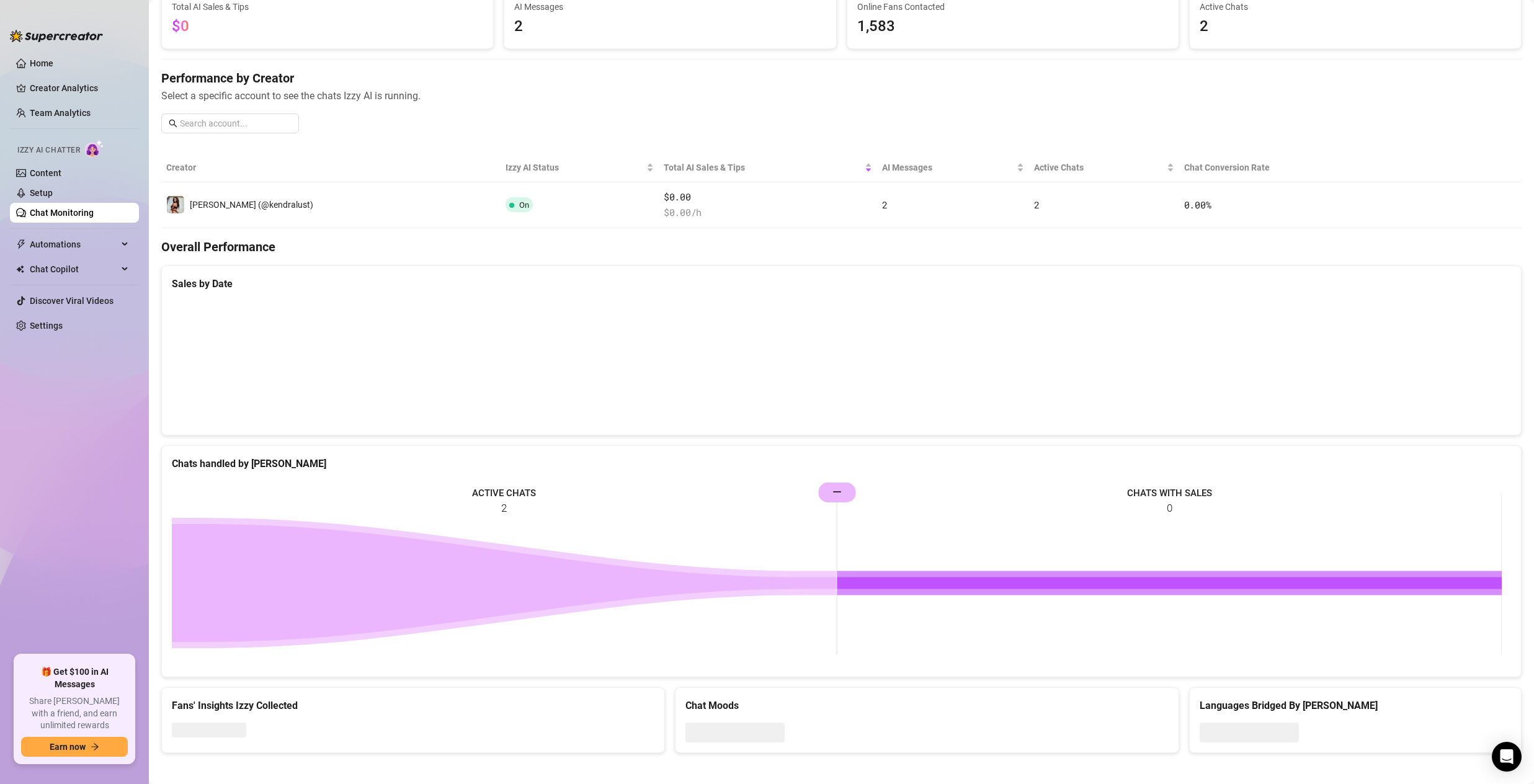
scroll to position [96, 0]
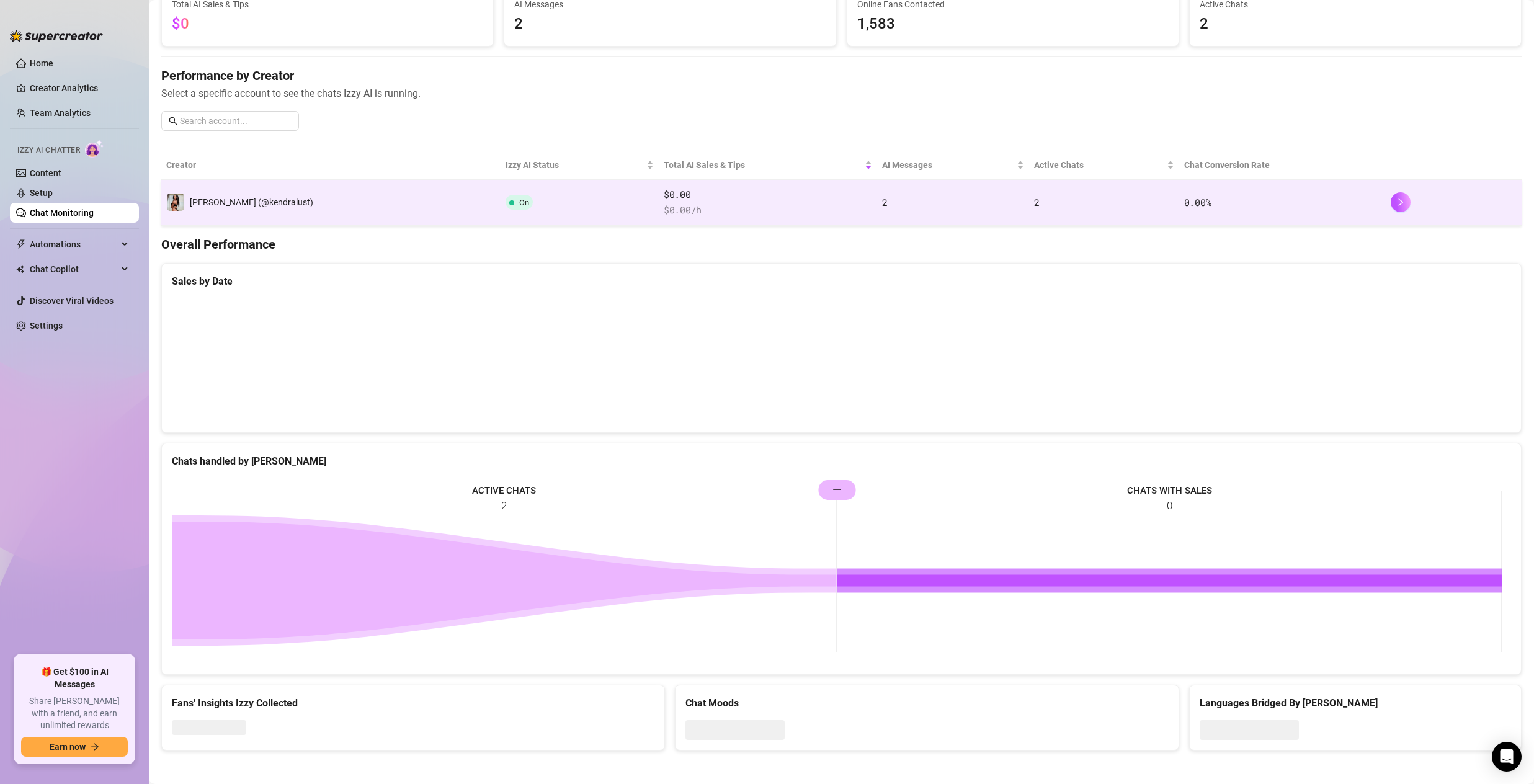
click at [877, 193] on td "2" at bounding box center [952, 203] width 151 height 46
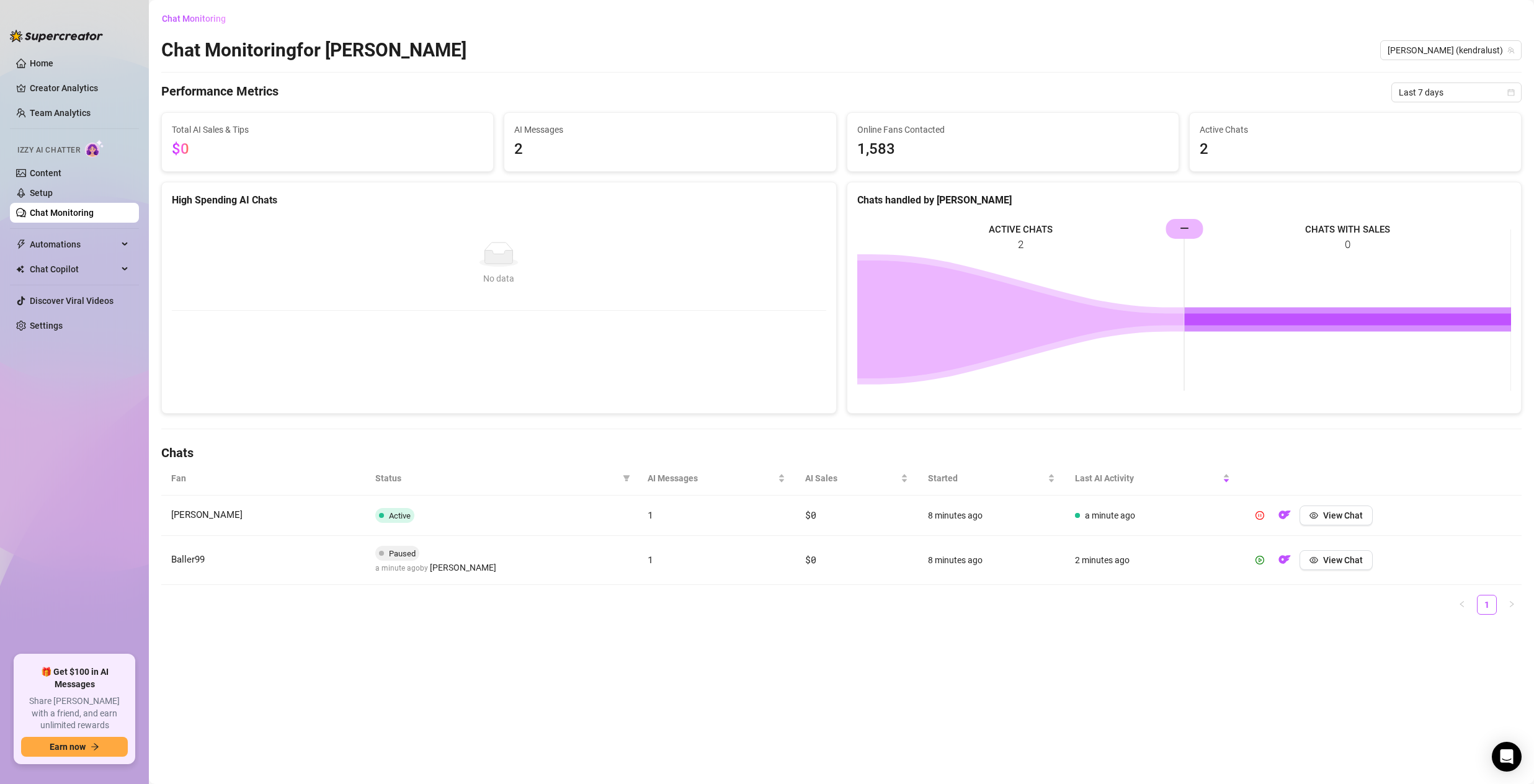
click at [1182, 509] on td "a minute ago" at bounding box center [1153, 516] width 175 height 41
click at [1320, 561] on button "View Chat" at bounding box center [1336, 559] width 73 height 20
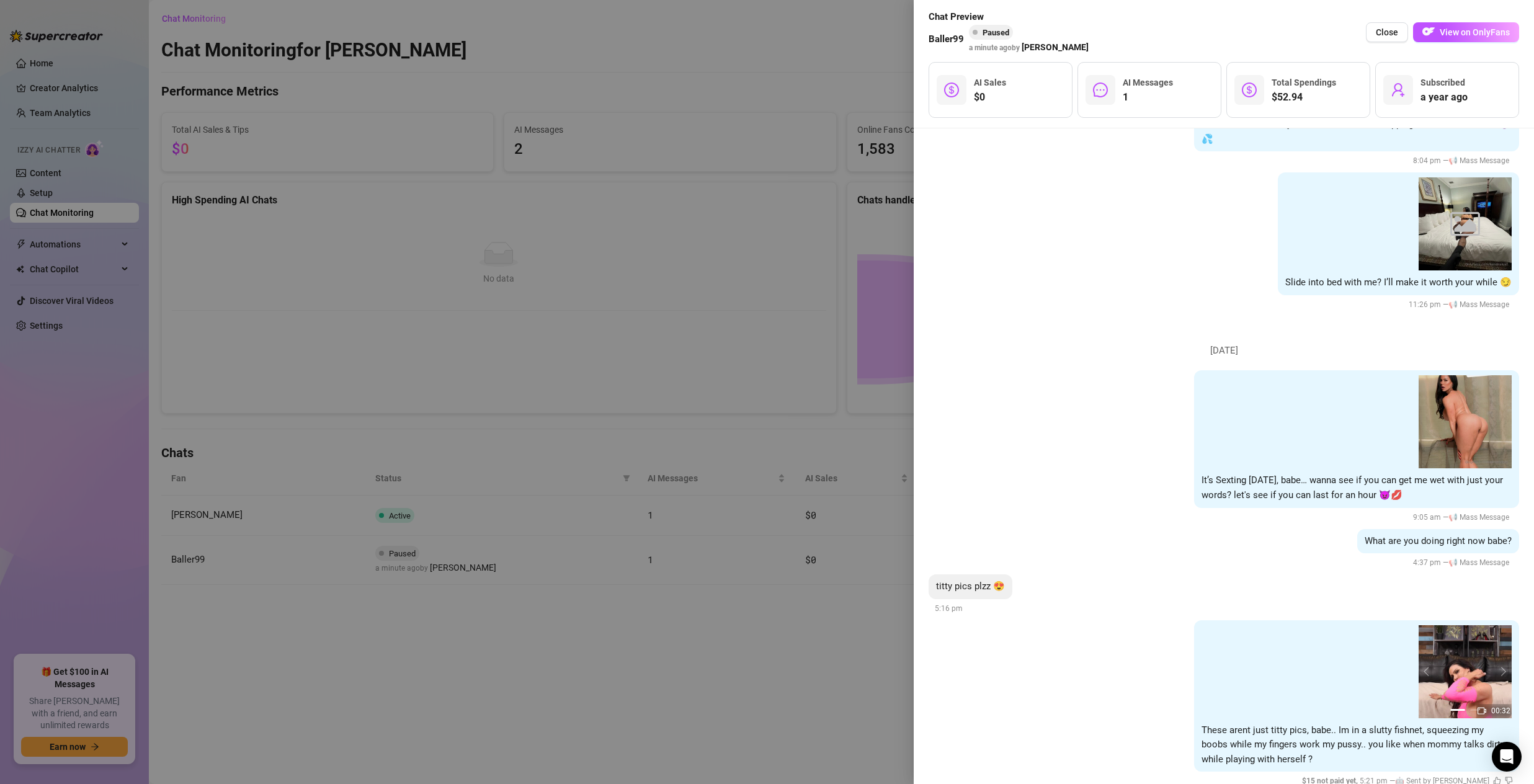
scroll to position [2515, 0]
click at [1295, 721] on div "10:02 00:32 10:02 00:32 10:02 1 2 These arent just titty pics, babe.. Im in a s…" at bounding box center [1357, 693] width 325 height 152
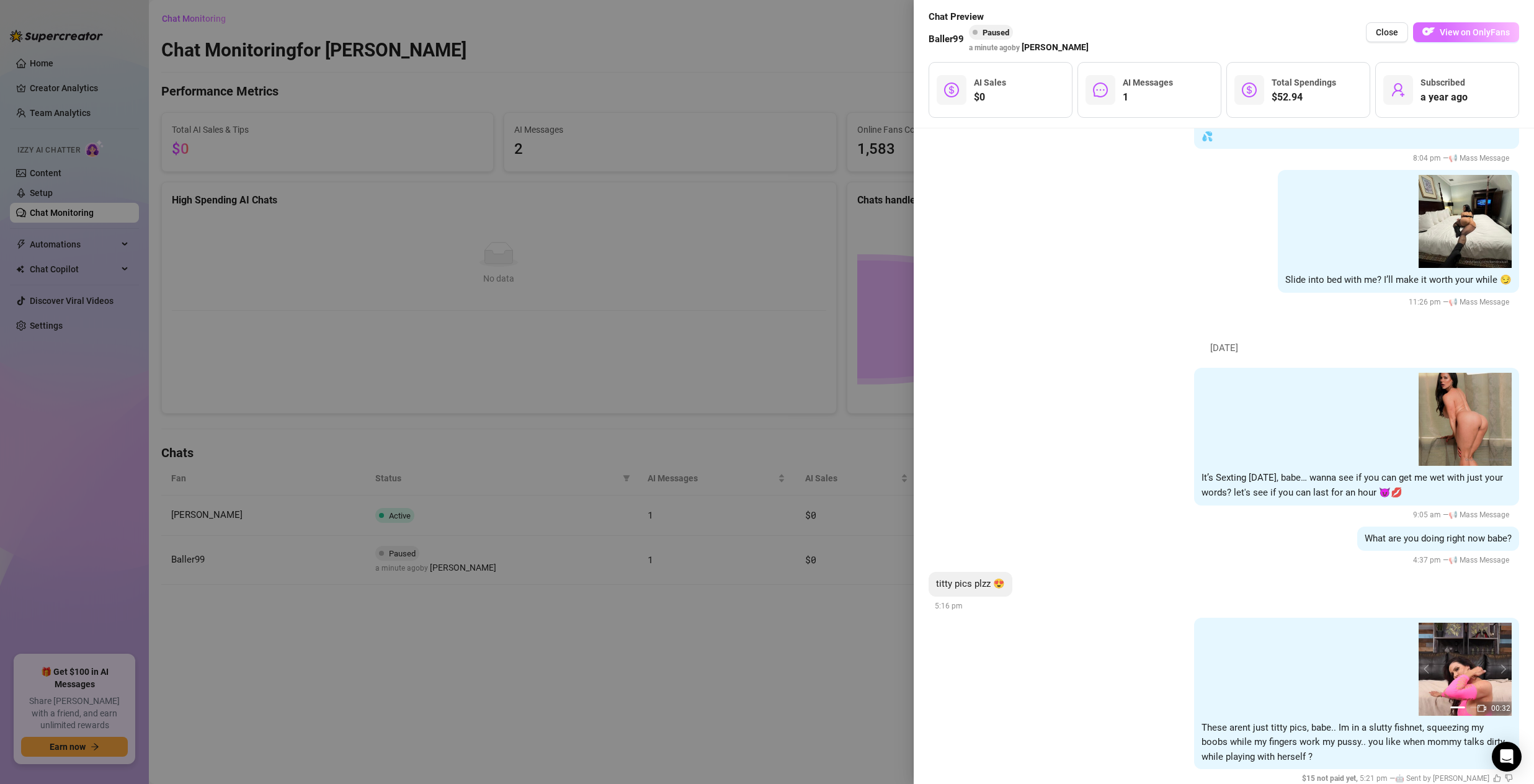
click at [1477, 29] on span "View on OnlyFans" at bounding box center [1475, 32] width 70 height 10
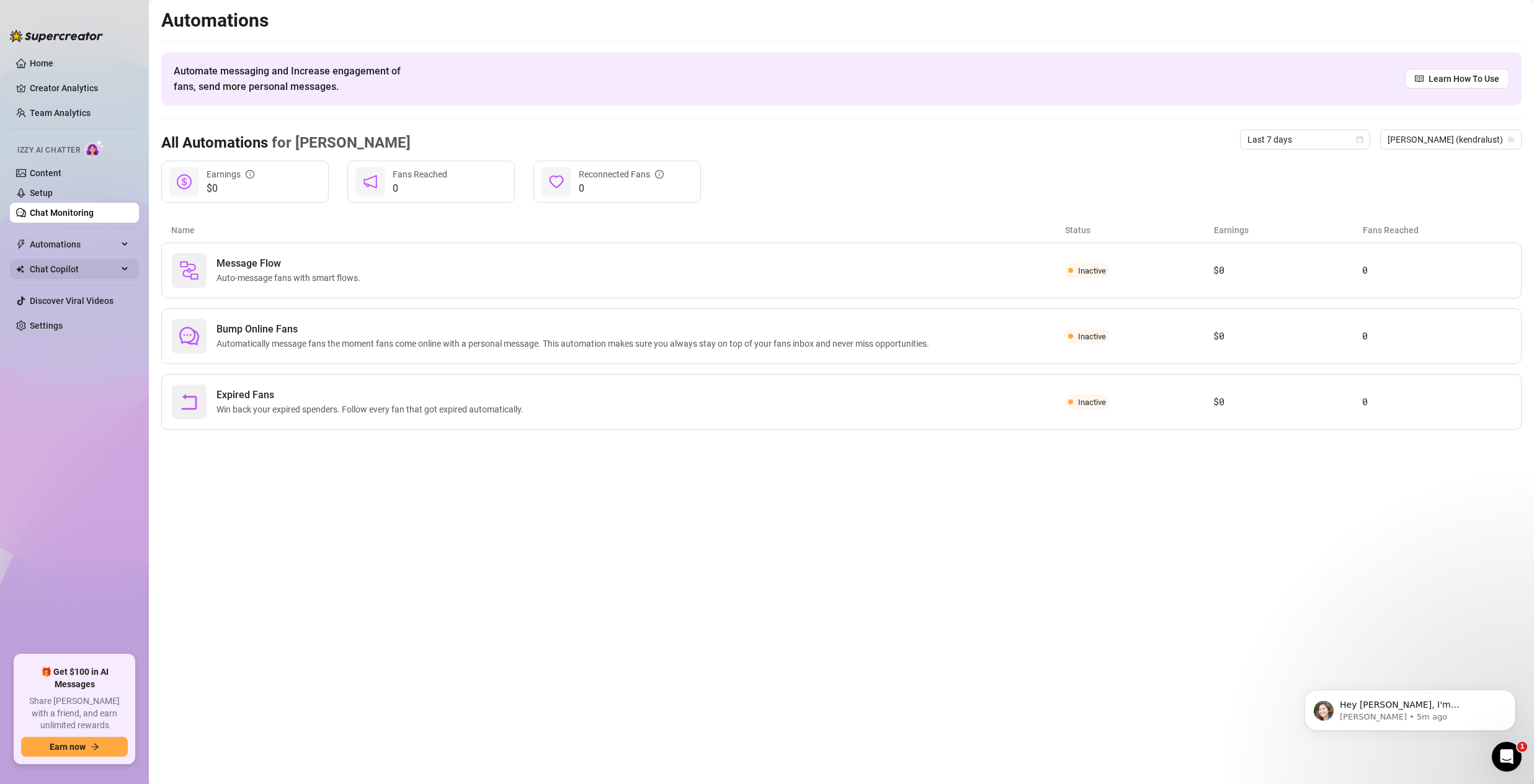
click at [84, 272] on span "Chat Copilot" at bounding box center [74, 268] width 88 height 20
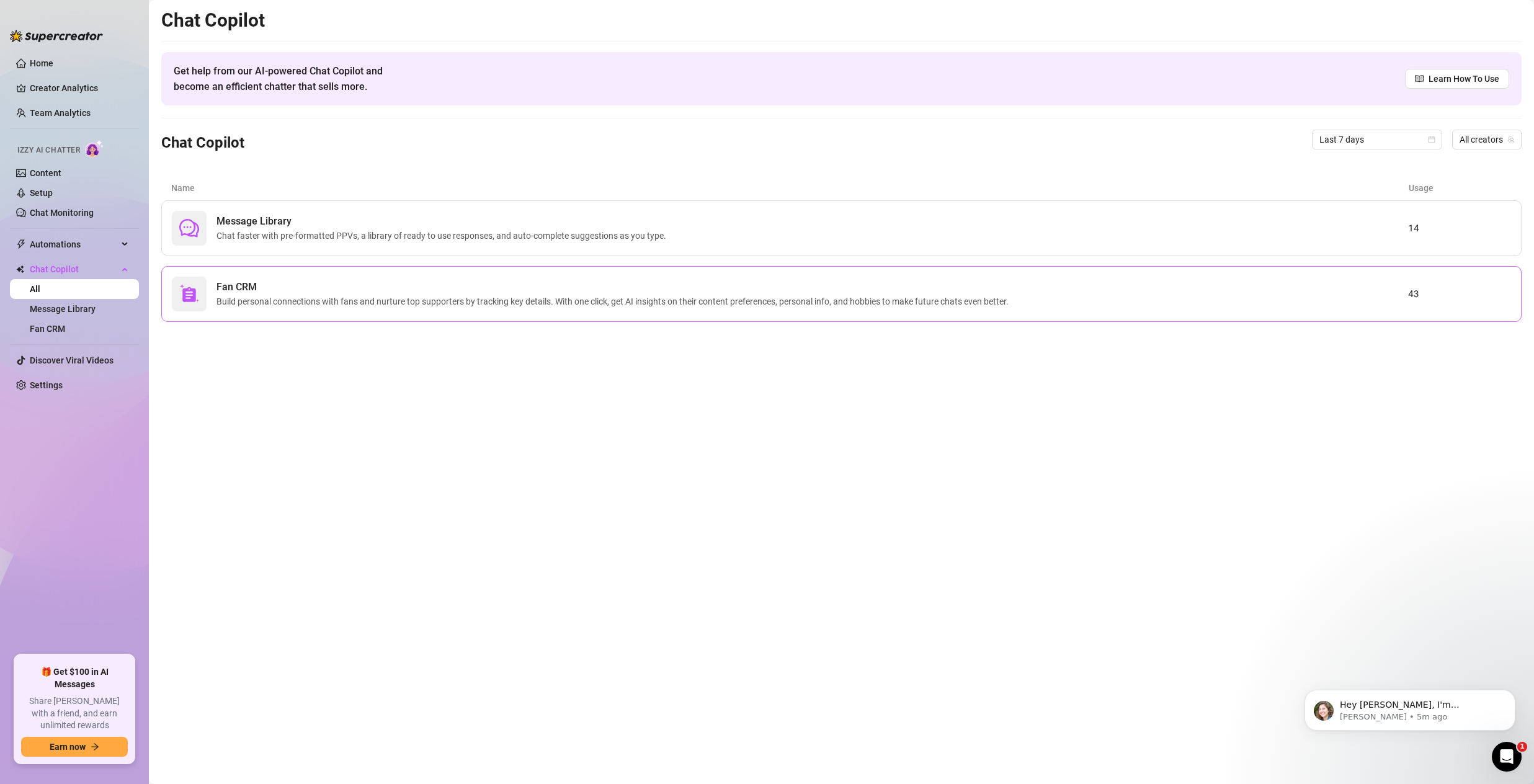
click at [218, 294] on span "Build personal connections with fans and nurture top supporters by tracking key…" at bounding box center [615, 301] width 797 height 14
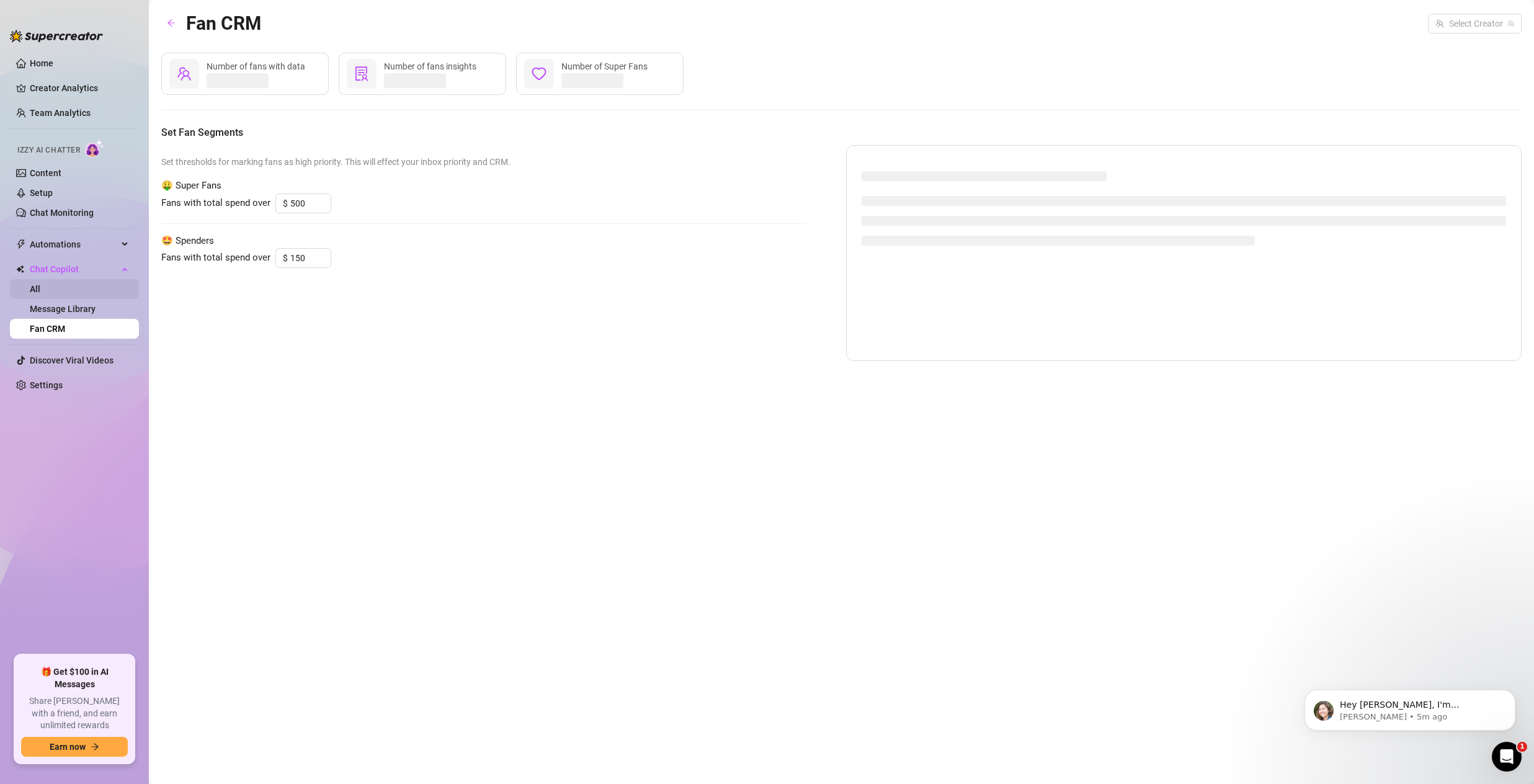
click at [41, 294] on link "All" at bounding box center [35, 289] width 10 height 10
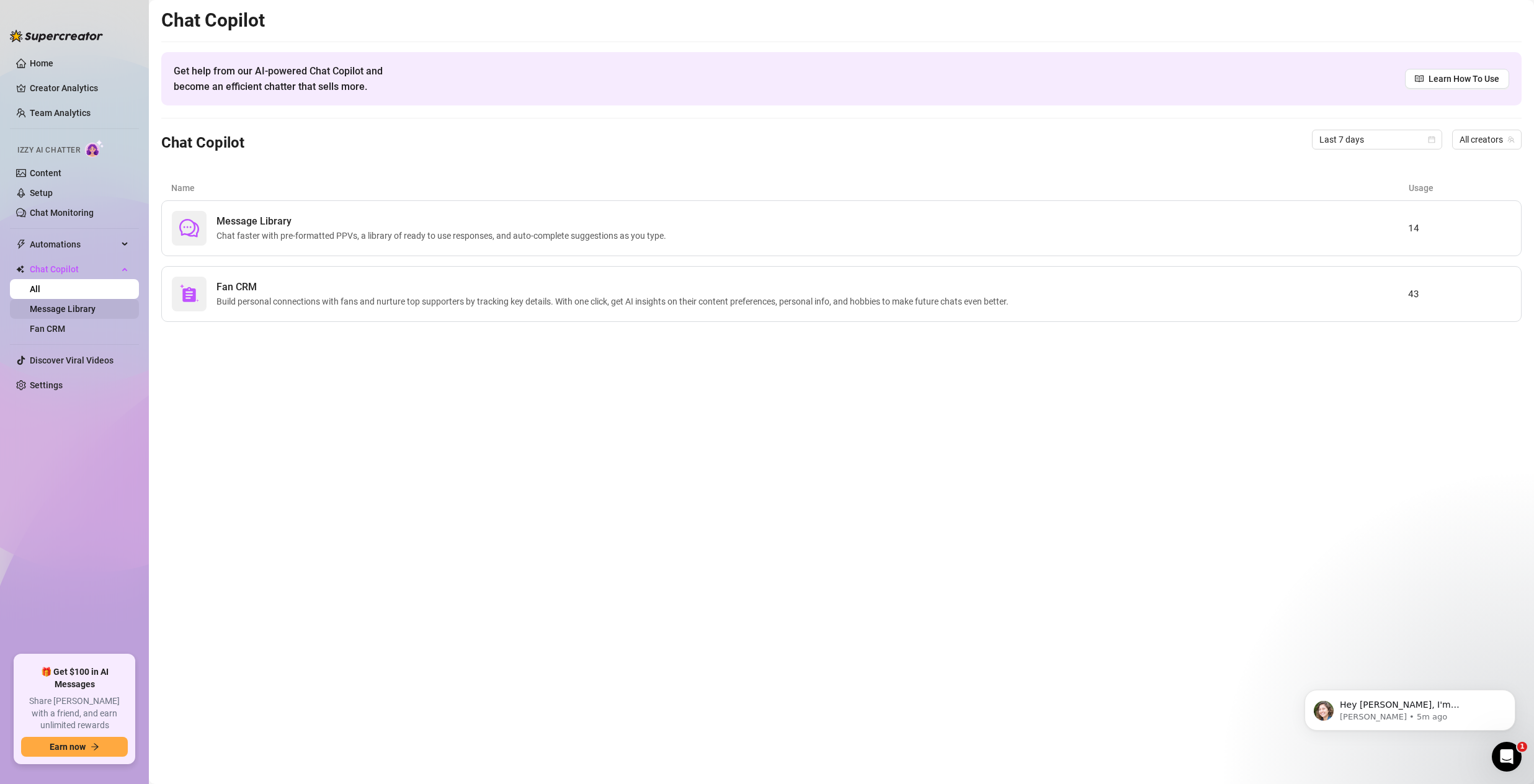
click at [61, 306] on link "Message Library" at bounding box center [62, 309] width 65 height 10
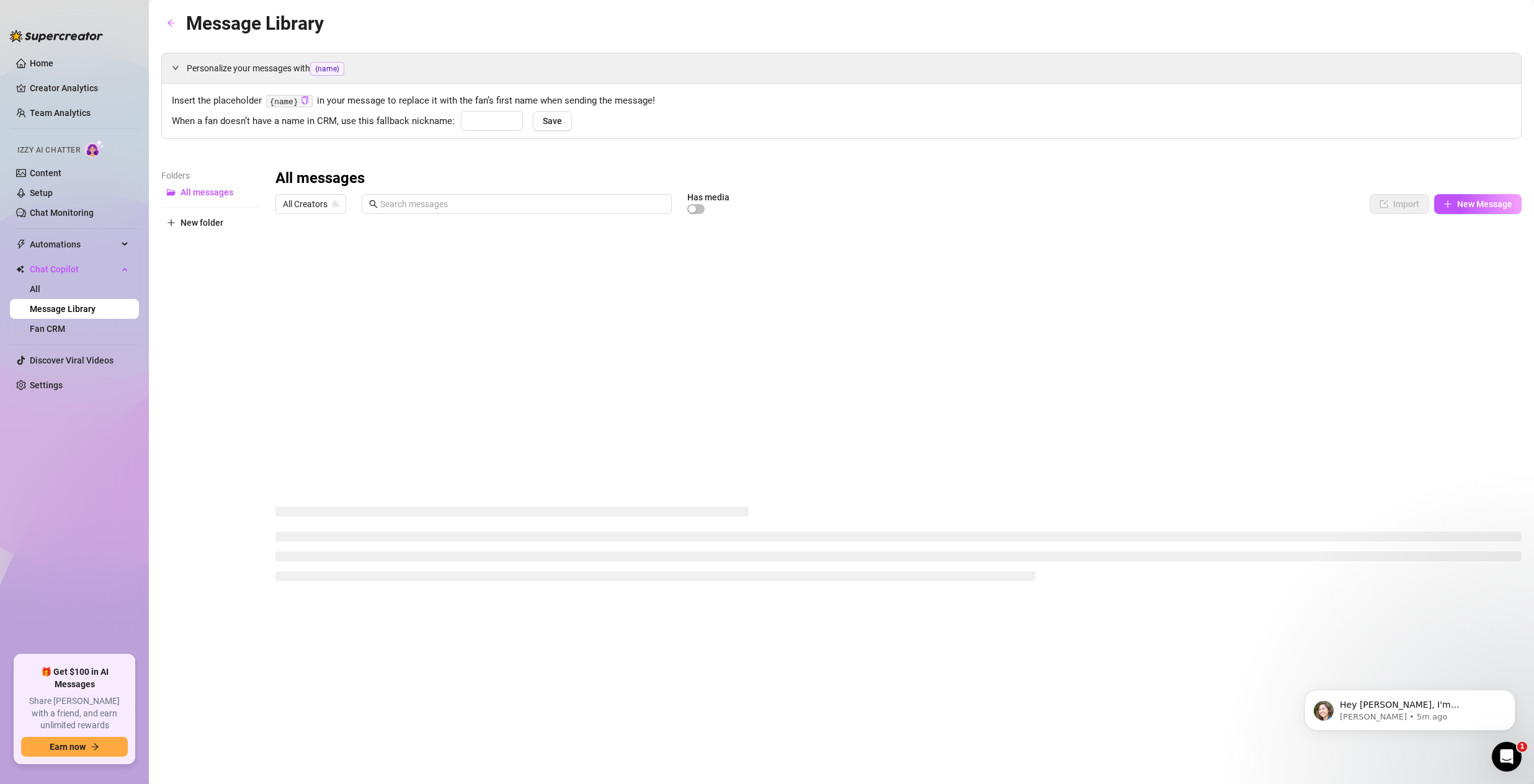
type input "babe"
click at [66, 243] on span "Automations" at bounding box center [74, 244] width 88 height 20
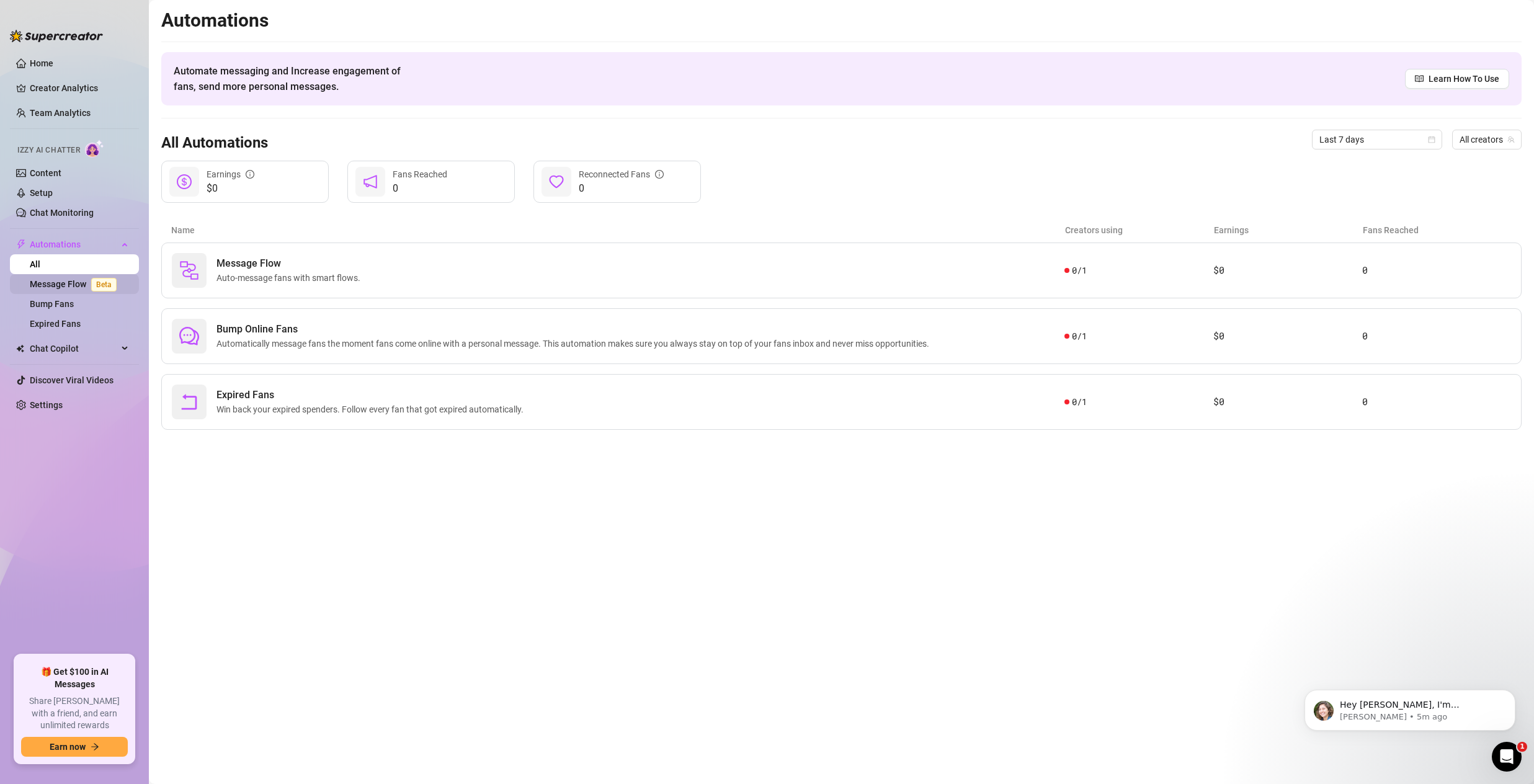
click at [65, 284] on link "Message Flow Beta" at bounding box center [76, 284] width 92 height 10
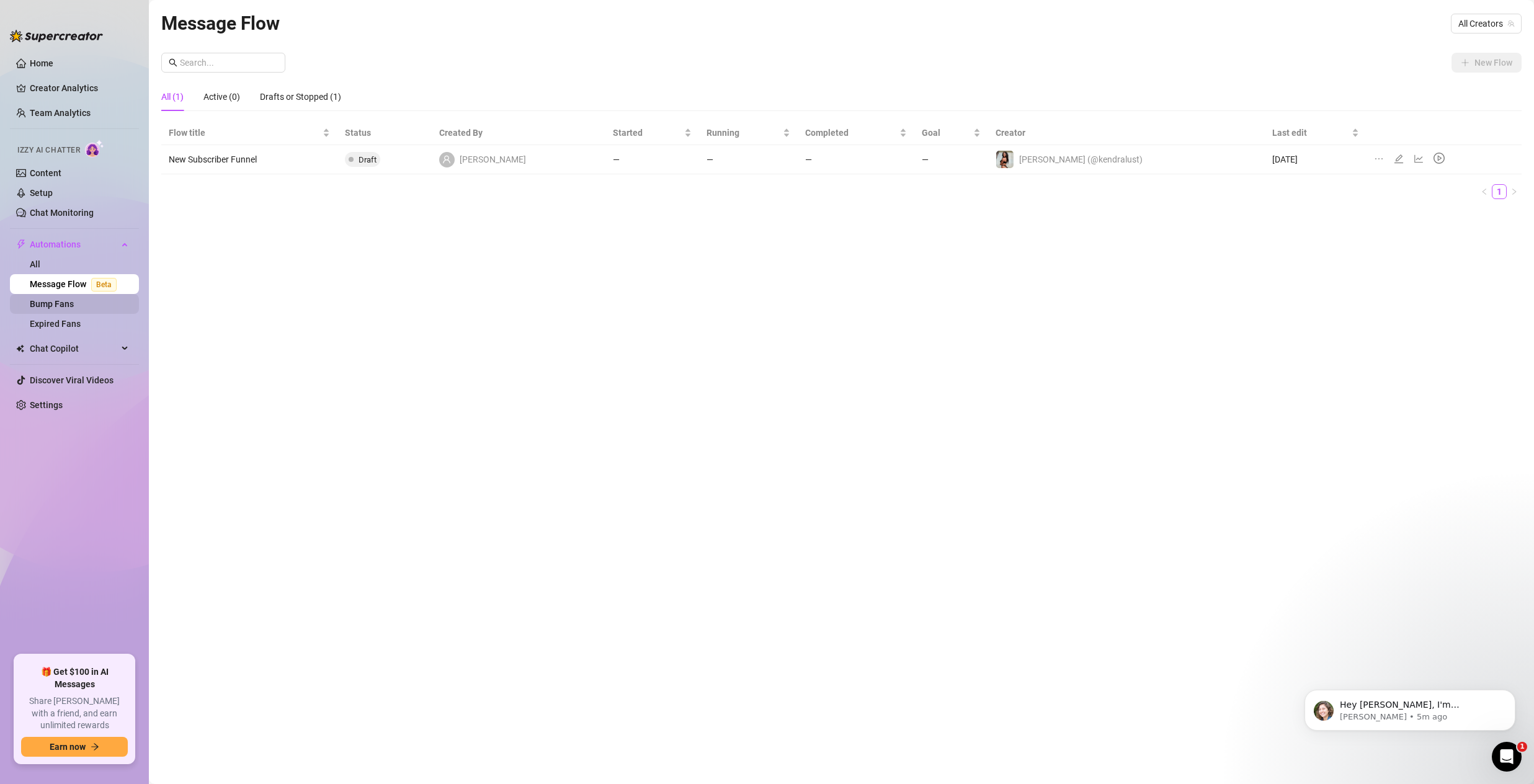
click at [64, 299] on link "Bump Fans" at bounding box center [52, 304] width 44 height 10
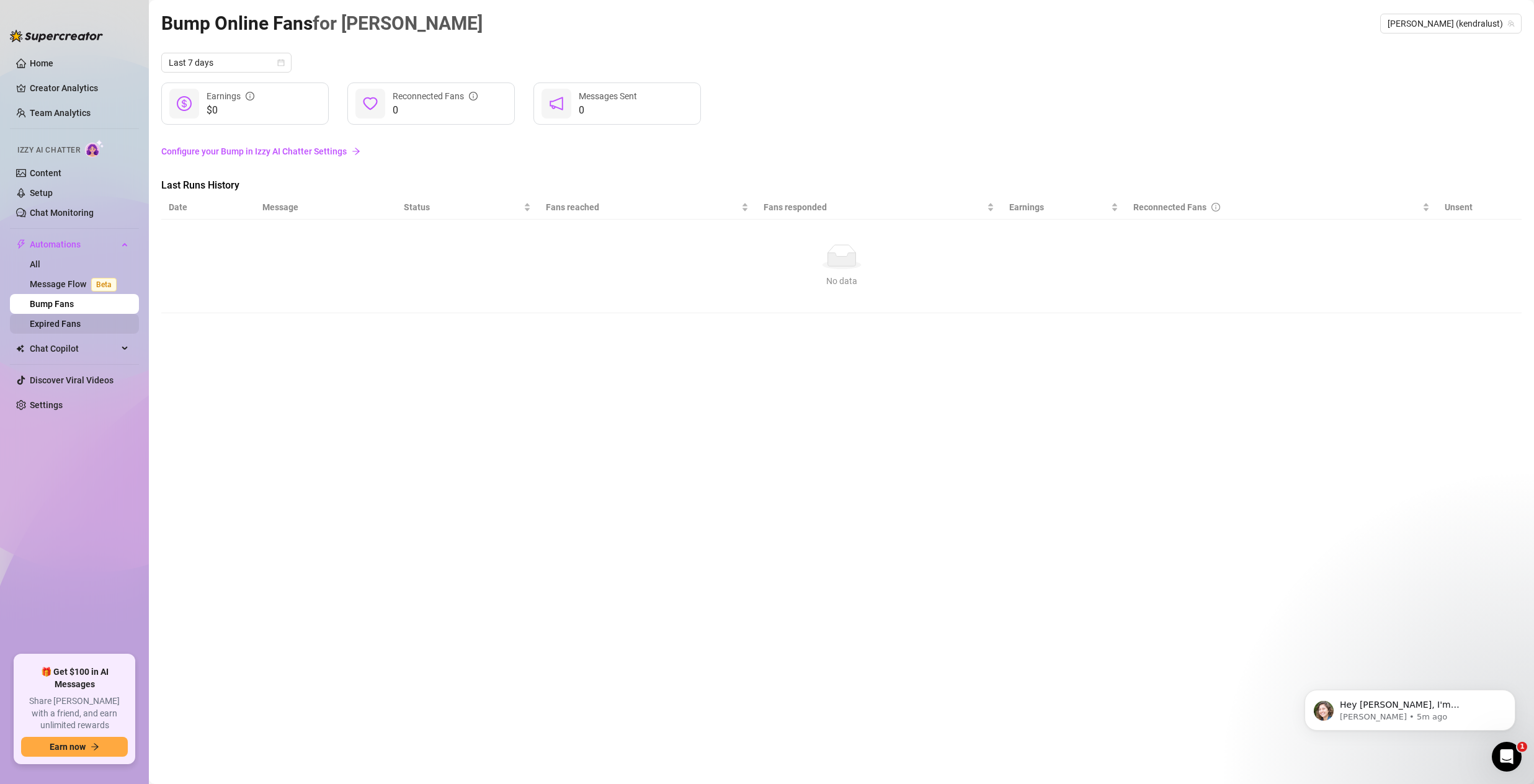
click at [63, 320] on link "Expired Fans" at bounding box center [55, 324] width 51 height 10
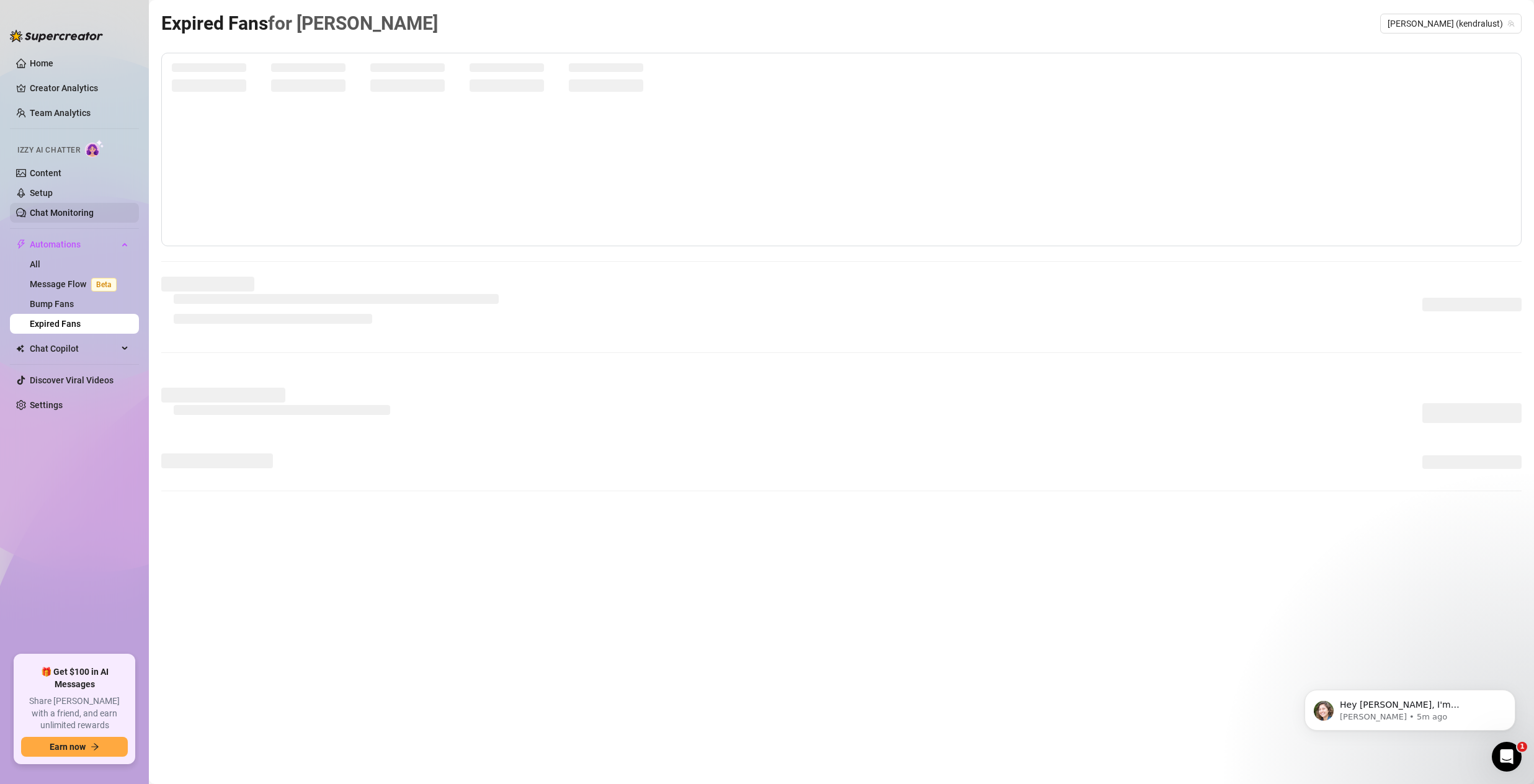
click at [54, 208] on link "Chat Monitoring" at bounding box center [61, 213] width 64 height 10
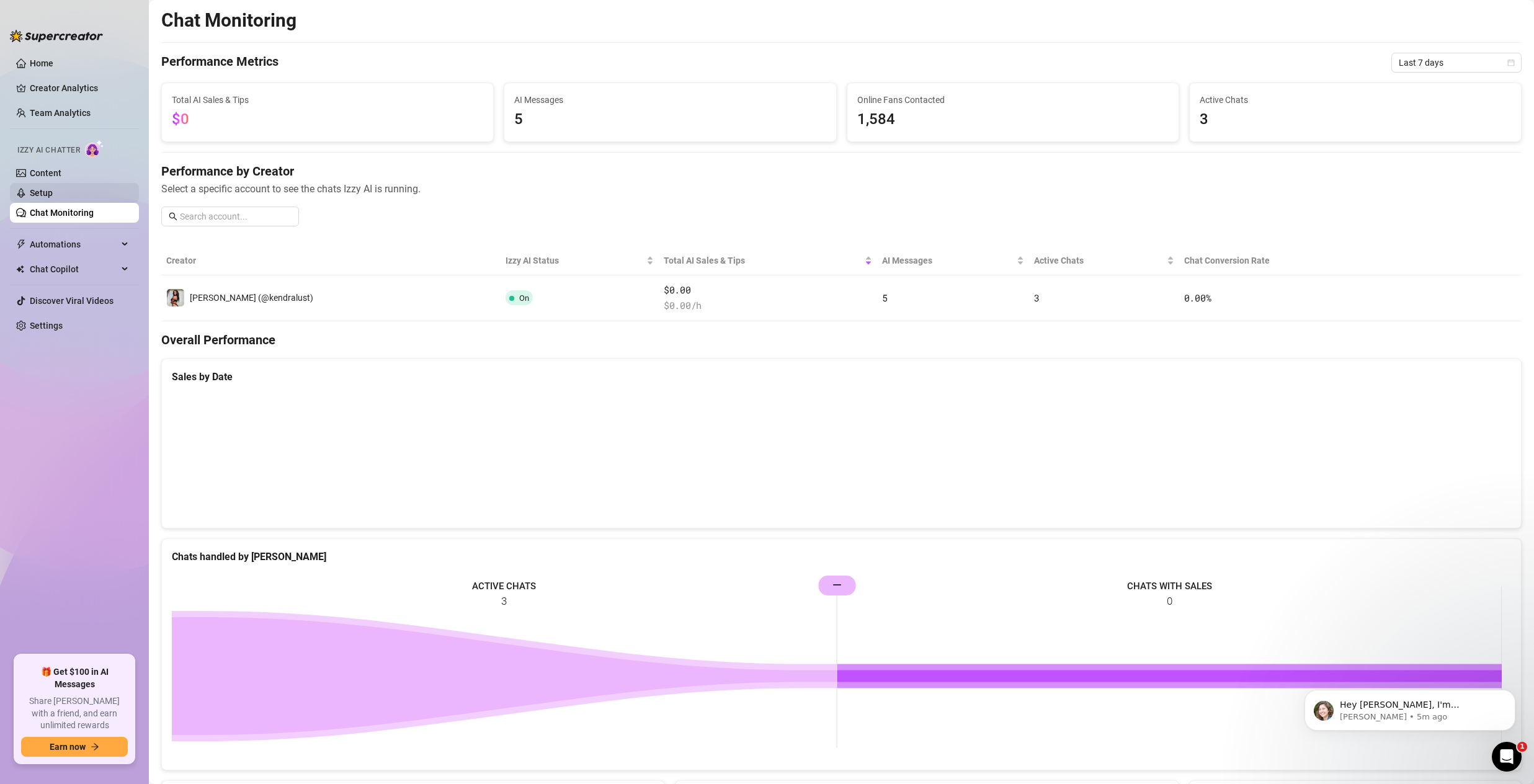
click at [48, 197] on link "Setup" at bounding box center [41, 193] width 23 height 10
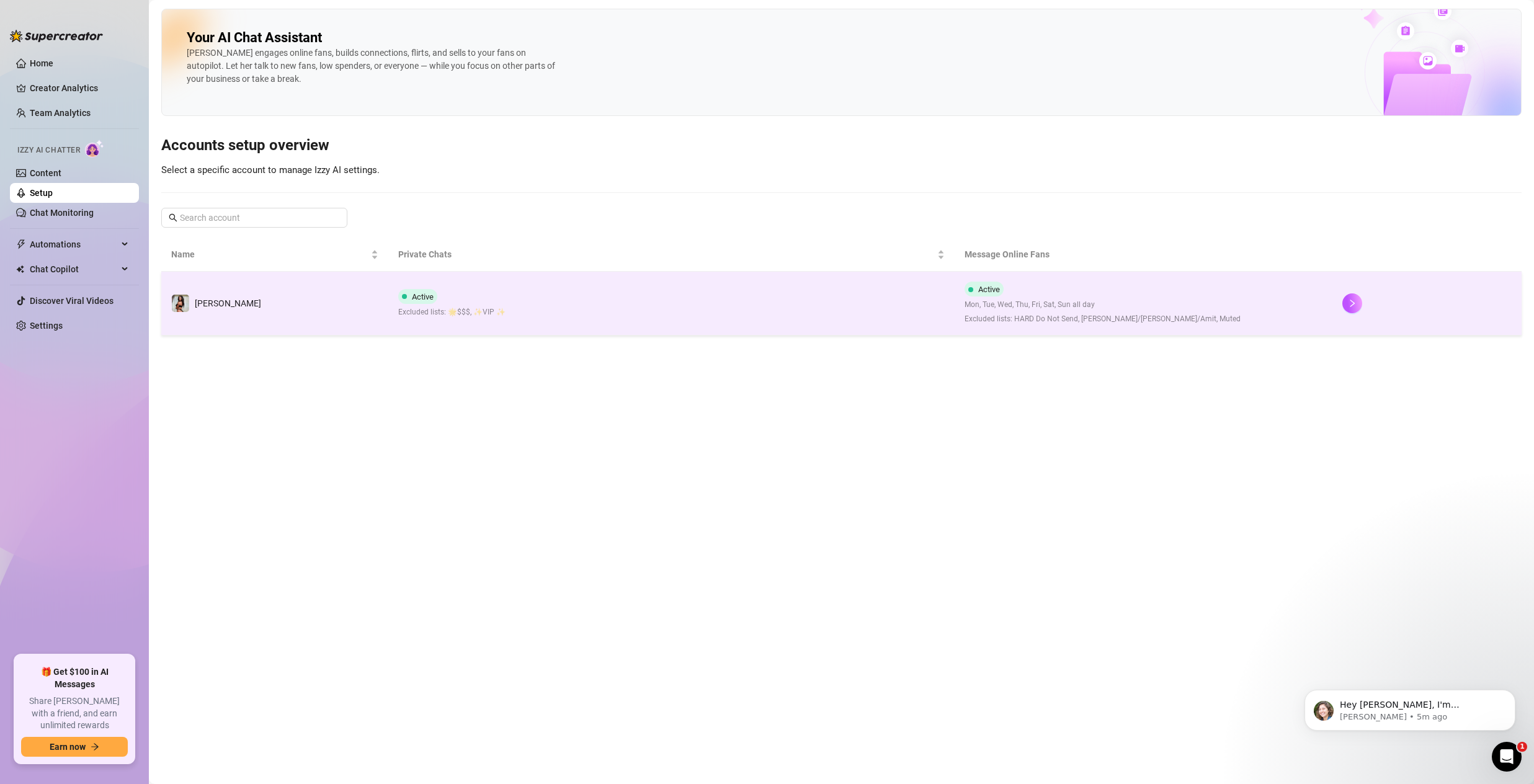
click at [783, 288] on td "Active Excluded lists: 🌟️$$$, ✨VIP ✨" at bounding box center [672, 303] width 567 height 64
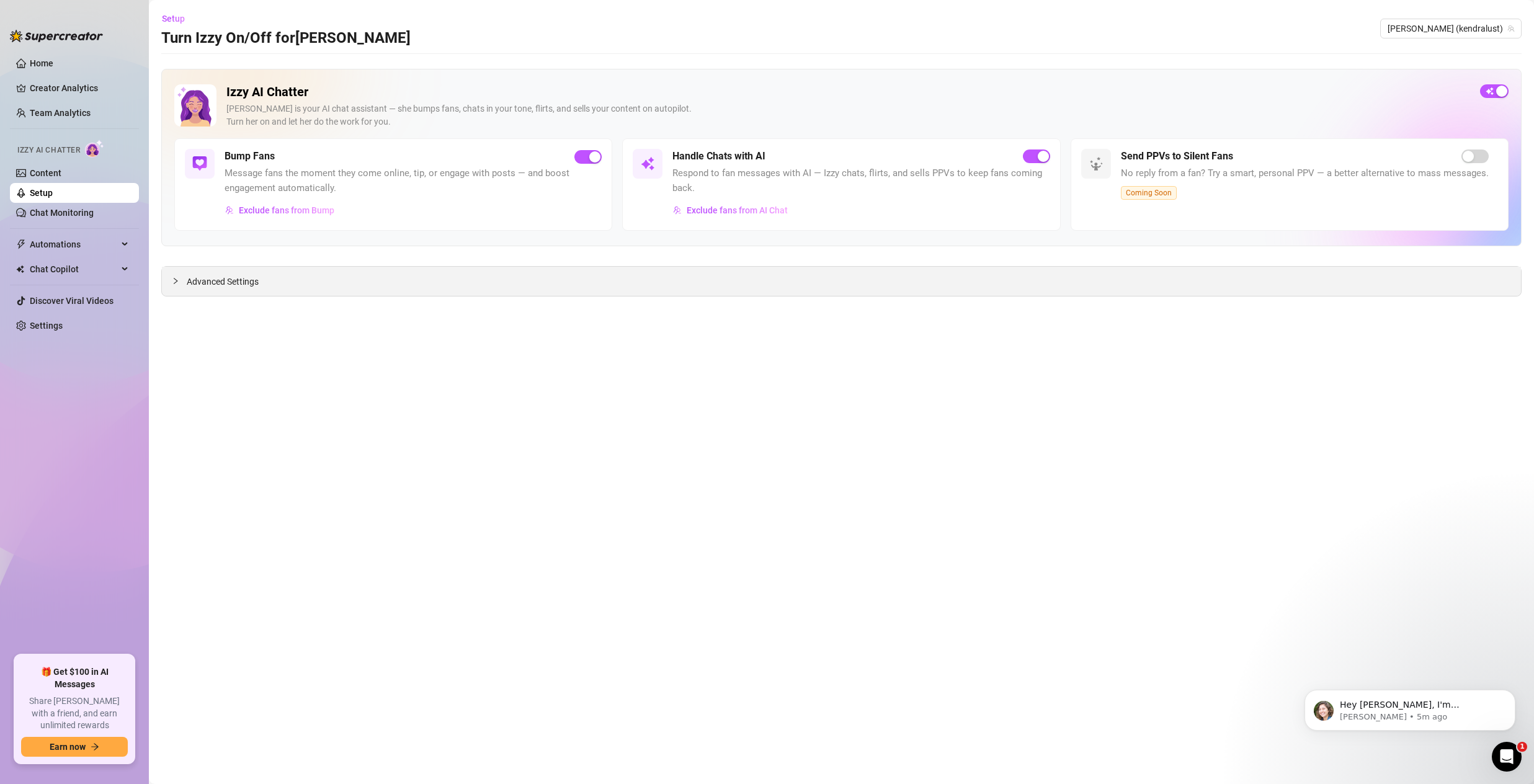
click at [499, 287] on div "Advanced Settings" at bounding box center [841, 281] width 1359 height 29
click at [199, 282] on span "Advanced Settings" at bounding box center [222, 282] width 72 height 14
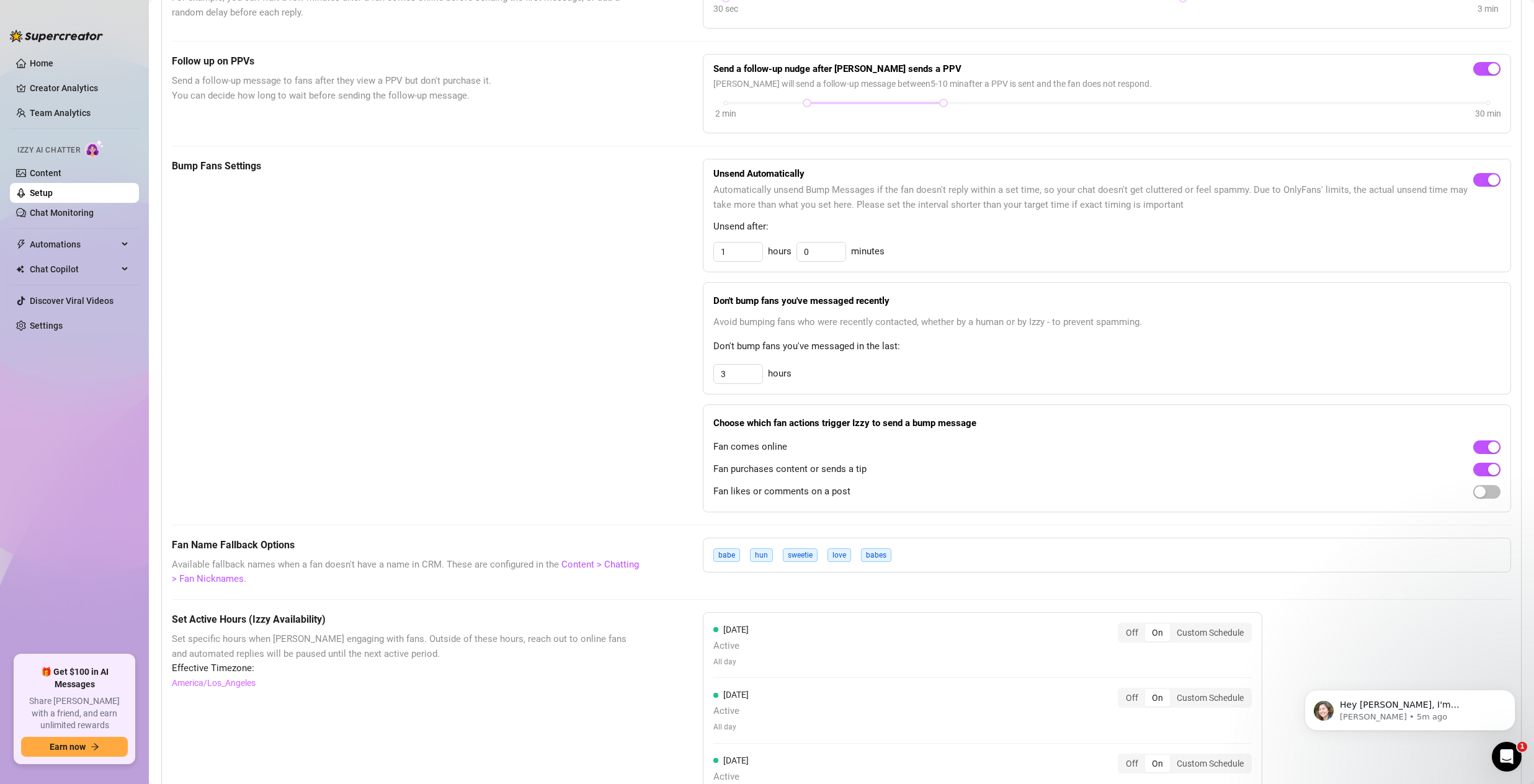
scroll to position [431, 0]
click at [729, 245] on input "1" at bounding box center [738, 249] width 48 height 19
type input "0"
type input "30"
click at [822, 255] on input "30" at bounding box center [821, 249] width 48 height 19
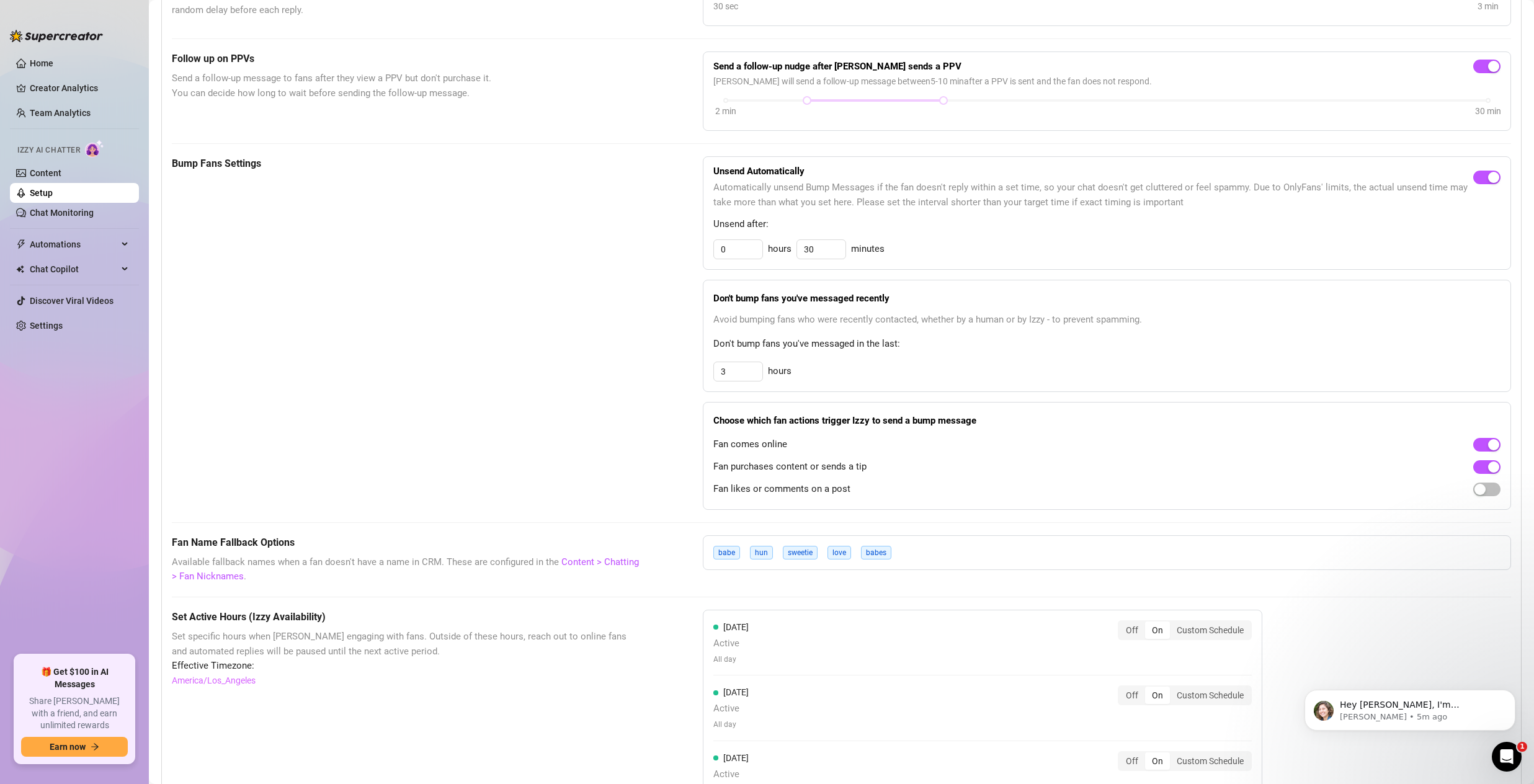
click at [981, 266] on div "Unsend Automatically Automatically unsend Bump Messages if the fan doesn't repl…" at bounding box center [1107, 213] width 808 height 114
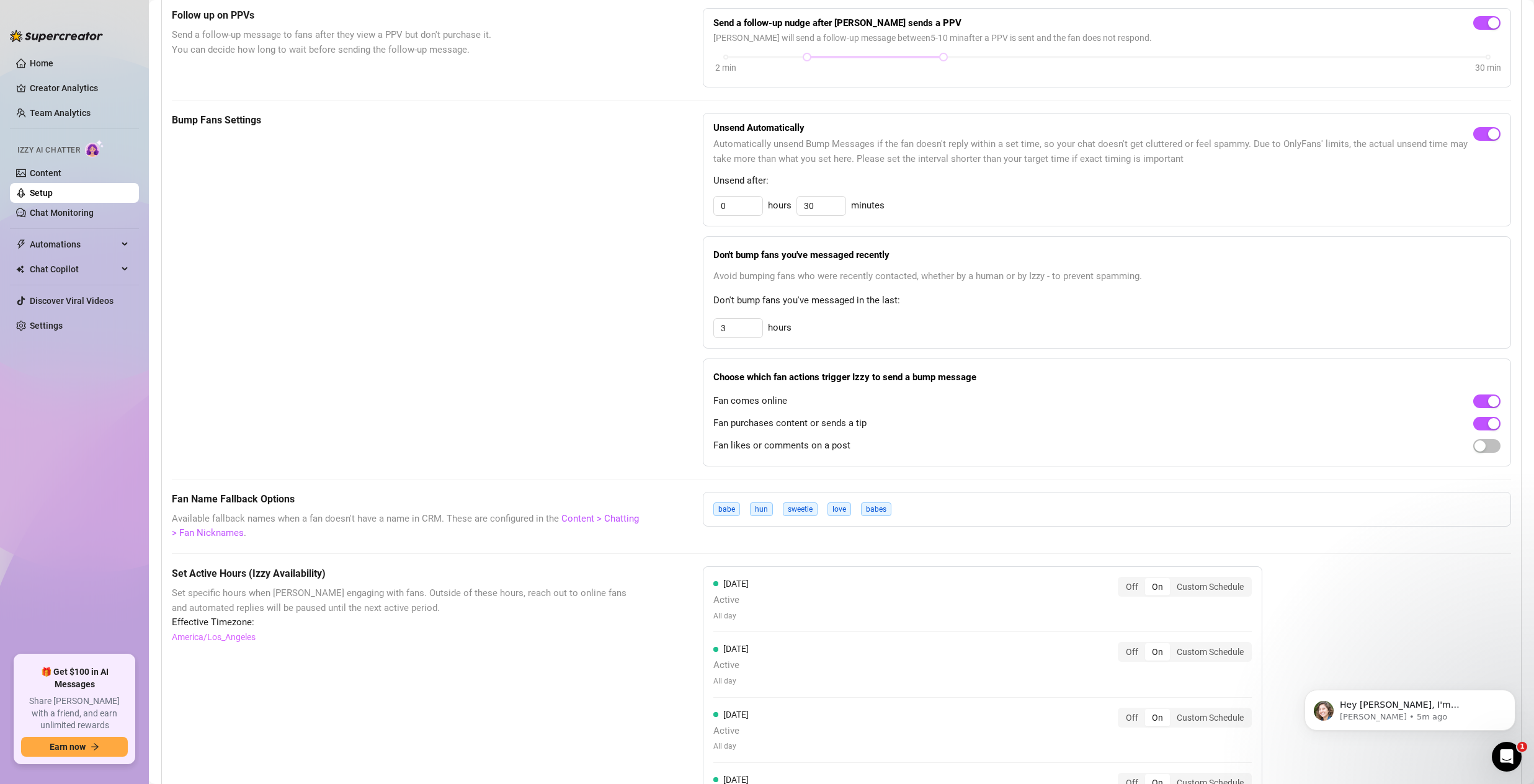
scroll to position [619, 0]
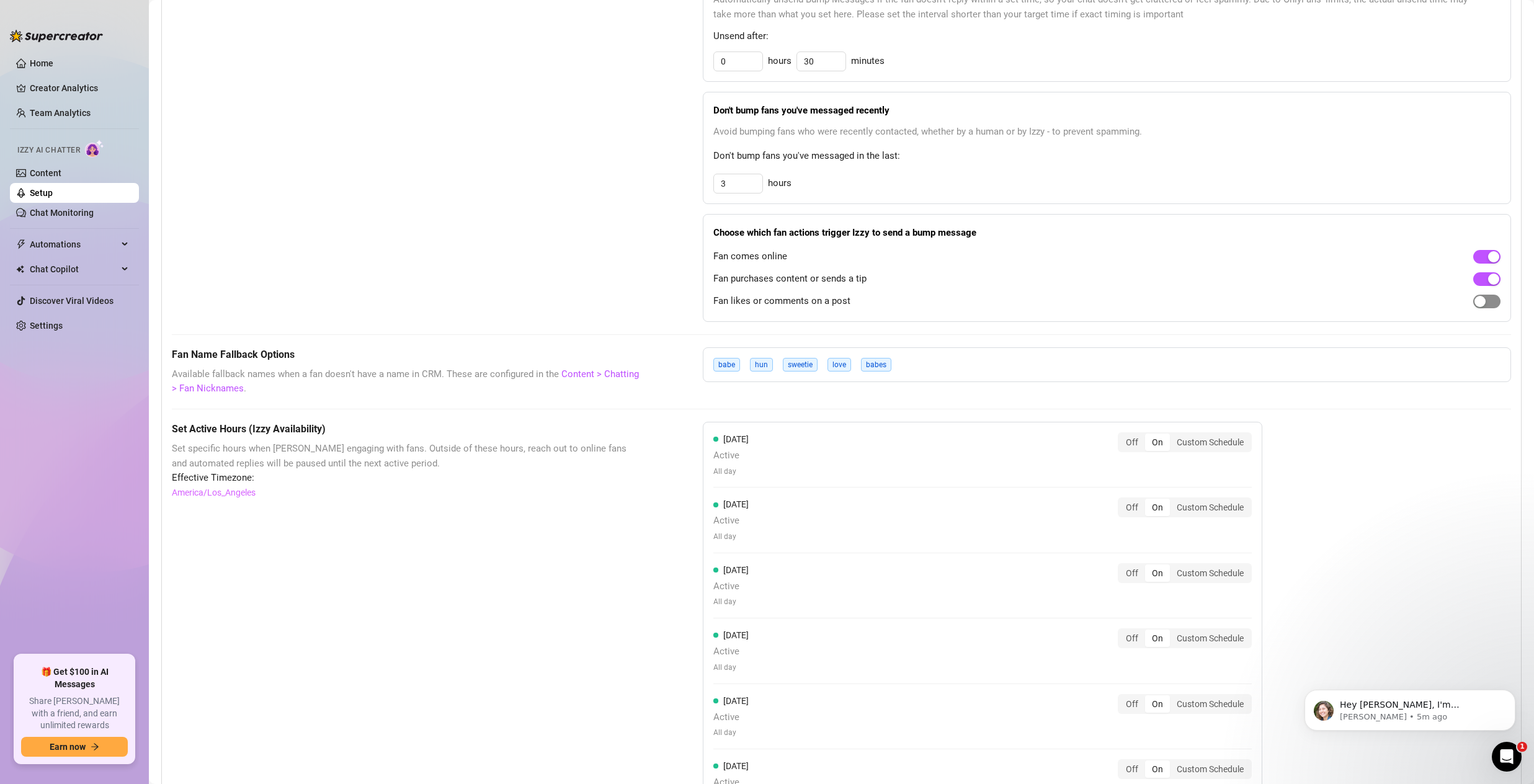
click at [1475, 305] on div "button" at bounding box center [1480, 301] width 11 height 11
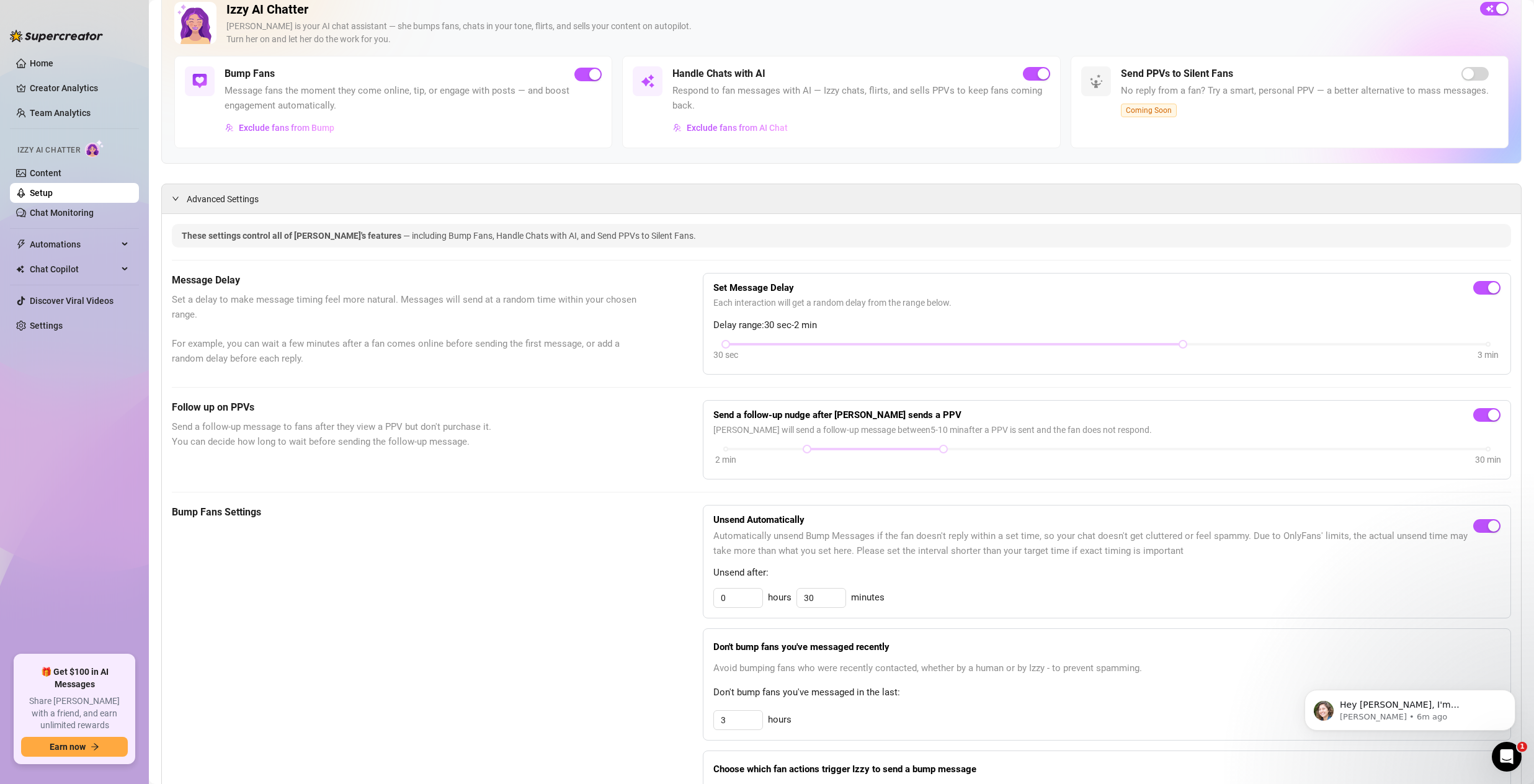
scroll to position [0, 0]
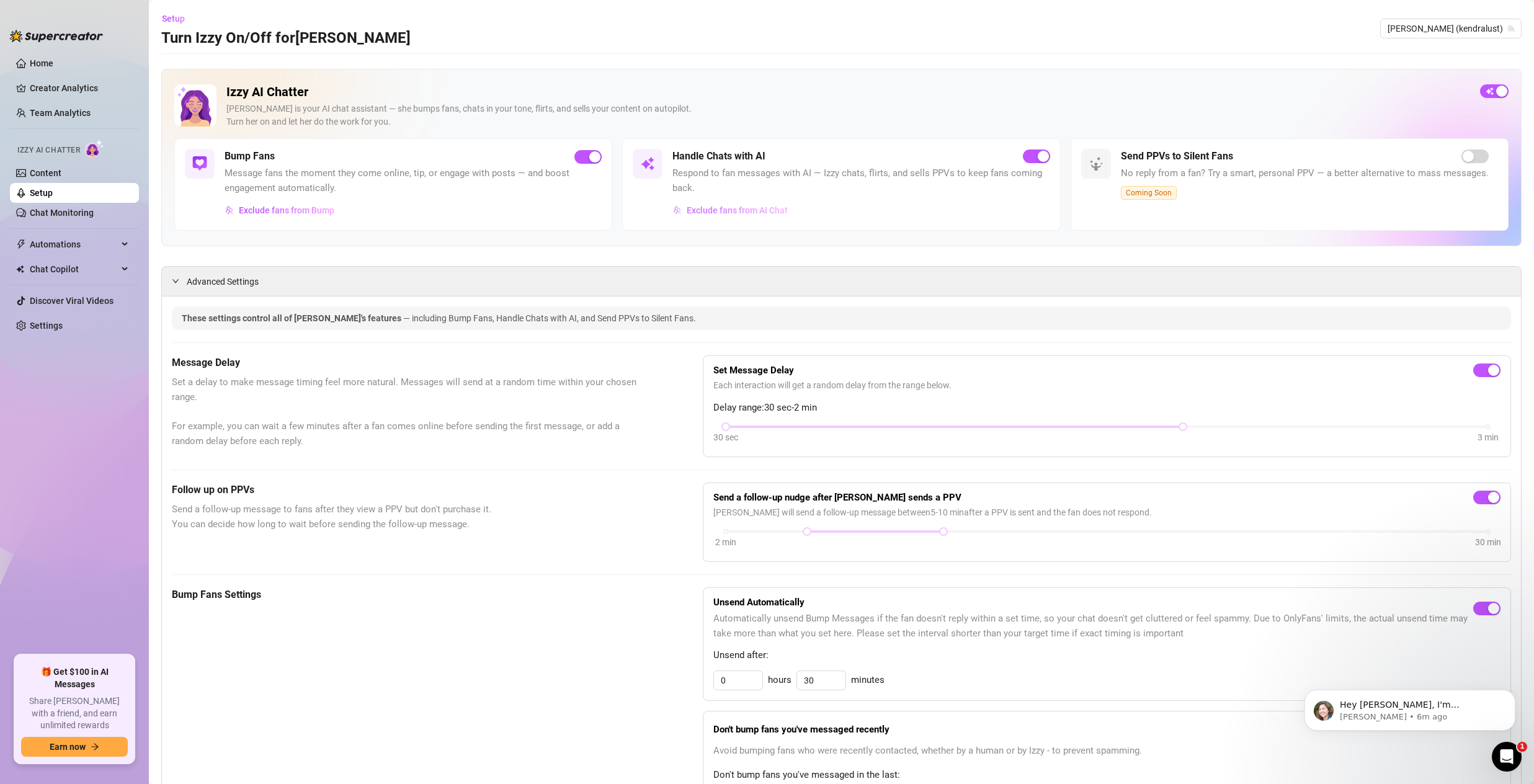
click at [755, 210] on span "Exclude fans from AI Chat" at bounding box center [737, 210] width 101 height 10
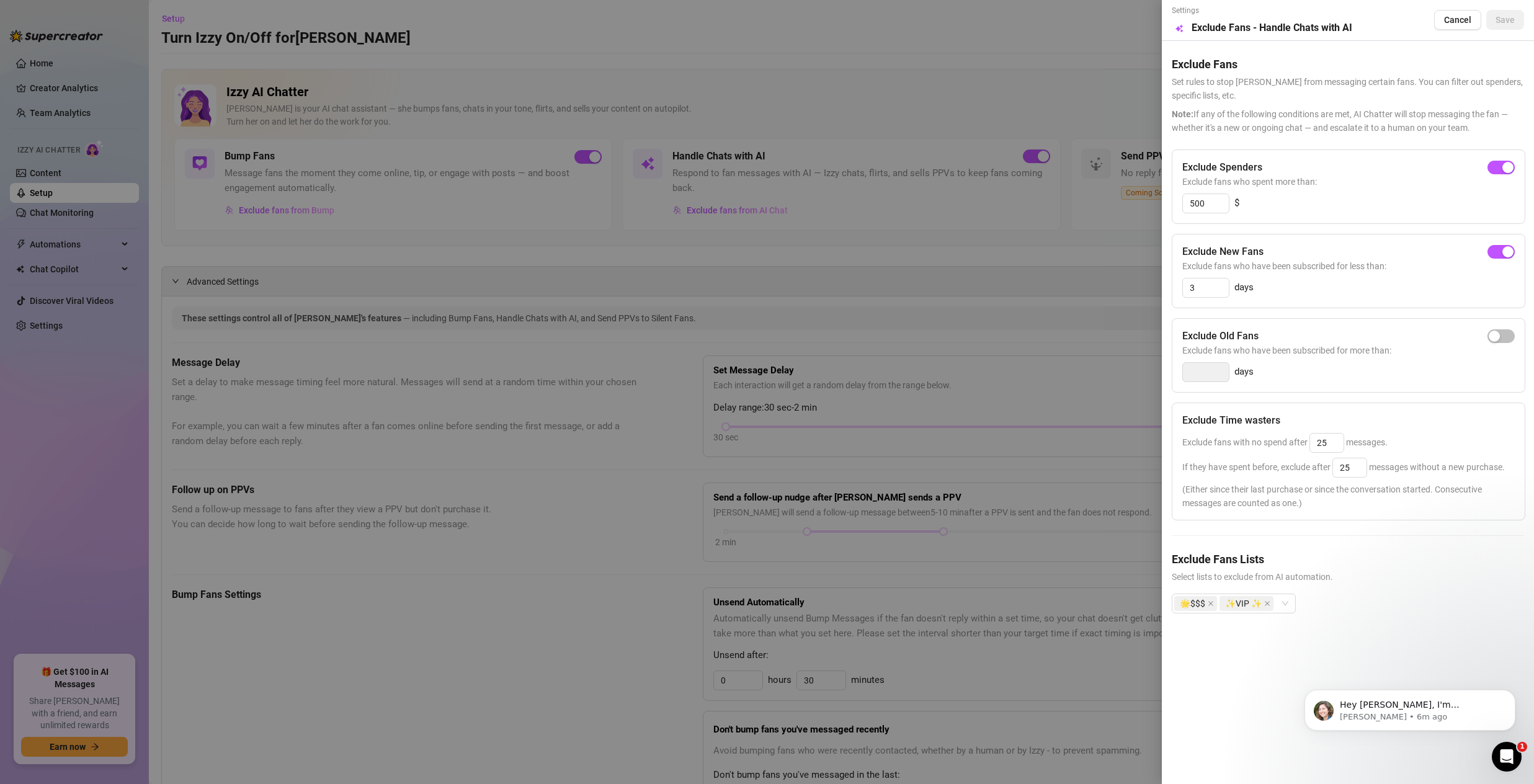
click at [1205, 190] on div "Exclude Spenders Exclude fans who spent more than: 500 $" at bounding box center [1349, 187] width 354 height 75
click at [1207, 199] on input "500" at bounding box center [1206, 204] width 46 height 19
type input "300"
click at [1329, 228] on div "Exclude Spenders Exclude fans who spent more than: 300 $ Exclude New Fans Exclu…" at bounding box center [1348, 391] width 352 height 484
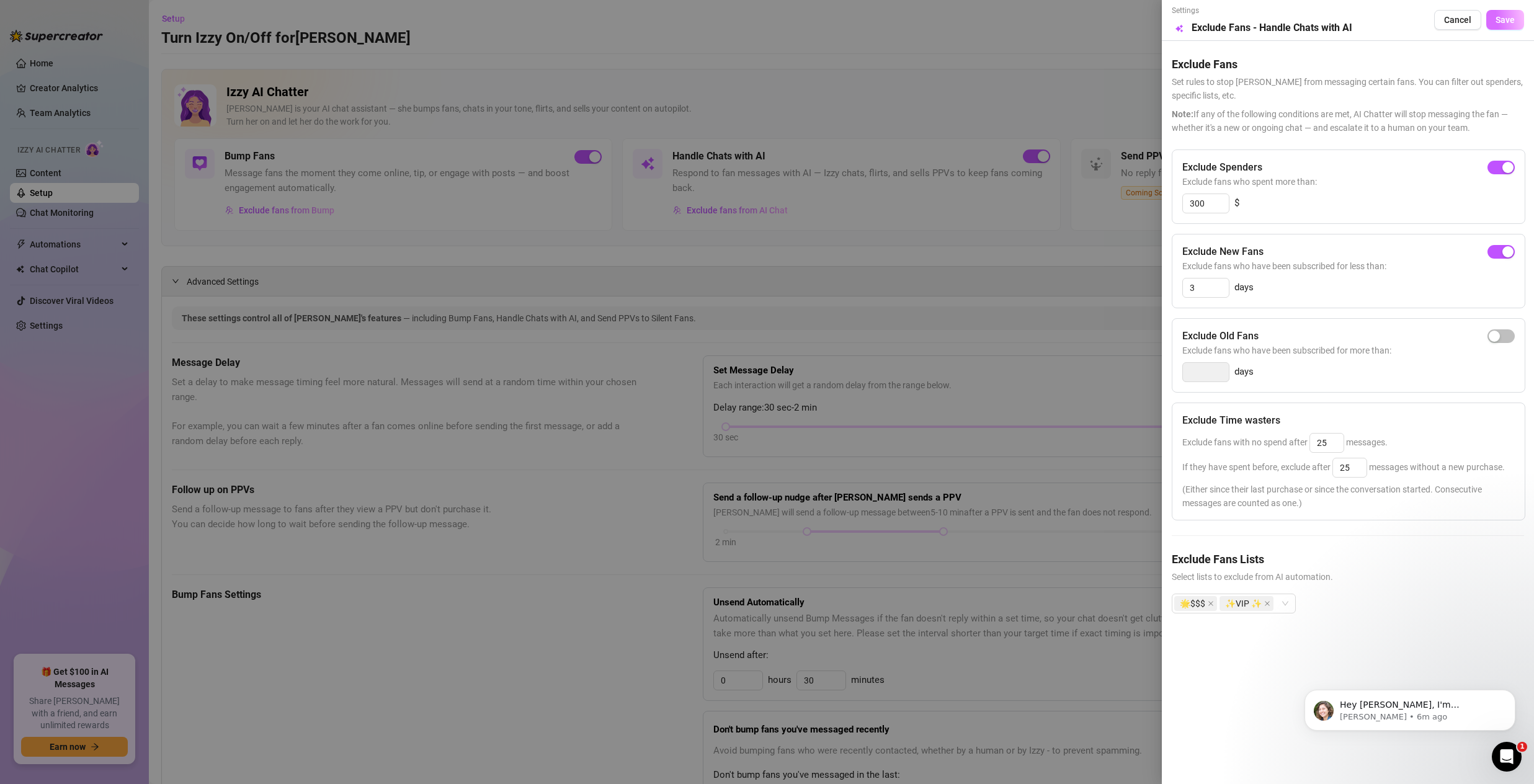
click at [1496, 22] on span "Save" at bounding box center [1505, 20] width 20 height 10
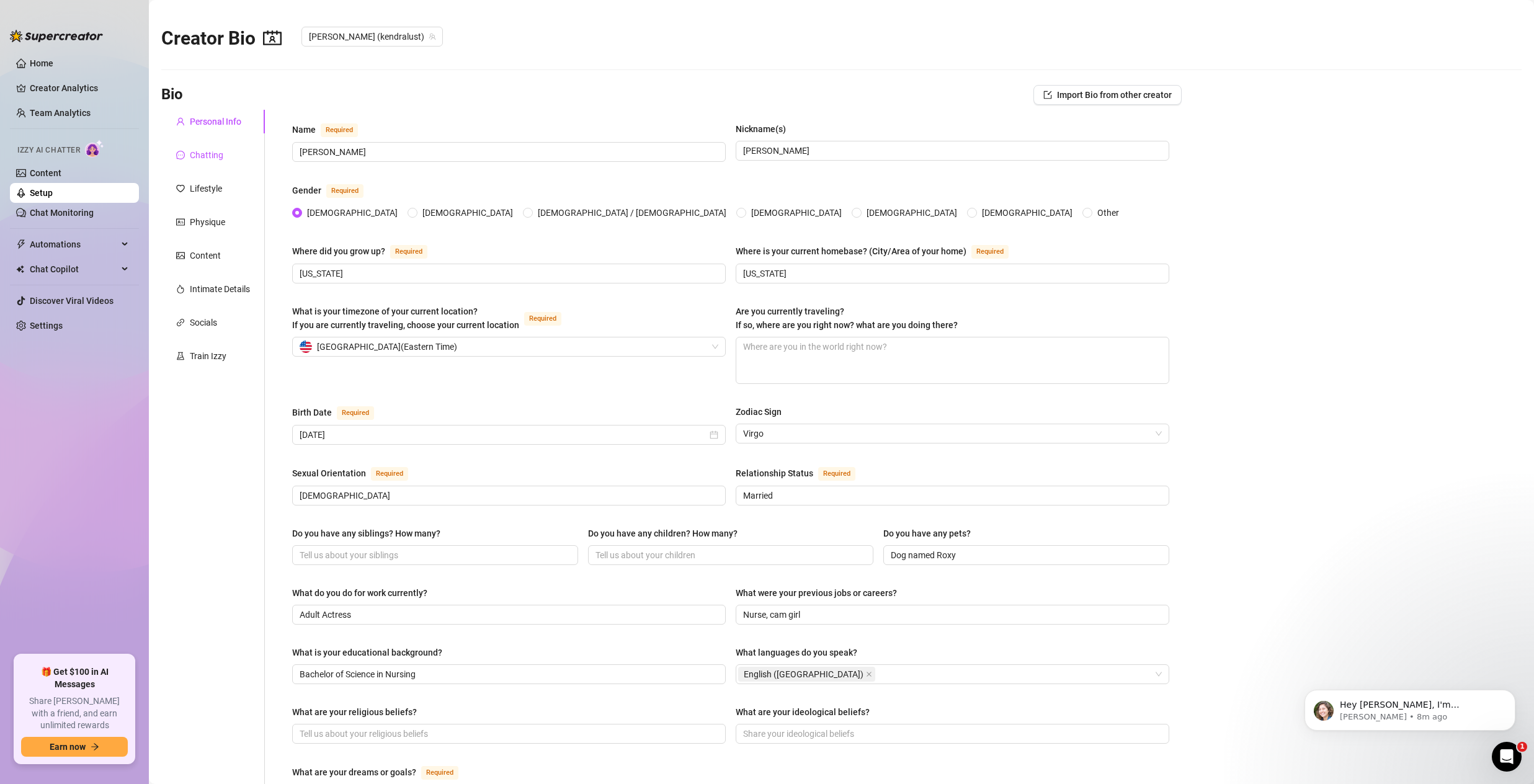
click at [191, 148] on div "Chatting" at bounding box center [206, 155] width 33 height 14
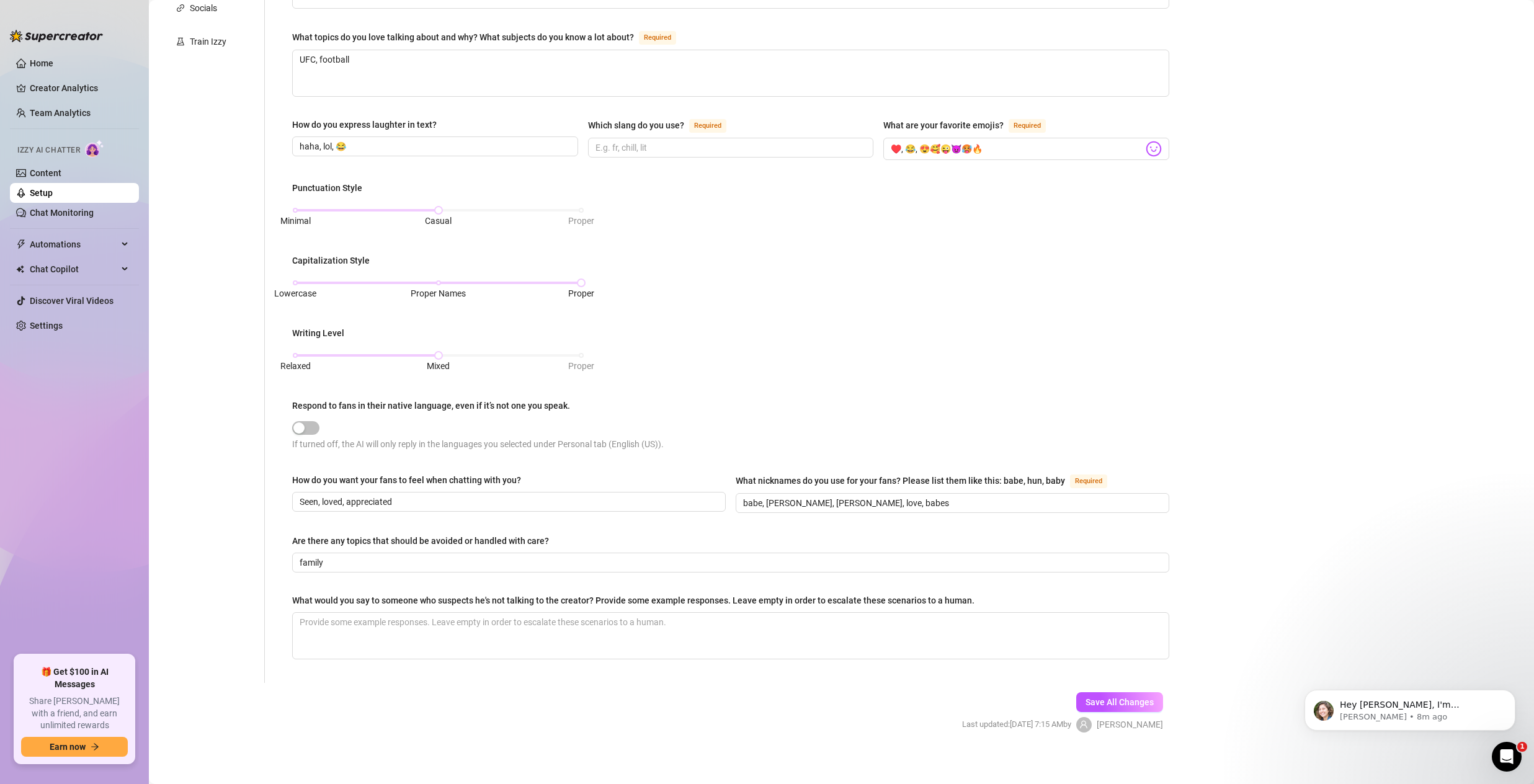
scroll to position [322, 0]
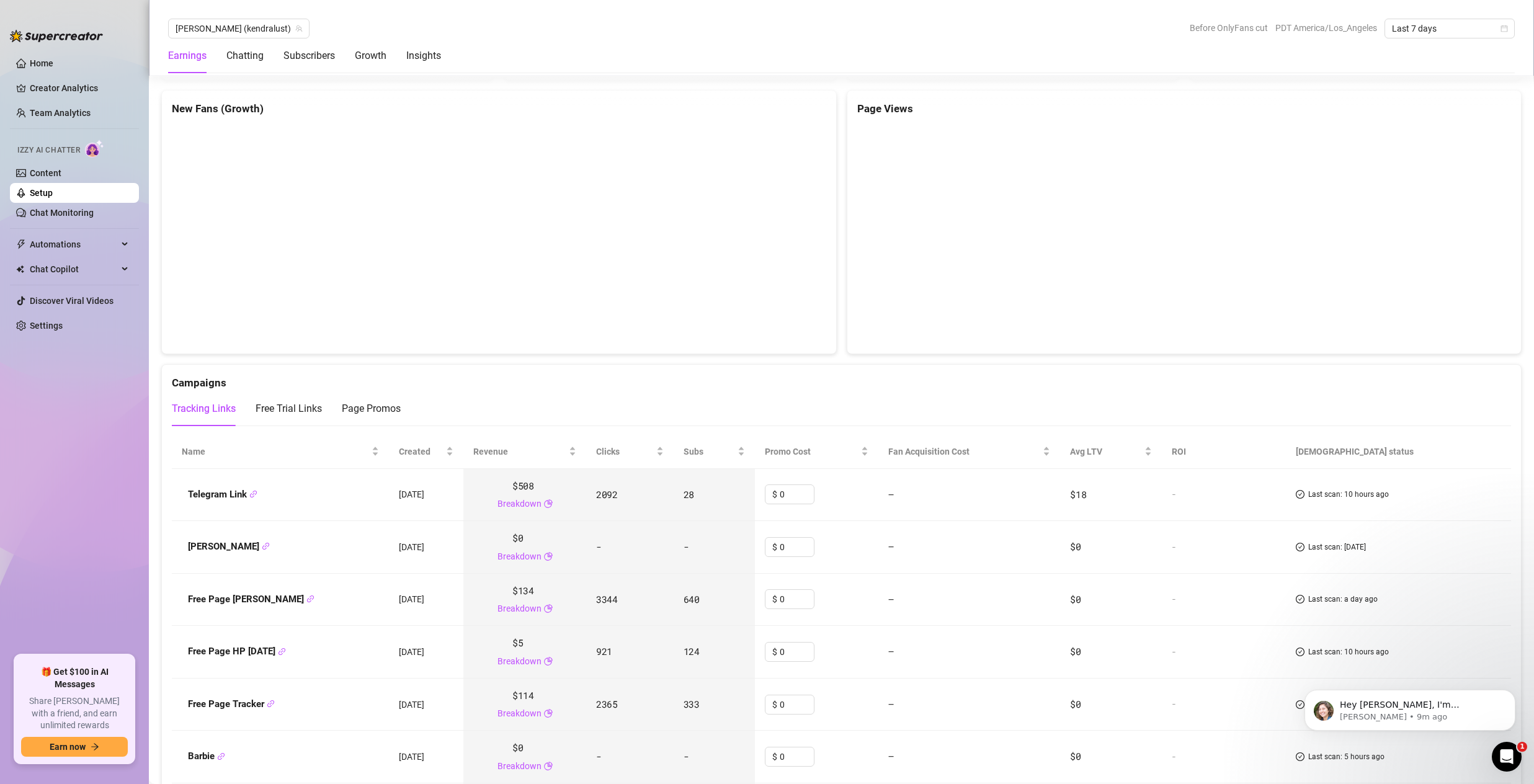
scroll to position [1386, 0]
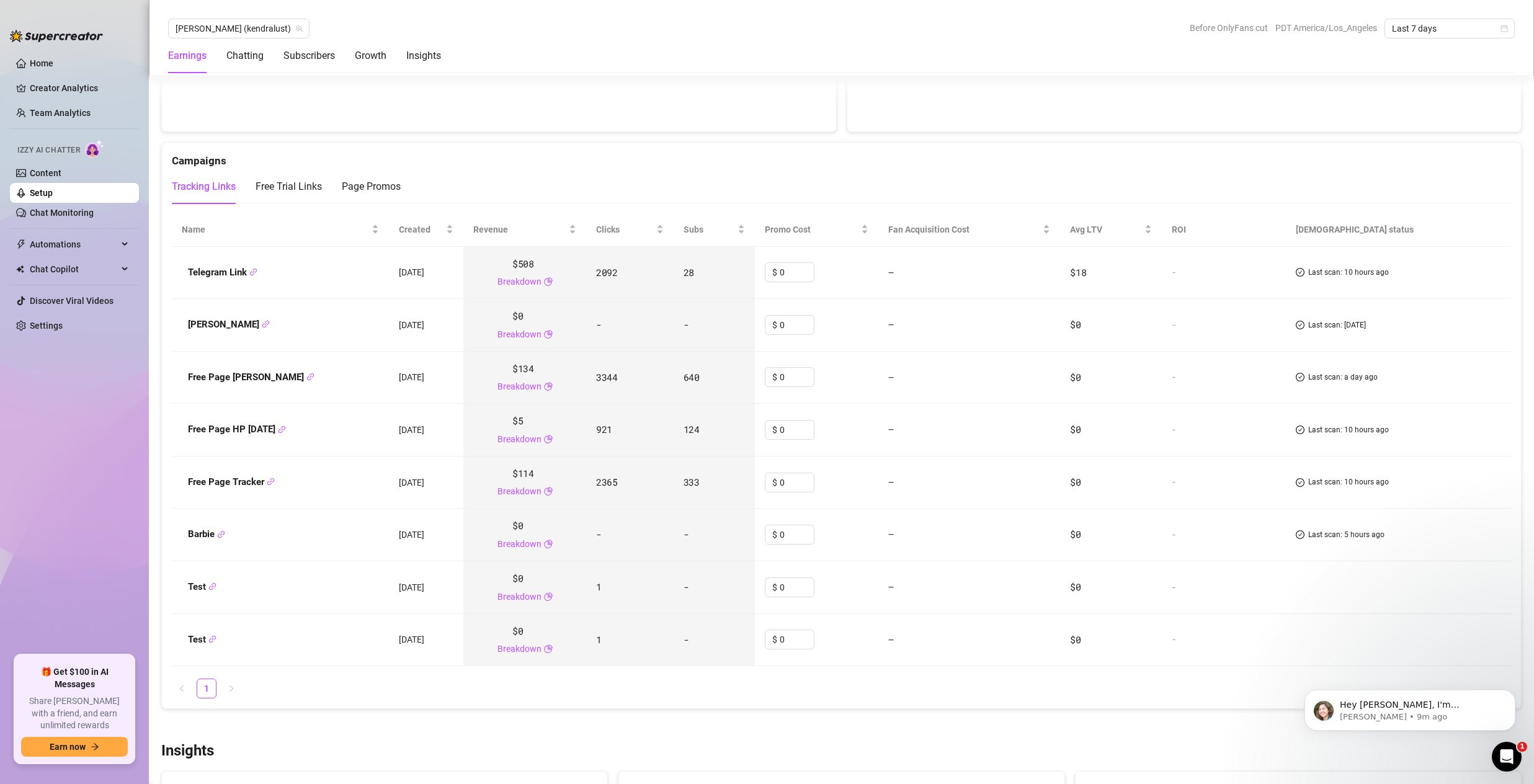
click at [596, 270] on td "2092" at bounding box center [630, 273] width 87 height 53
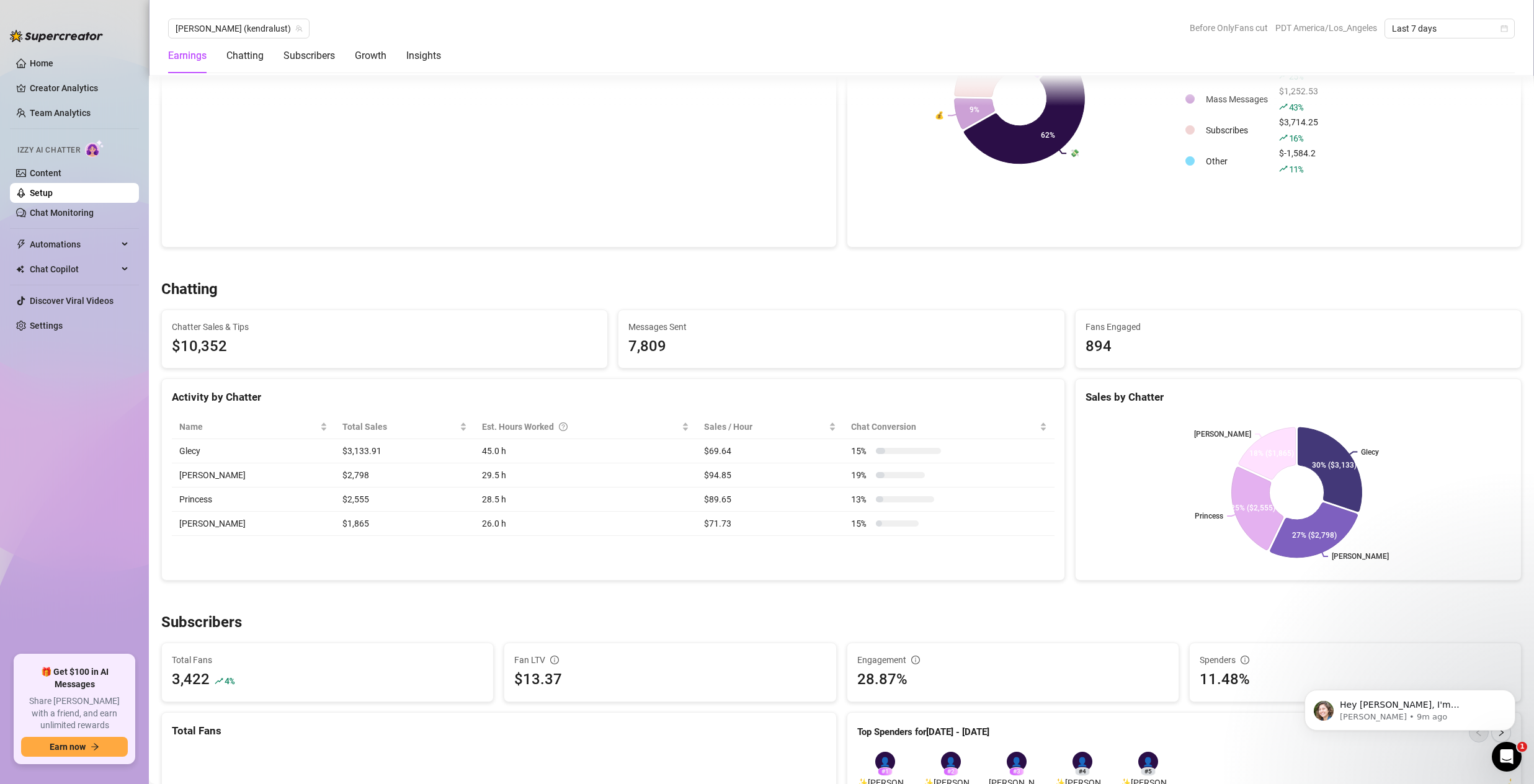
scroll to position [0, 0]
